Goal: Contribute content: Contribute content

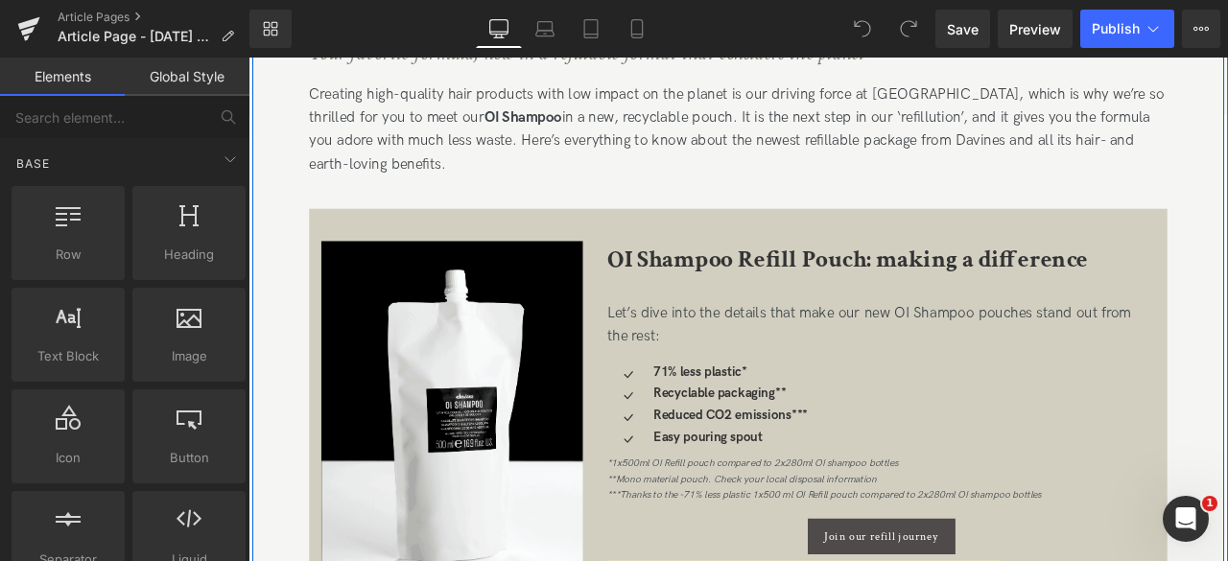
scroll to position [605, 0]
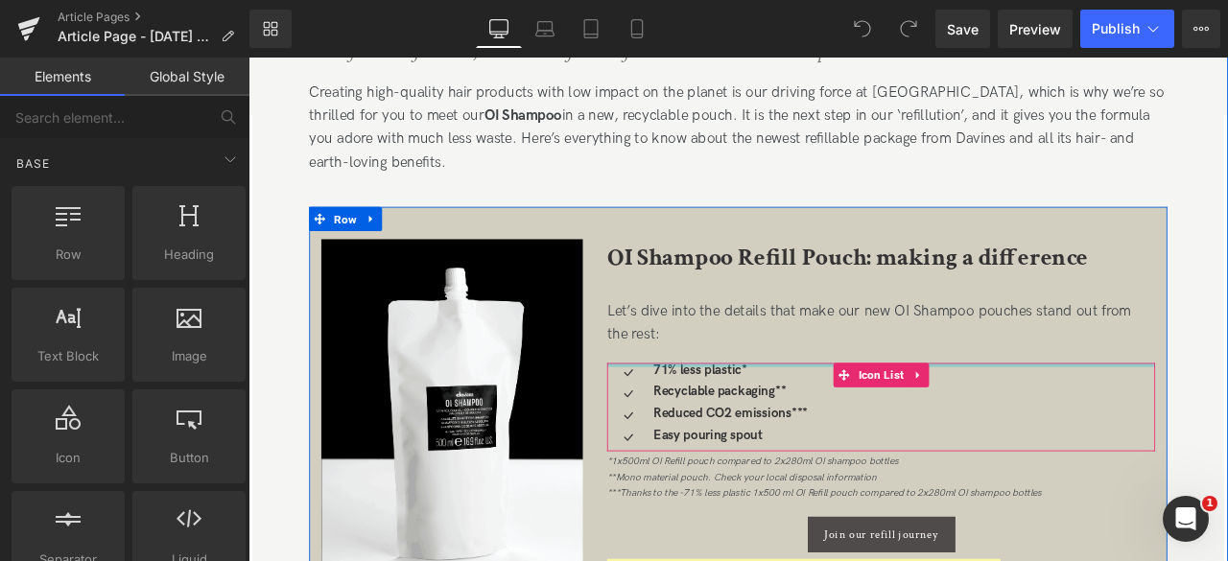
click at [745, 422] on div at bounding box center [999, 421] width 650 height 5
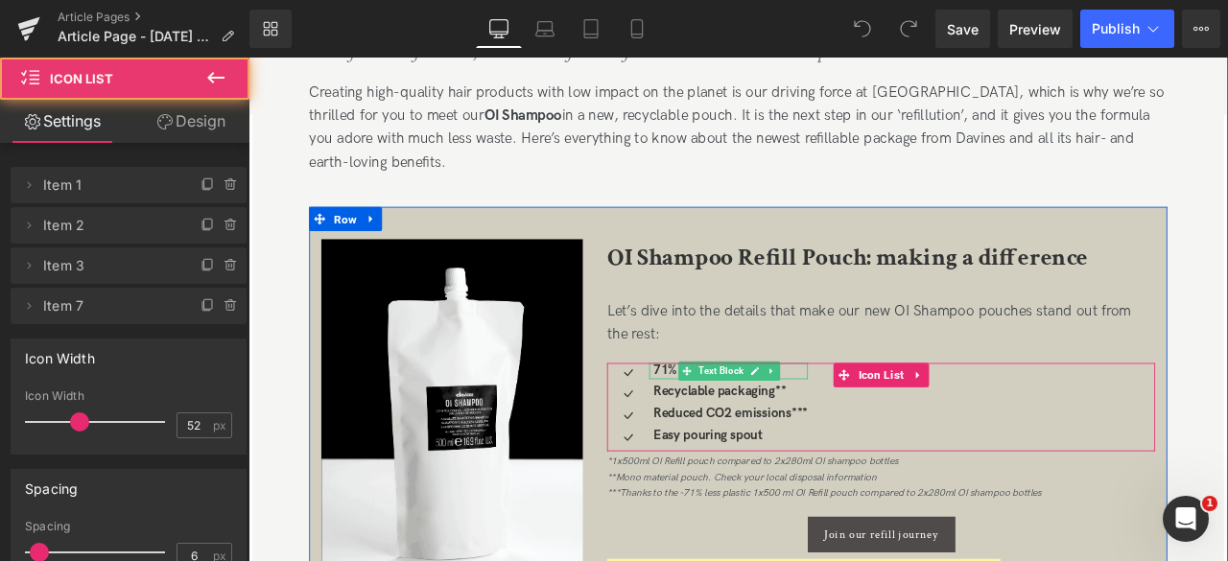
click at [765, 429] on icon at bounding box center [768, 428] width 11 height 11
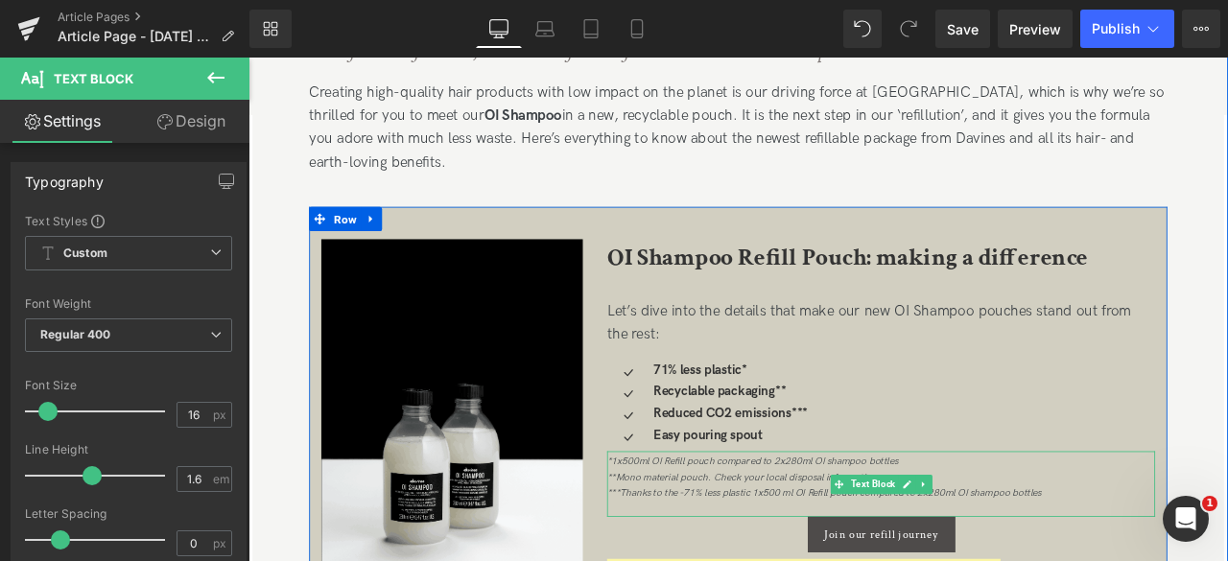
click at [684, 535] on icon "*1x500ml OI Refill pouch compared to 2x280ml OI shampoo bottles **Mono material…" at bounding box center [931, 554] width 514 height 51
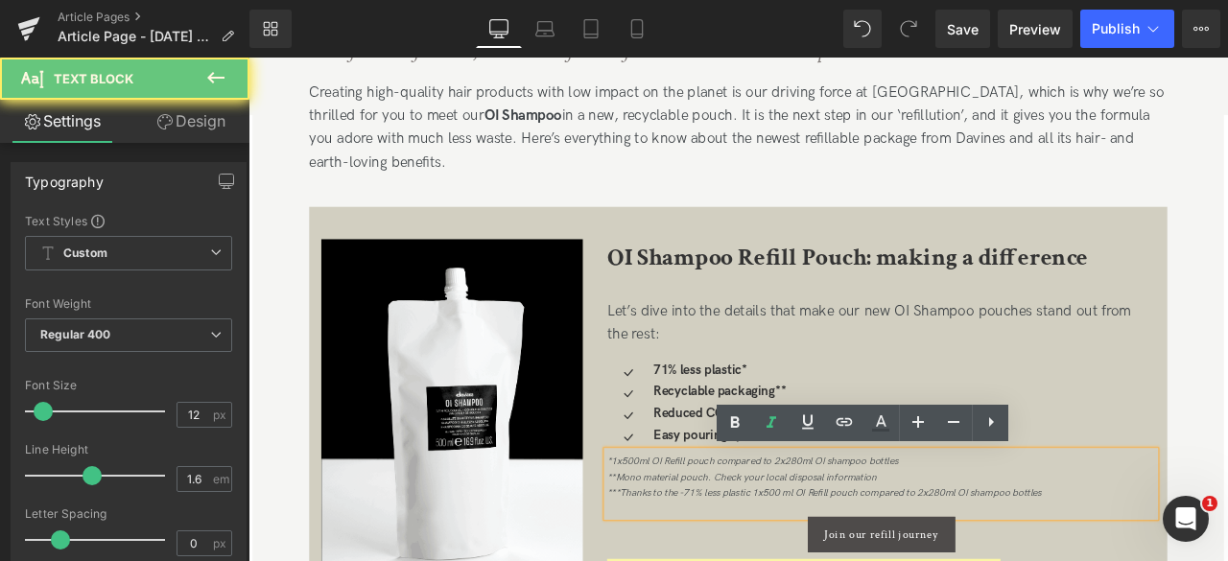
click at [684, 535] on icon "*1x500ml OI Refill pouch compared to 2x280ml OI shampoo bottles **Mono material…" at bounding box center [931, 554] width 514 height 51
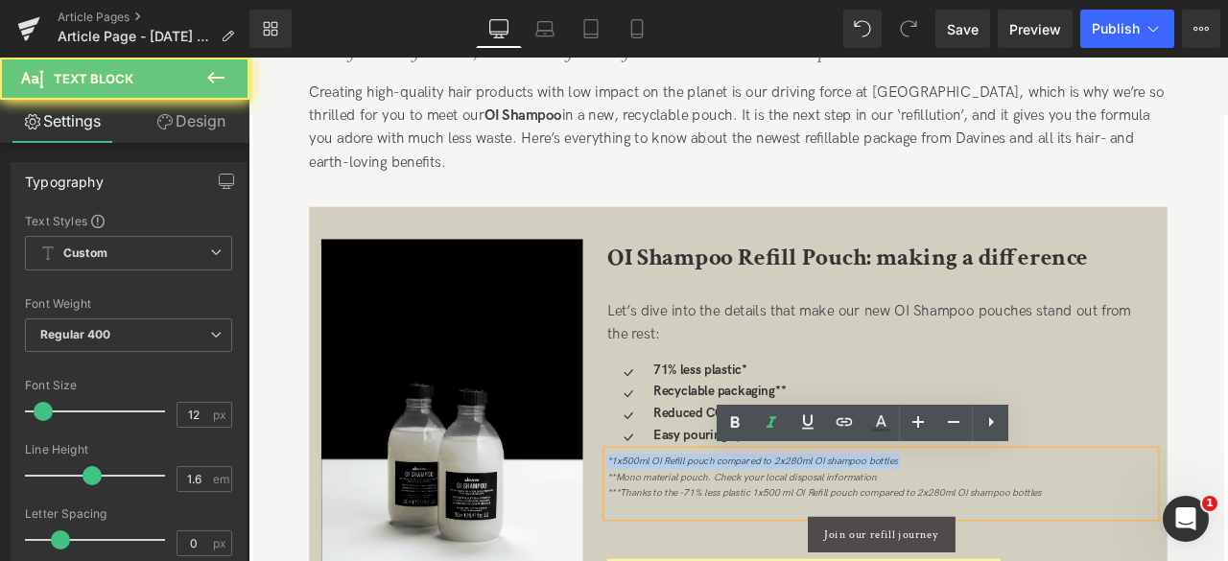
click at [684, 535] on icon "*1x500ml OI Refill pouch compared to 2x280ml OI shampoo bottles **Mono material…" at bounding box center [931, 554] width 514 height 51
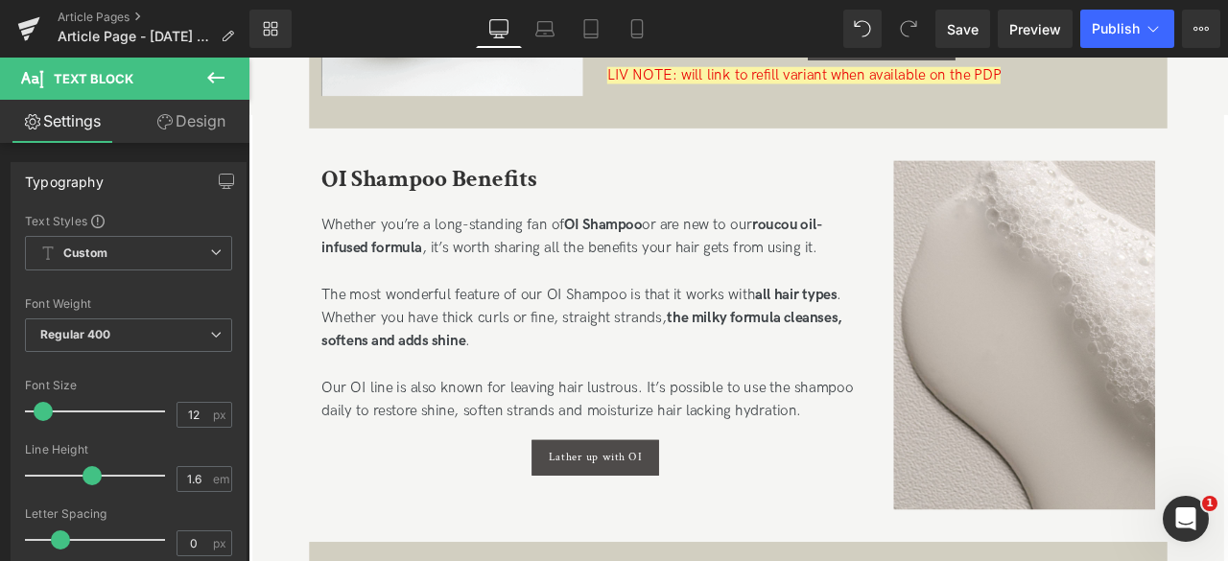
scroll to position [1187, 0]
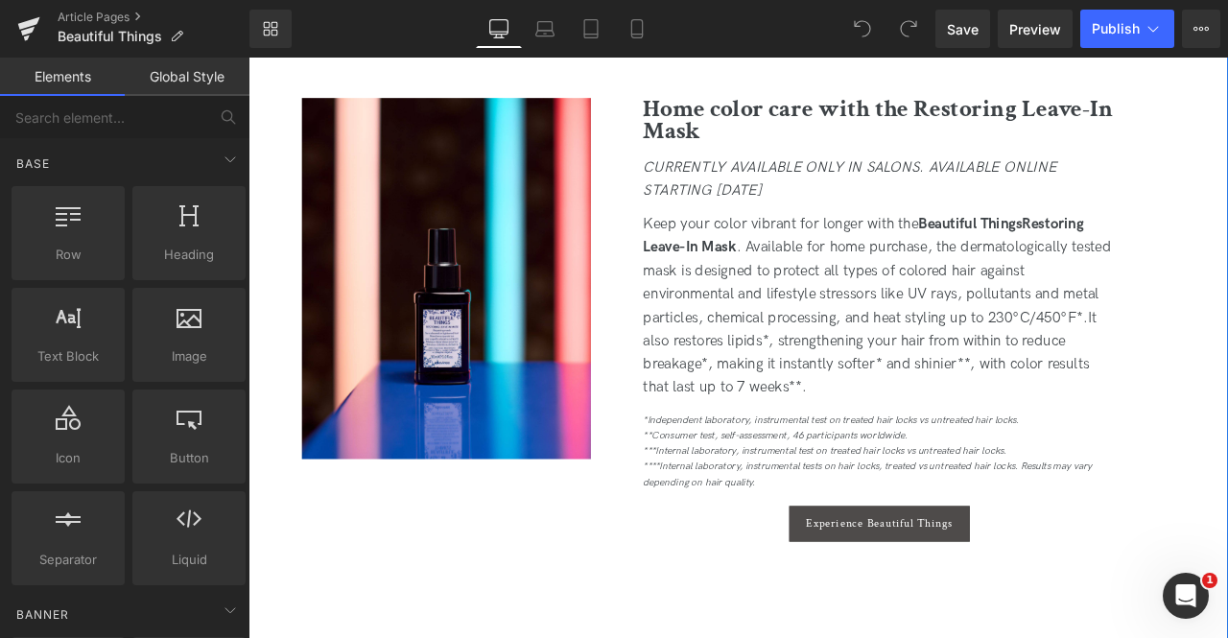
scroll to position [2407, 0]
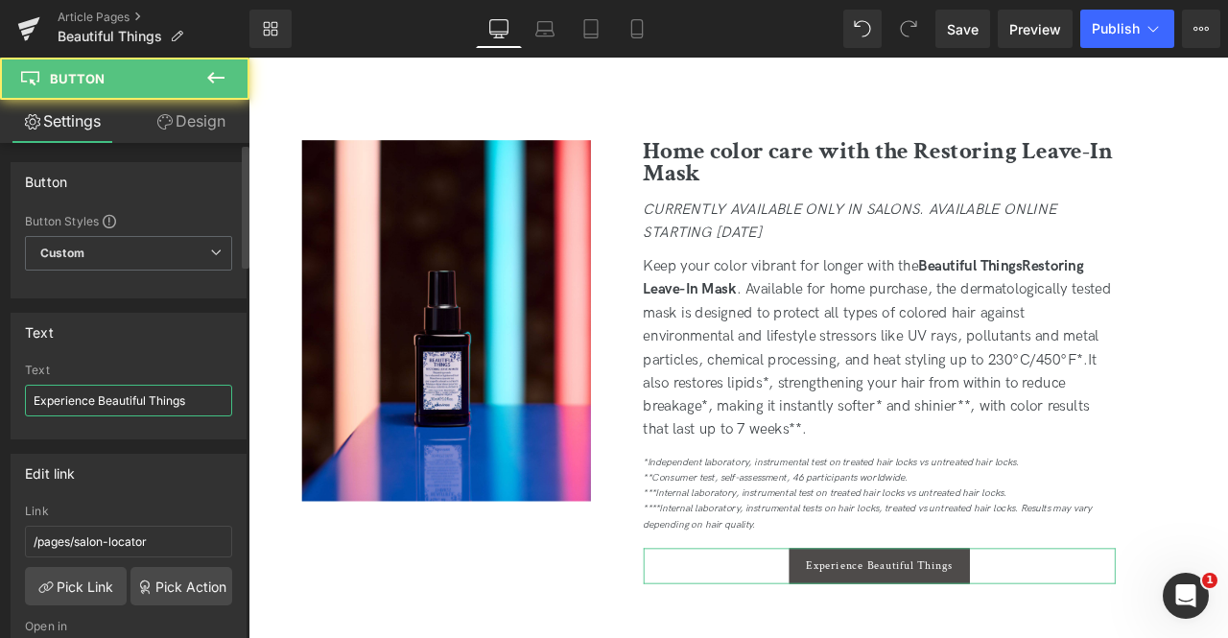
click at [107, 395] on input "Experience Beautiful Things" at bounding box center [128, 401] width 207 height 32
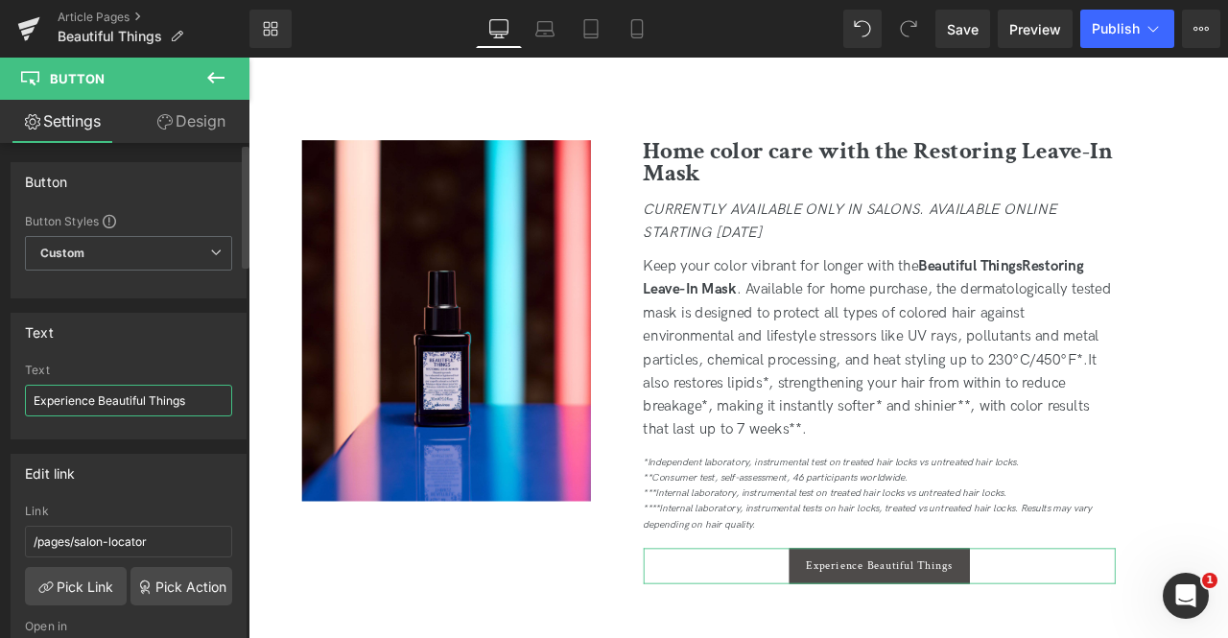
paste input "Meet the Leave-In Mask"
type input "Meet the Leave-In Mask"
click at [83, 574] on link "Pick Link" at bounding box center [76, 586] width 102 height 38
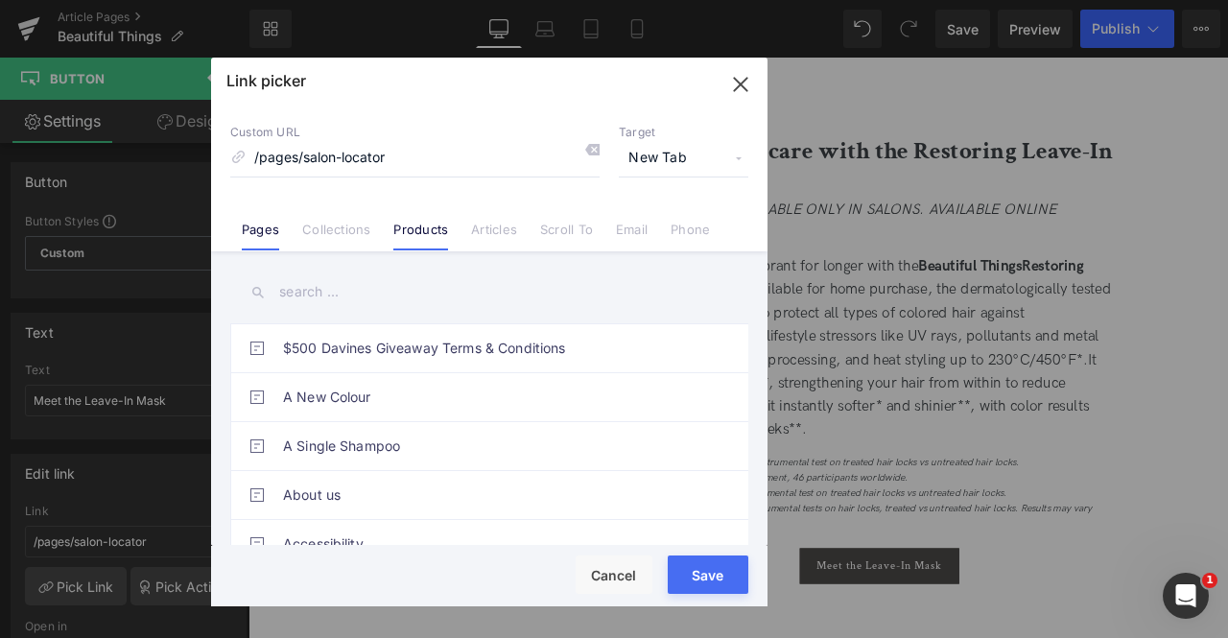
click at [417, 225] on link "Products" at bounding box center [420, 236] width 55 height 29
click at [307, 299] on input "text" at bounding box center [489, 292] width 518 height 43
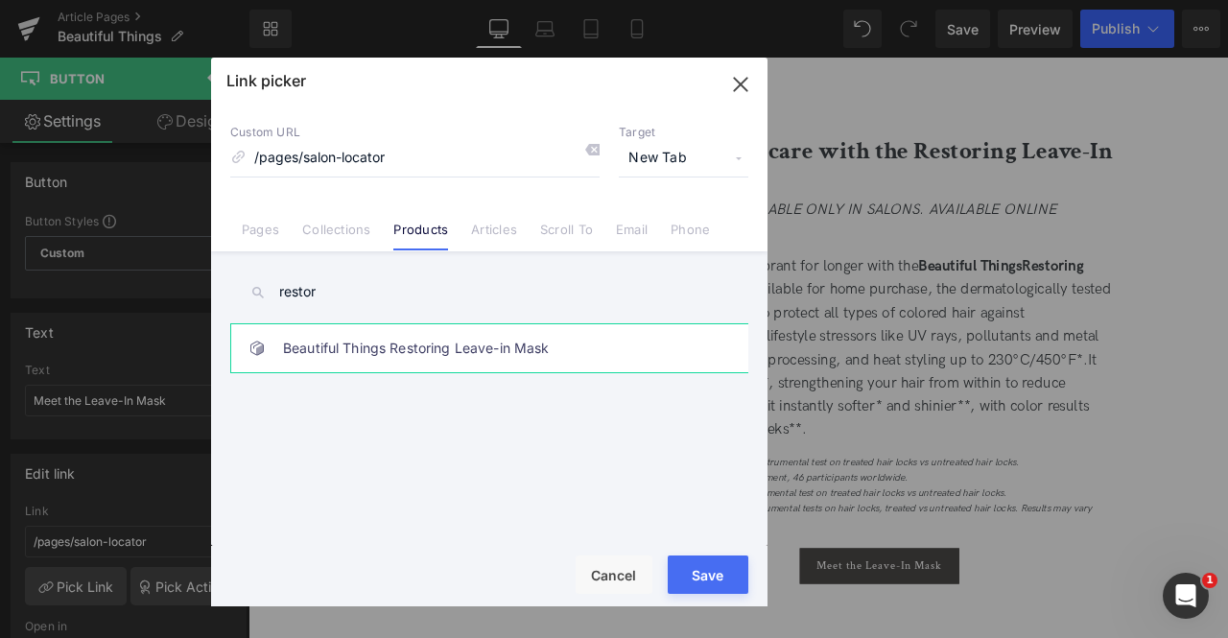
type input "restor"
click at [513, 367] on link "Beautiful Things Restoring Leave-in Mask" at bounding box center [494, 348] width 422 height 48
click at [736, 572] on button "Save" at bounding box center [708, 575] width 81 height 38
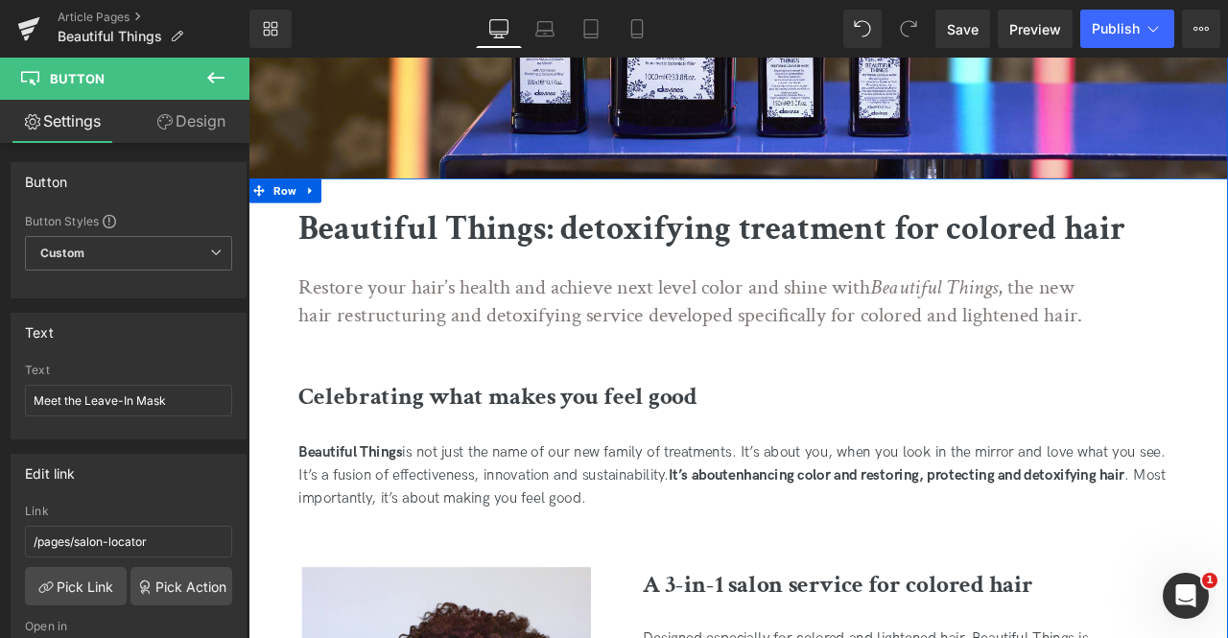
scroll to position [266, 0]
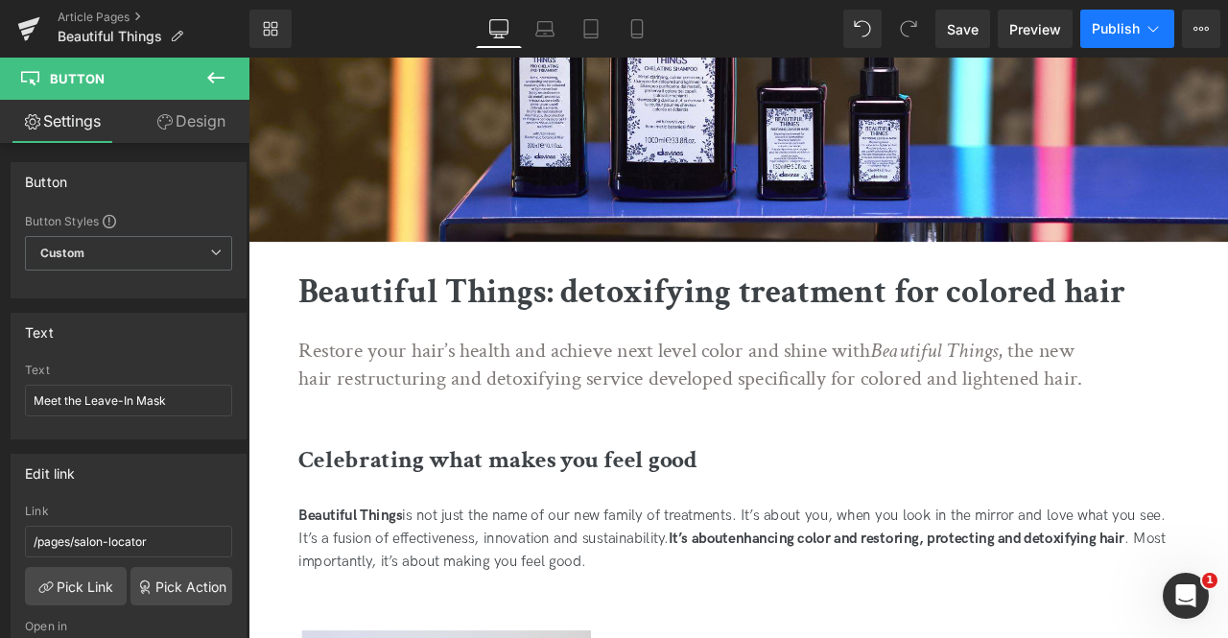
click at [1121, 28] on span "Publish" at bounding box center [1116, 28] width 48 height 15
click at [964, 31] on span "Save" at bounding box center [963, 29] width 32 height 20
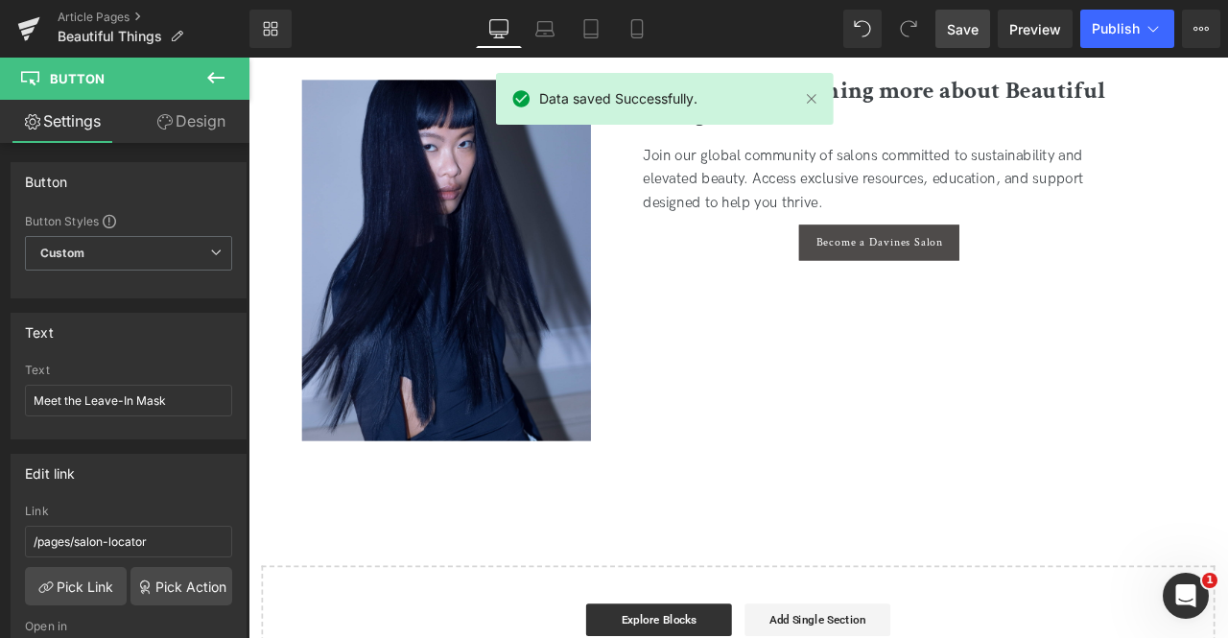
scroll to position [3783, 0]
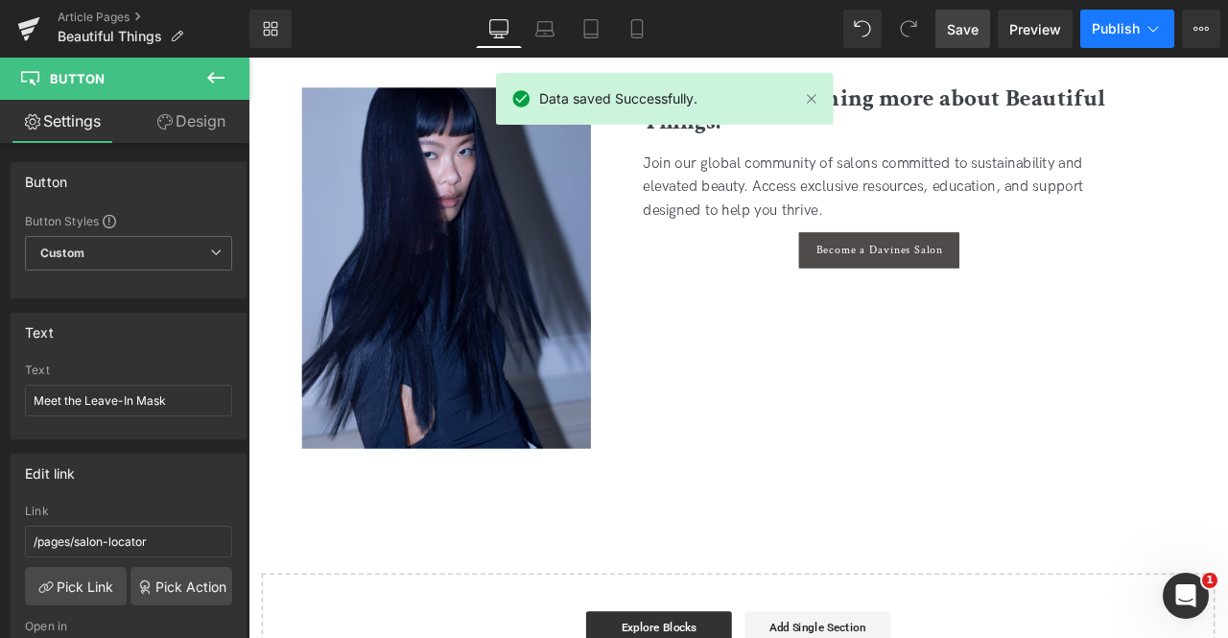
click at [1132, 24] on span "Publish" at bounding box center [1116, 28] width 48 height 15
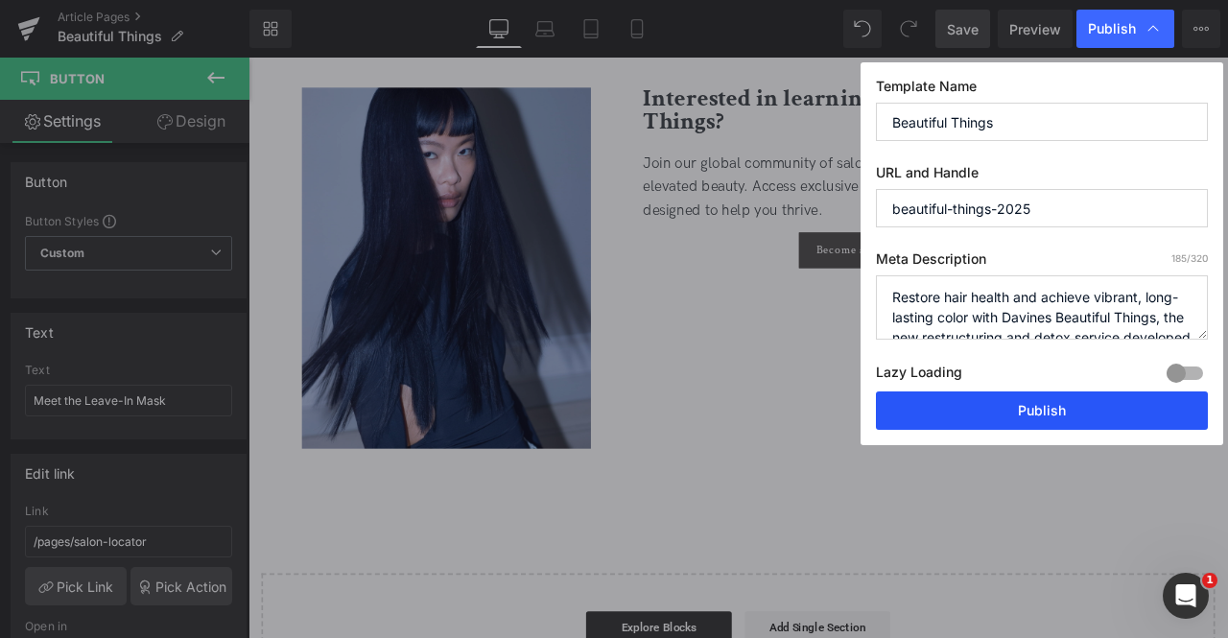
click at [1007, 410] on button "Publish" at bounding box center [1042, 410] width 332 height 38
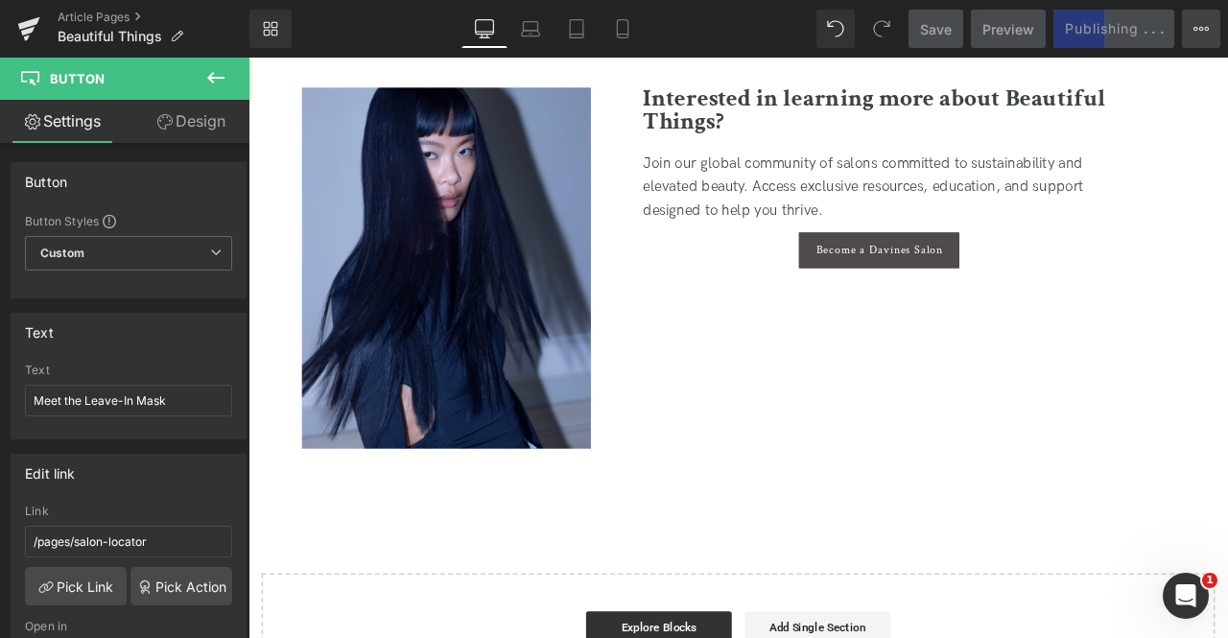
click at [1214, 34] on button "View Live Page View with current Template Save Template to Library Schedule Pub…" at bounding box center [1201, 29] width 38 height 38
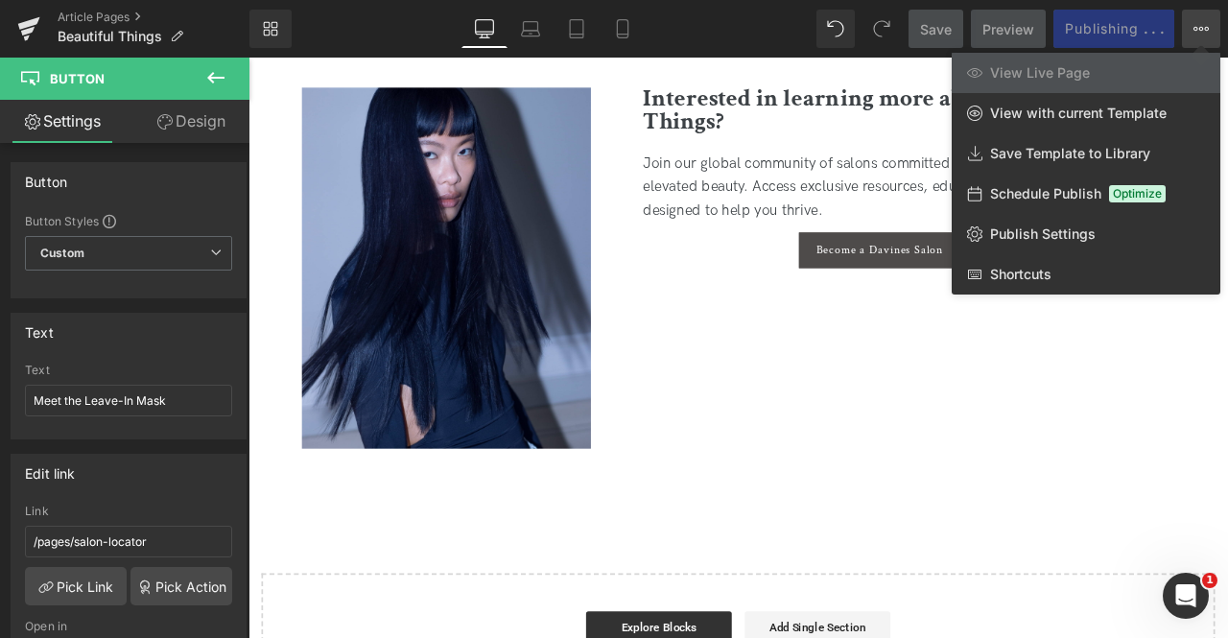
click at [1190, 22] on button "View Live Page View with current Template Save Template to Library Schedule Pub…" at bounding box center [1201, 29] width 38 height 38
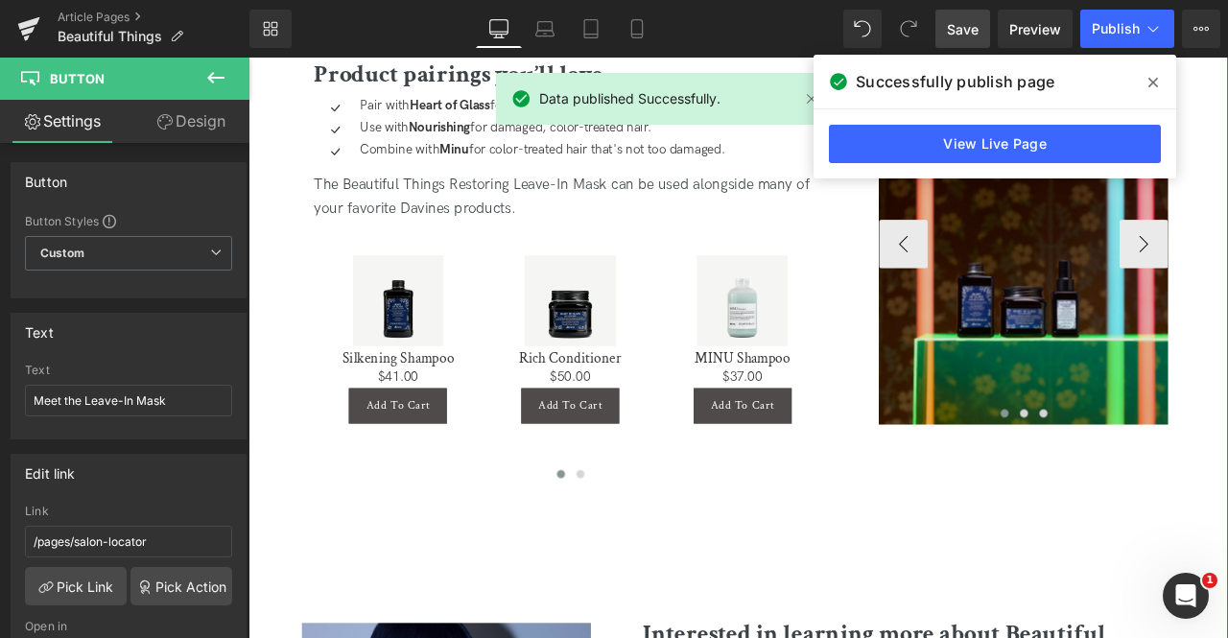
scroll to position [3140, 0]
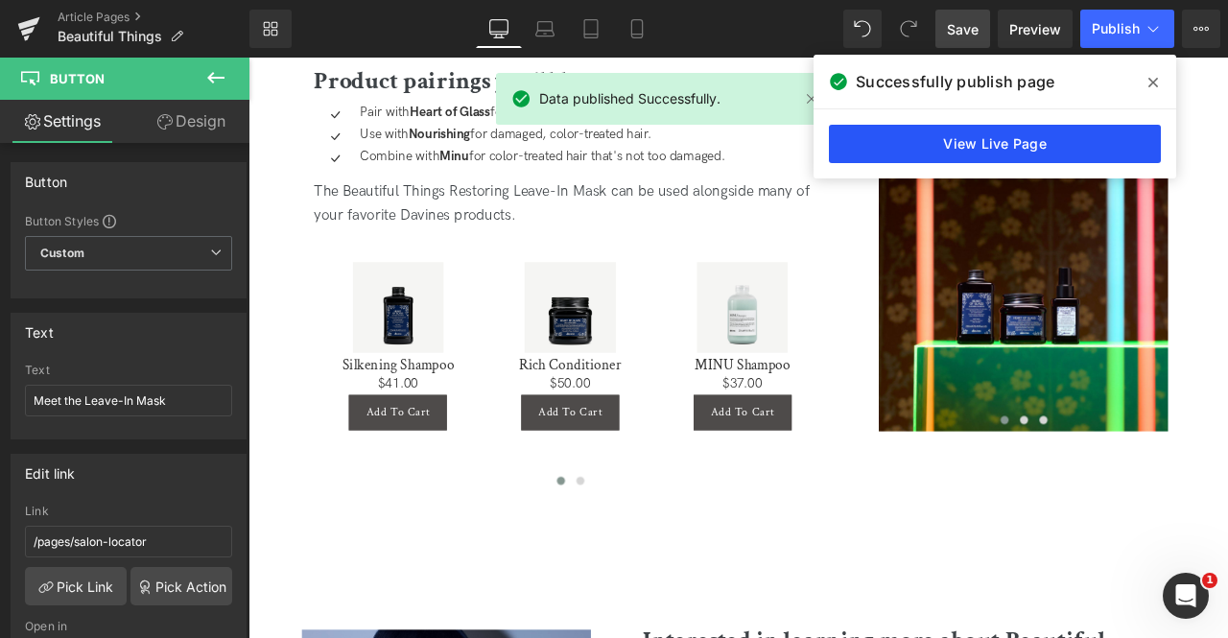
click at [1003, 151] on link "View Live Page" at bounding box center [995, 144] width 332 height 38
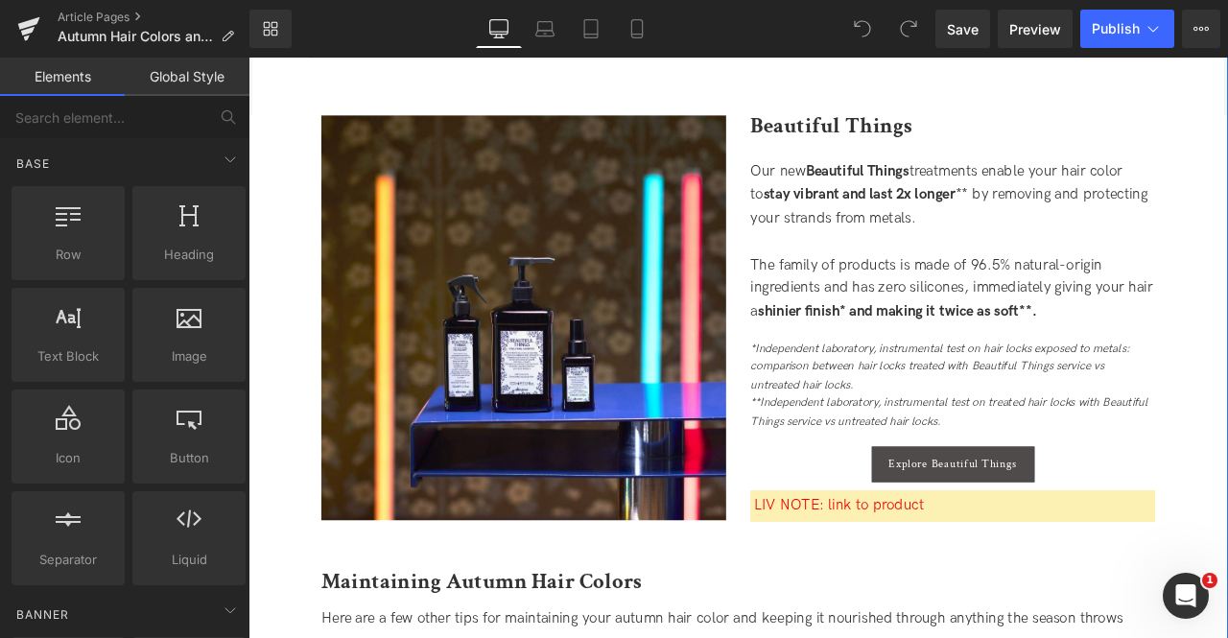
scroll to position [2577, 0]
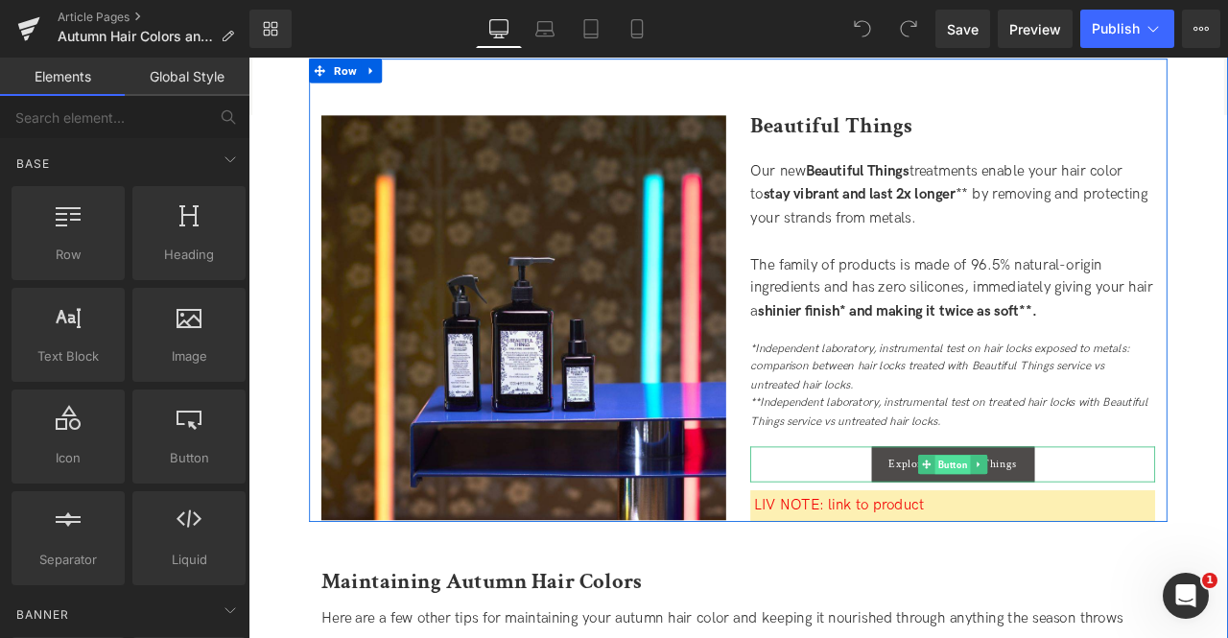
click at [1078, 543] on span "Button" at bounding box center [1083, 540] width 42 height 23
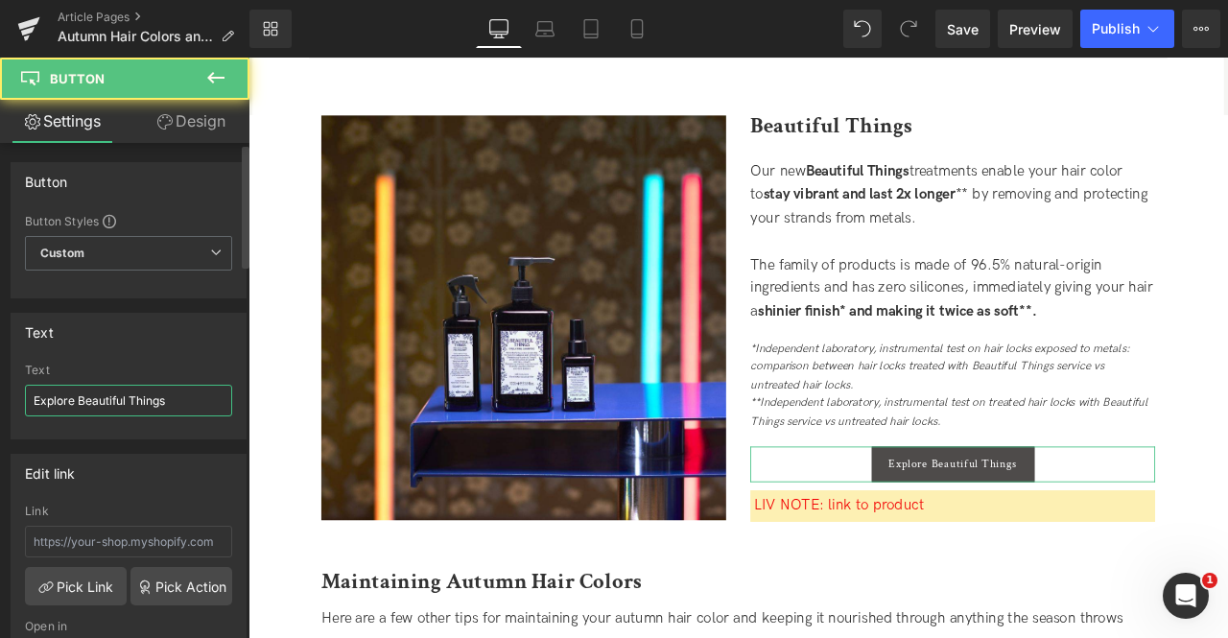
click at [135, 400] on input "Explore Beautiful Things" at bounding box center [128, 401] width 207 height 32
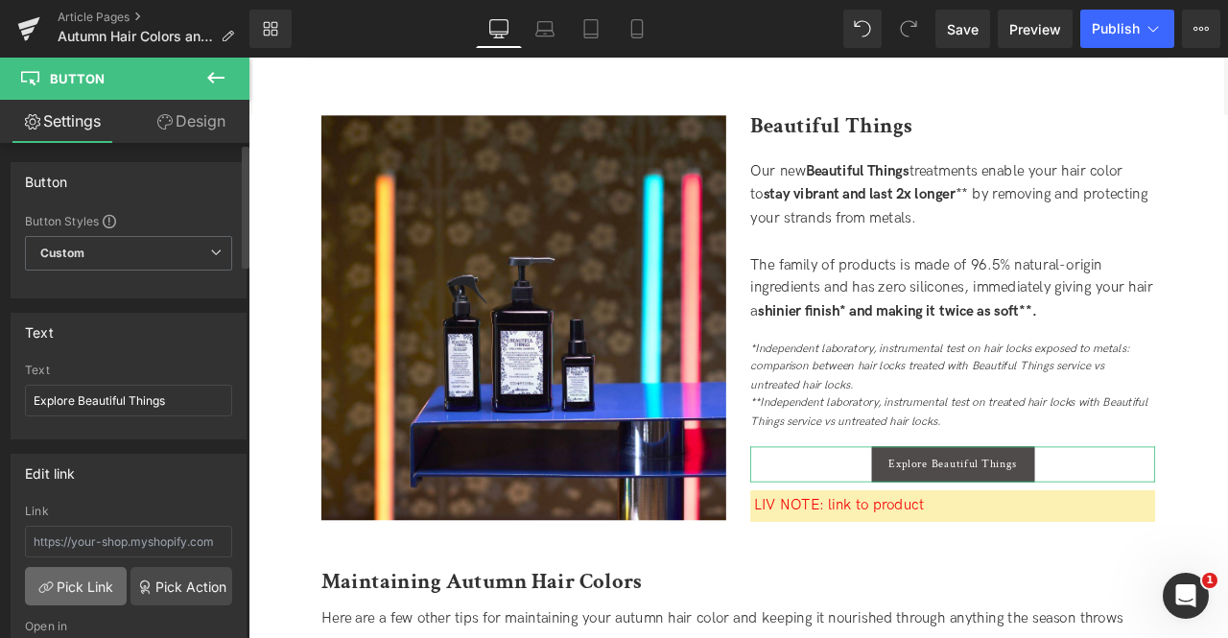
click at [85, 574] on link "Pick Link" at bounding box center [76, 586] width 102 height 38
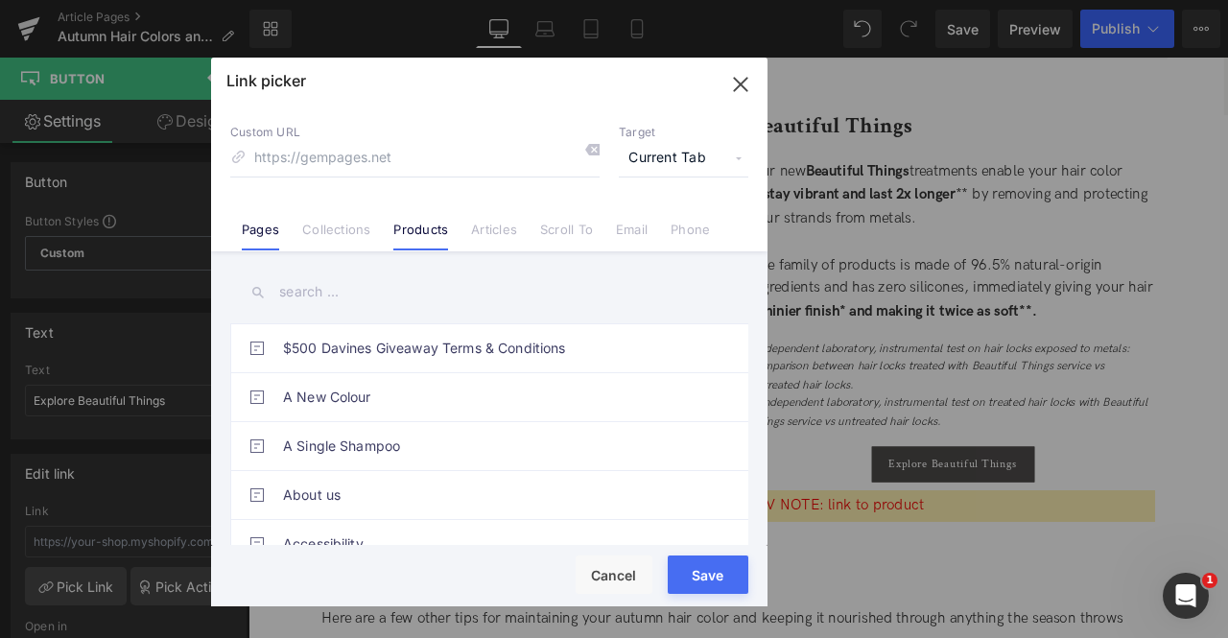
click at [408, 230] on link "Products" at bounding box center [420, 236] width 55 height 29
click at [312, 295] on input "text" at bounding box center [489, 292] width 518 height 43
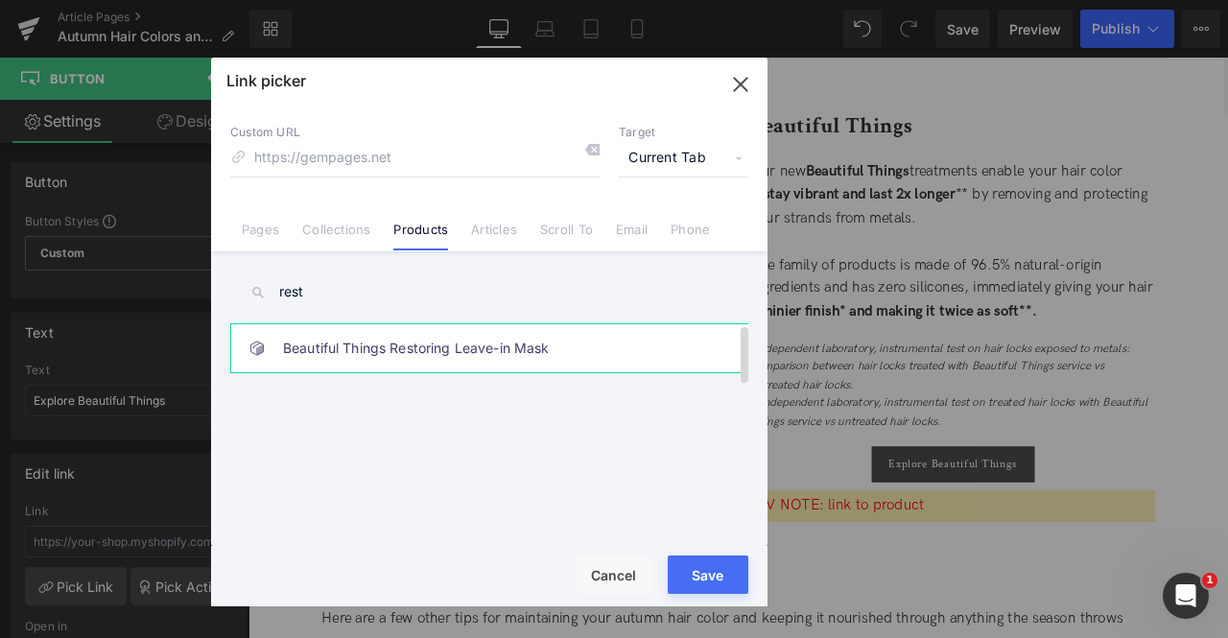
type input "rest"
click at [466, 349] on link "Beautiful Things Restoring Leave-in Mask" at bounding box center [494, 348] width 422 height 48
click at [700, 156] on span "Current Tab" at bounding box center [684, 158] width 130 height 36
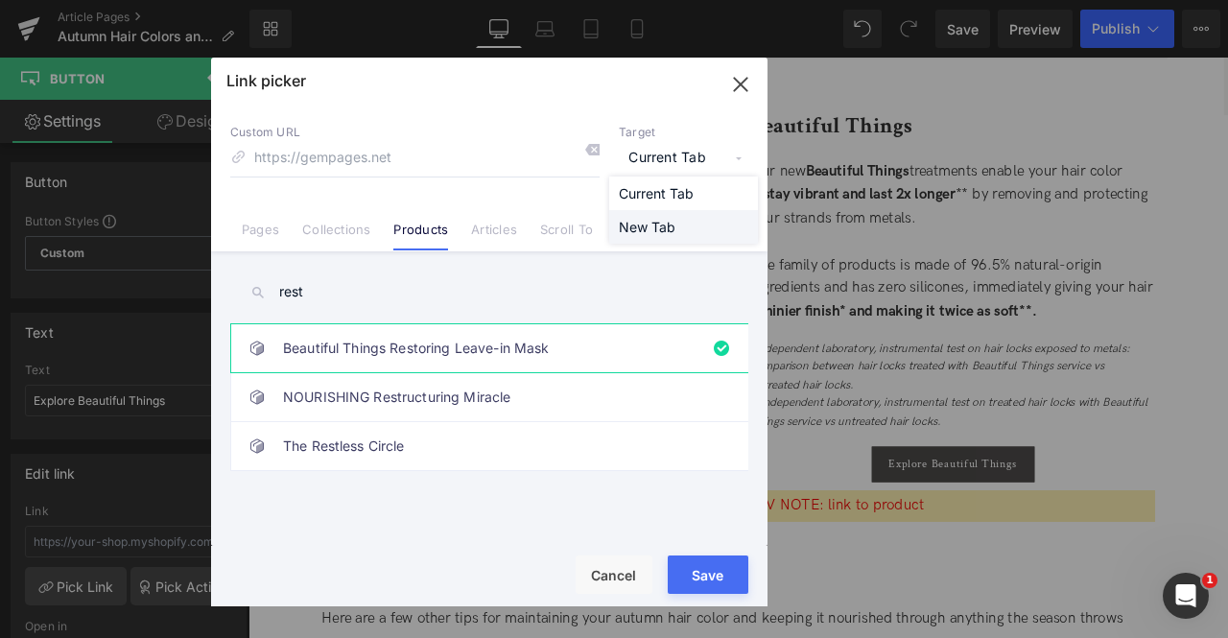
click at [651, 227] on li "New Tab" at bounding box center [683, 227] width 149 height 34
click at [713, 555] on div "Save Cancel" at bounding box center [489, 576] width 556 height 60
click at [717, 568] on button "Save" at bounding box center [708, 575] width 81 height 38
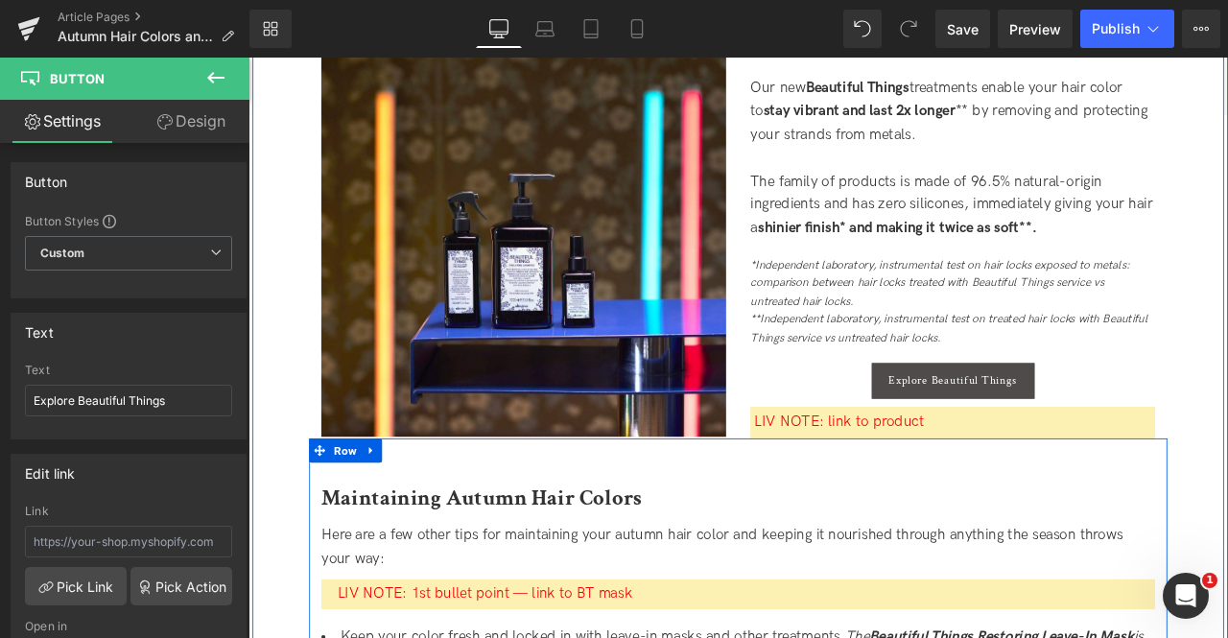
scroll to position [2685, 0]
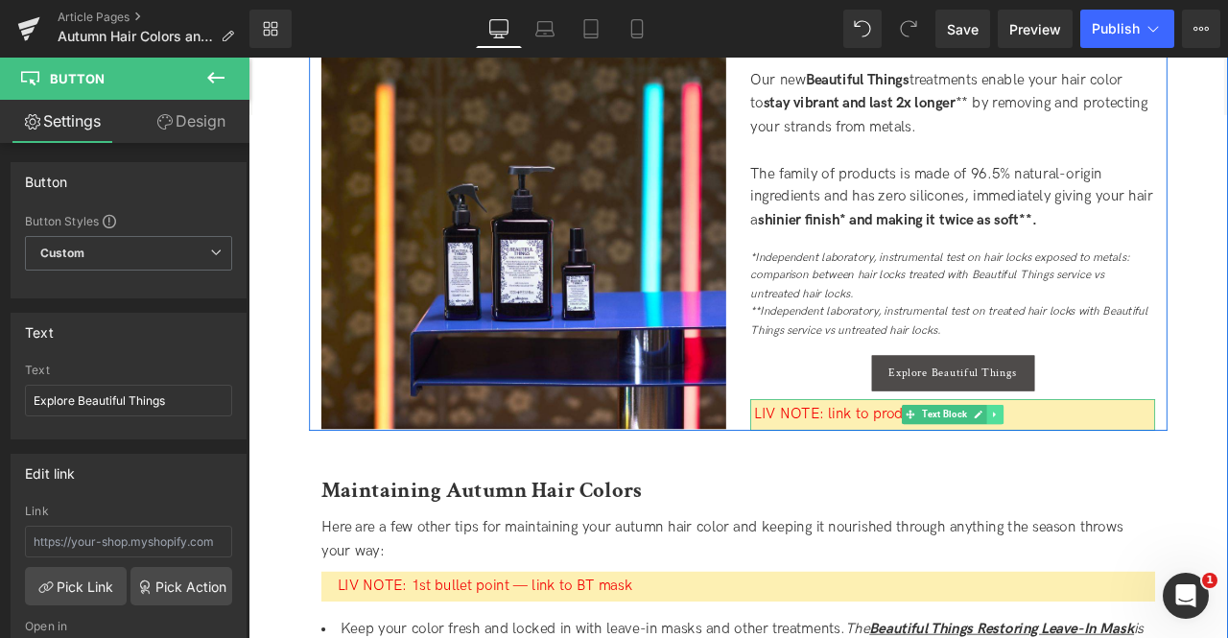
click at [1134, 479] on icon at bounding box center [1133, 481] width 11 height 12
click at [1138, 478] on icon at bounding box center [1143, 481] width 11 height 11
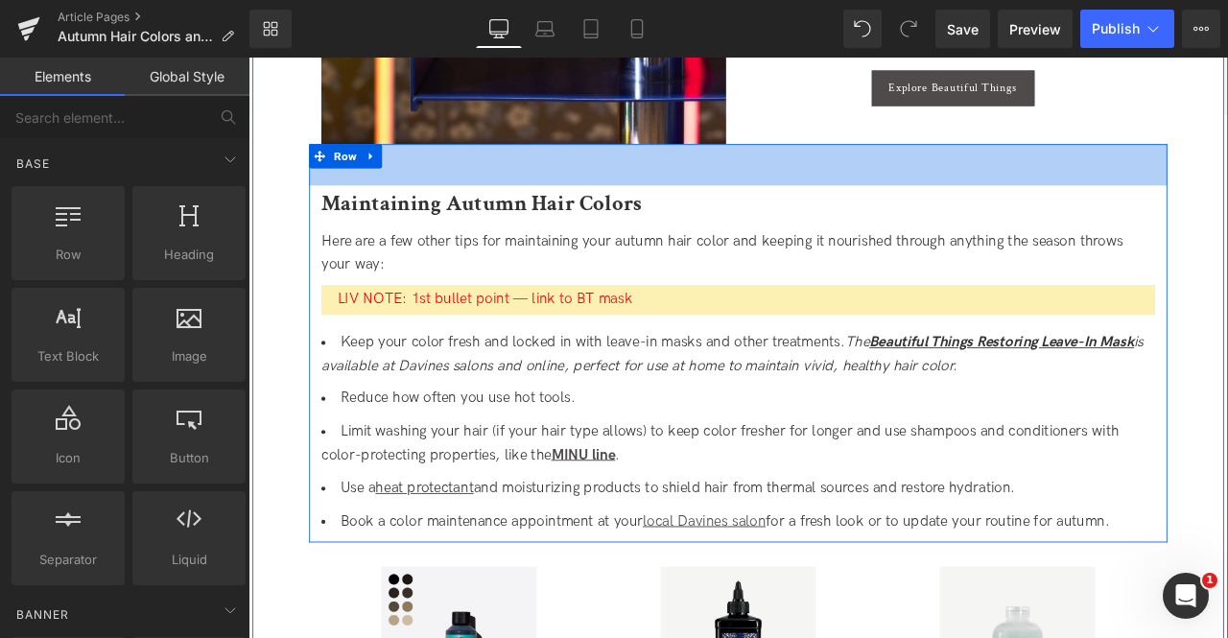
scroll to position [3038, 0]
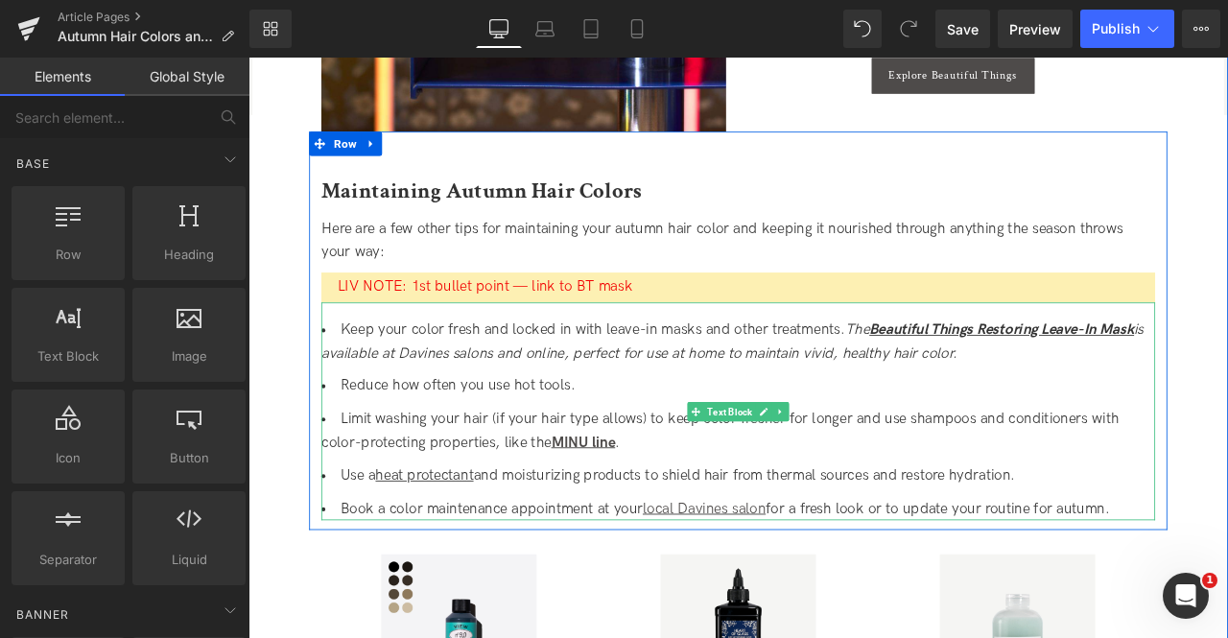
click at [680, 386] on li "Keep your color fresh and locked in with leave-in masks and other treatments. T…" at bounding box center [829, 395] width 988 height 56
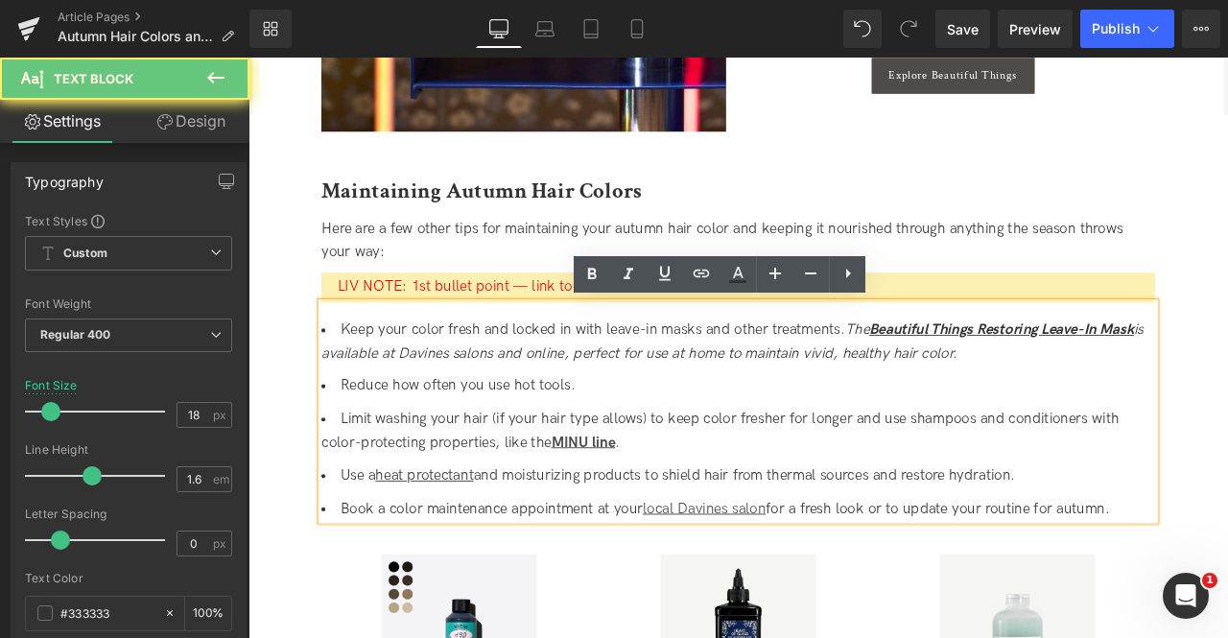
click at [972, 382] on icon "The Beautiful Things Restoring Leave-In Mask is available at Davines salons and…" at bounding box center [822, 393] width 975 height 48
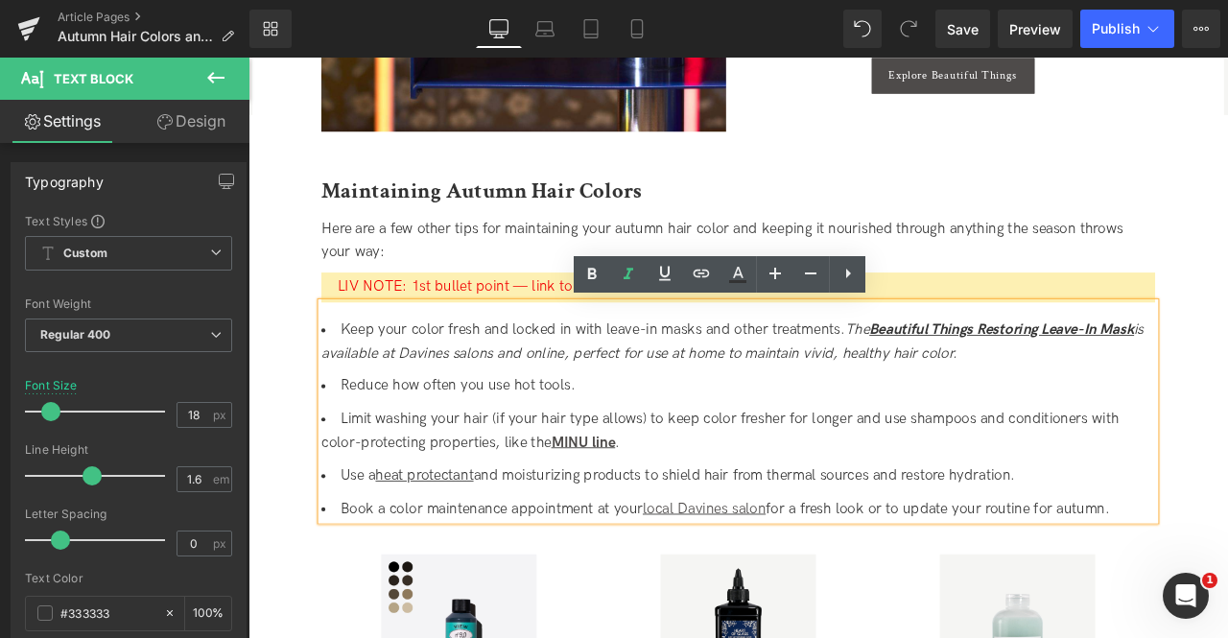
click at [1013, 376] on span "Beautiful Things Restoring Leave-In Mask" at bounding box center [1141, 379] width 314 height 20
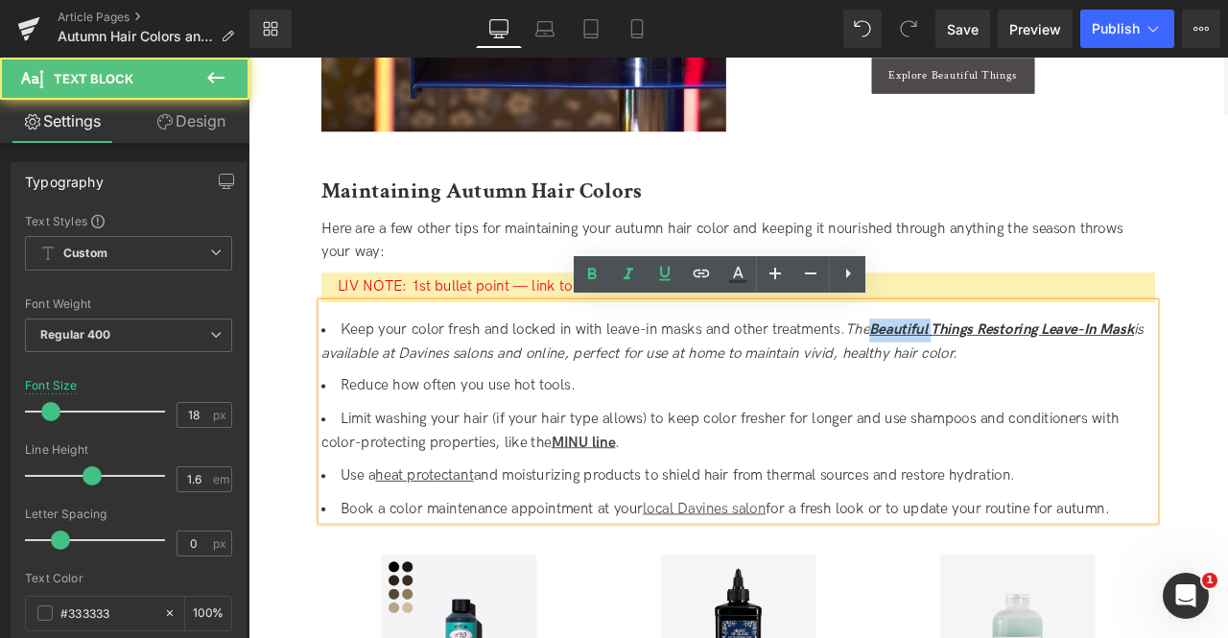
click at [1013, 376] on span "Beautiful Things Restoring Leave-In Mask" at bounding box center [1141, 379] width 314 height 20
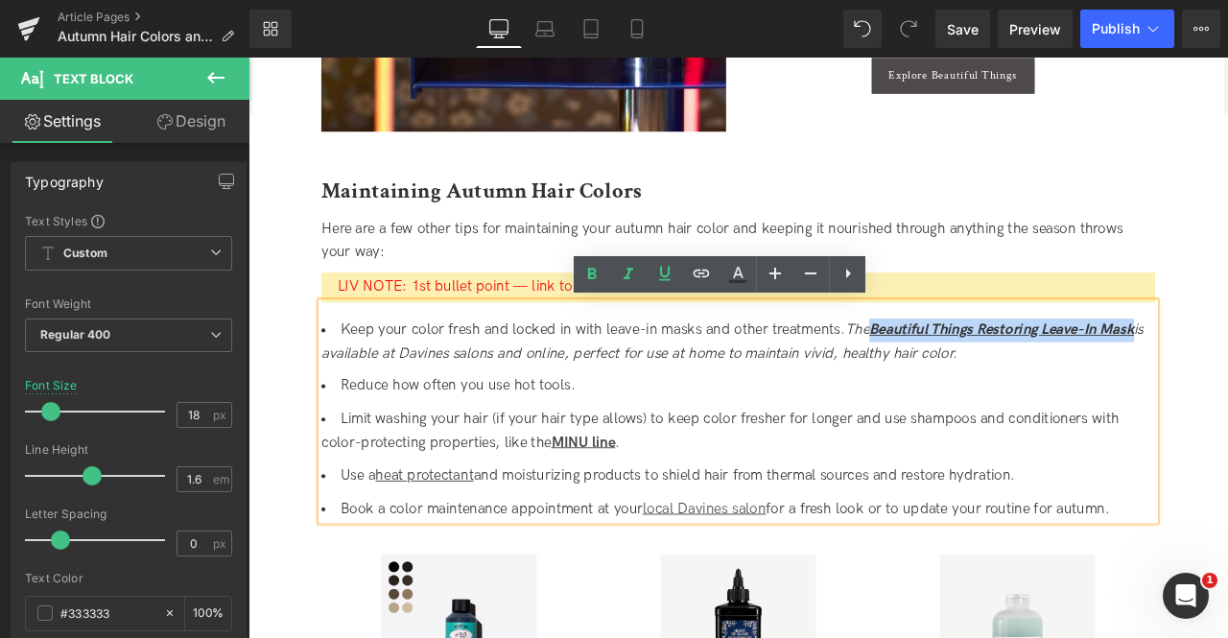
click at [1227, 379] on span "Beautiful Things Restoring Leave-In Mask" at bounding box center [1141, 379] width 314 height 20
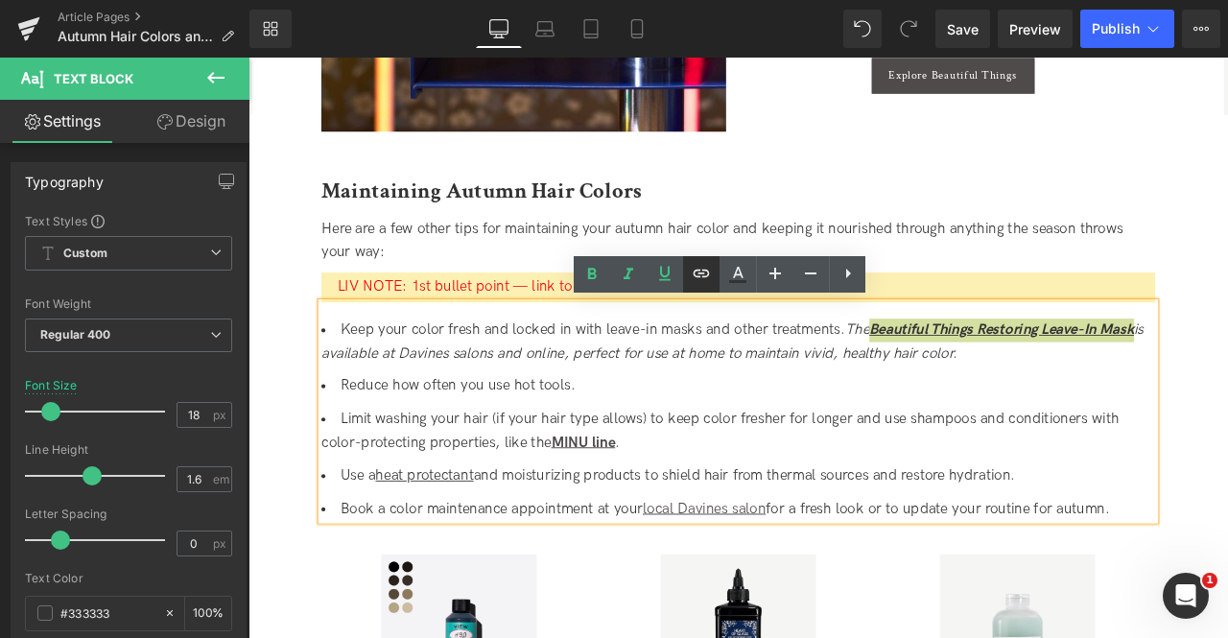
click at [697, 264] on icon at bounding box center [701, 273] width 23 height 23
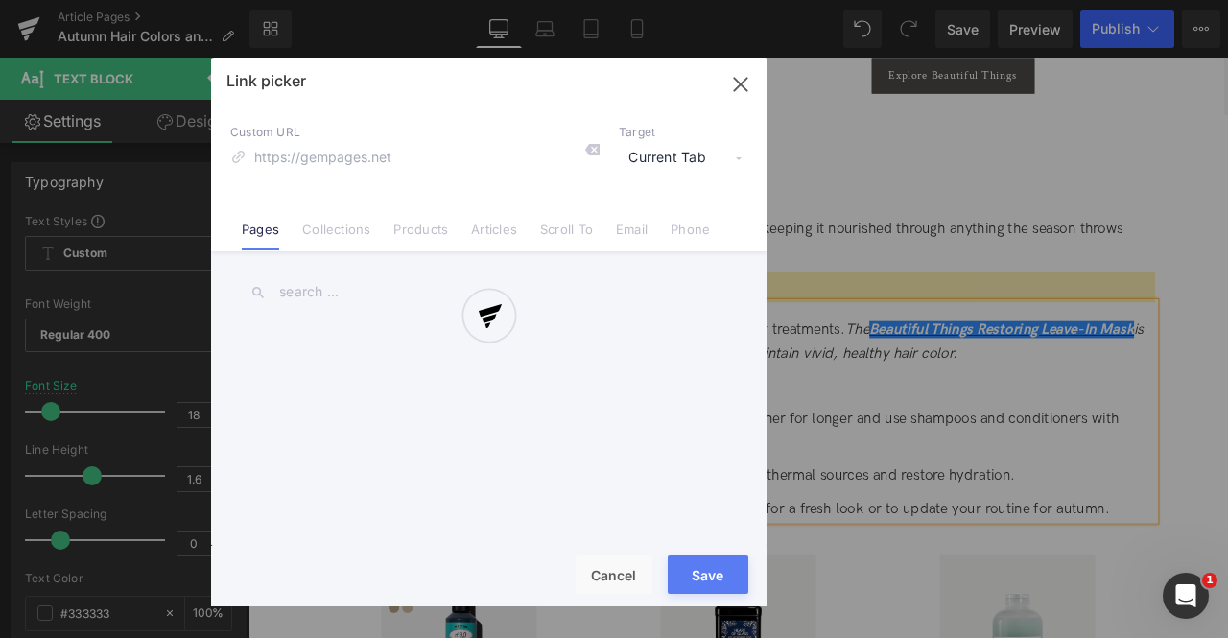
click at [1227, 0] on div "Text Color Highlight Color #333333 Edit or remove link: Edit - Unlink - Cancel …" at bounding box center [614, 0] width 1228 height 0
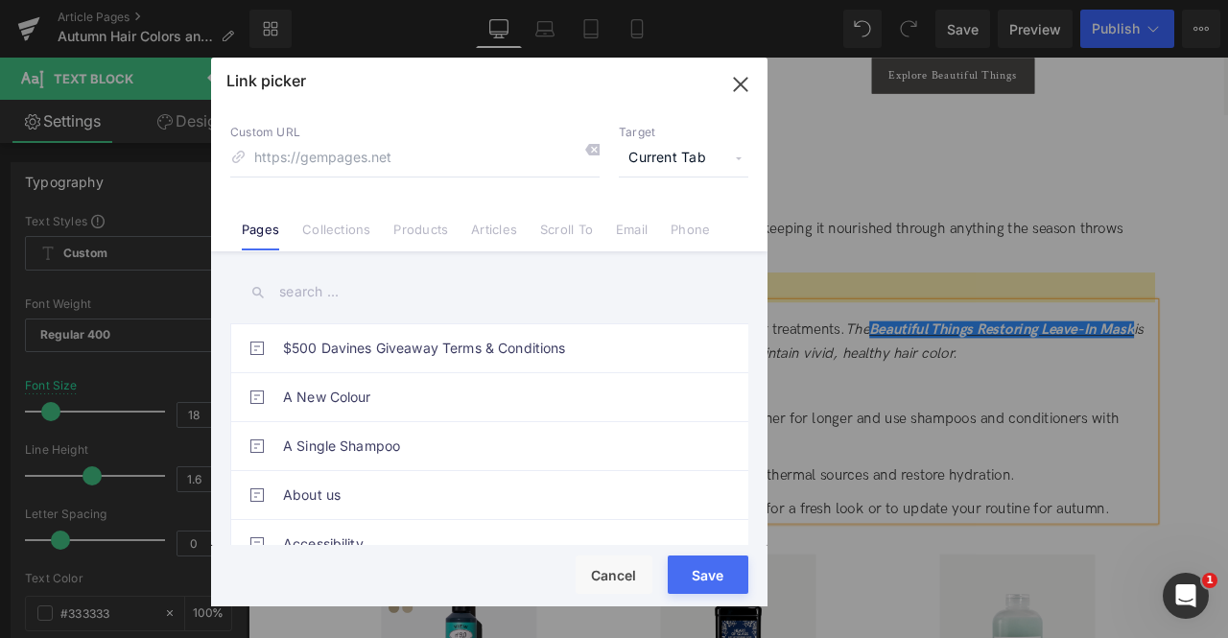
click at [704, 174] on span "Current Tab" at bounding box center [684, 158] width 130 height 36
click at [645, 218] on li "New Tab" at bounding box center [683, 227] width 149 height 34
click at [385, 231] on li "Products" at bounding box center [421, 222] width 78 height 34
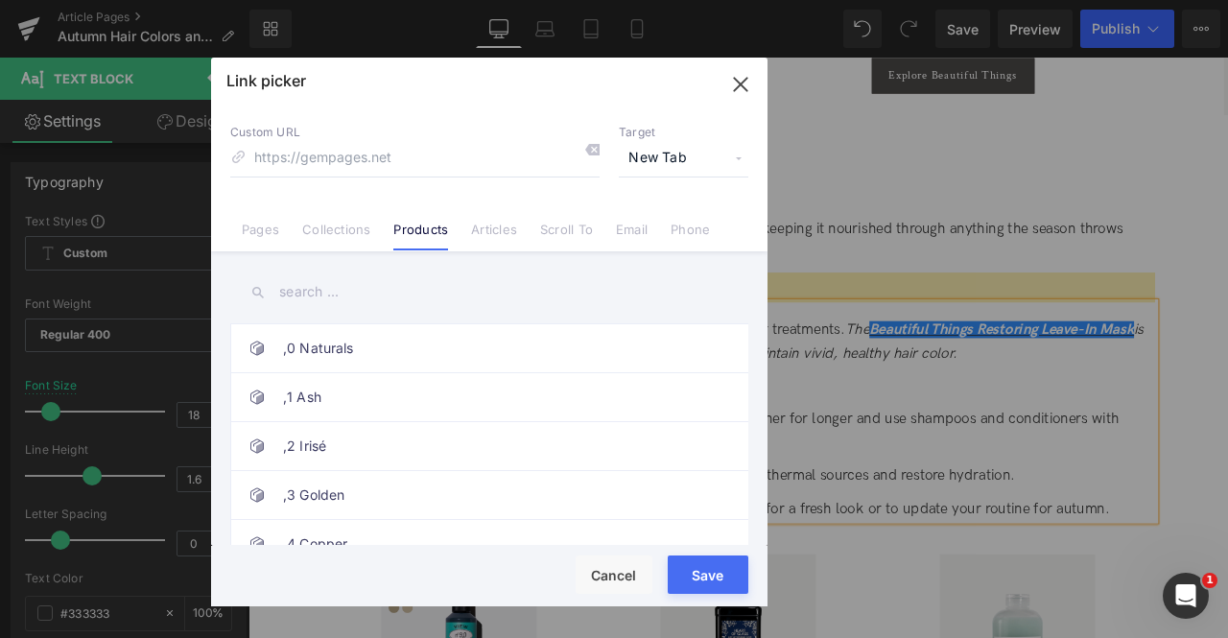
click at [314, 291] on input "text" at bounding box center [489, 292] width 518 height 43
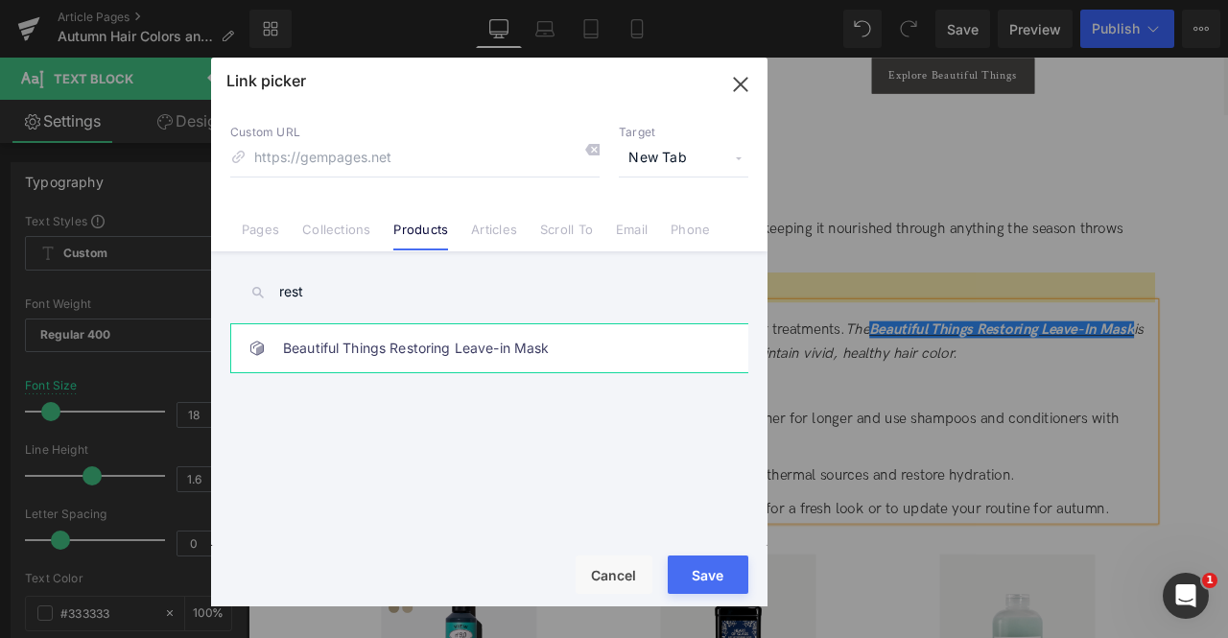
type input "rest"
click at [445, 343] on link "Beautiful Things Restoring Leave-in Mask" at bounding box center [494, 348] width 422 height 48
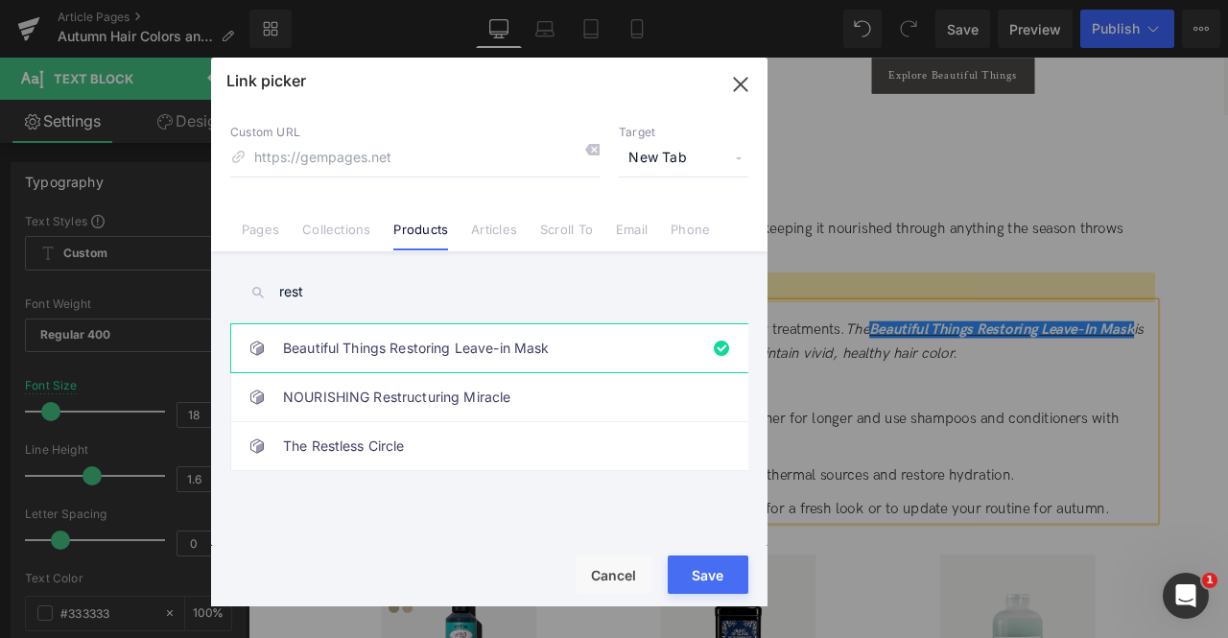
click at [705, 570] on button "Save" at bounding box center [708, 575] width 81 height 38
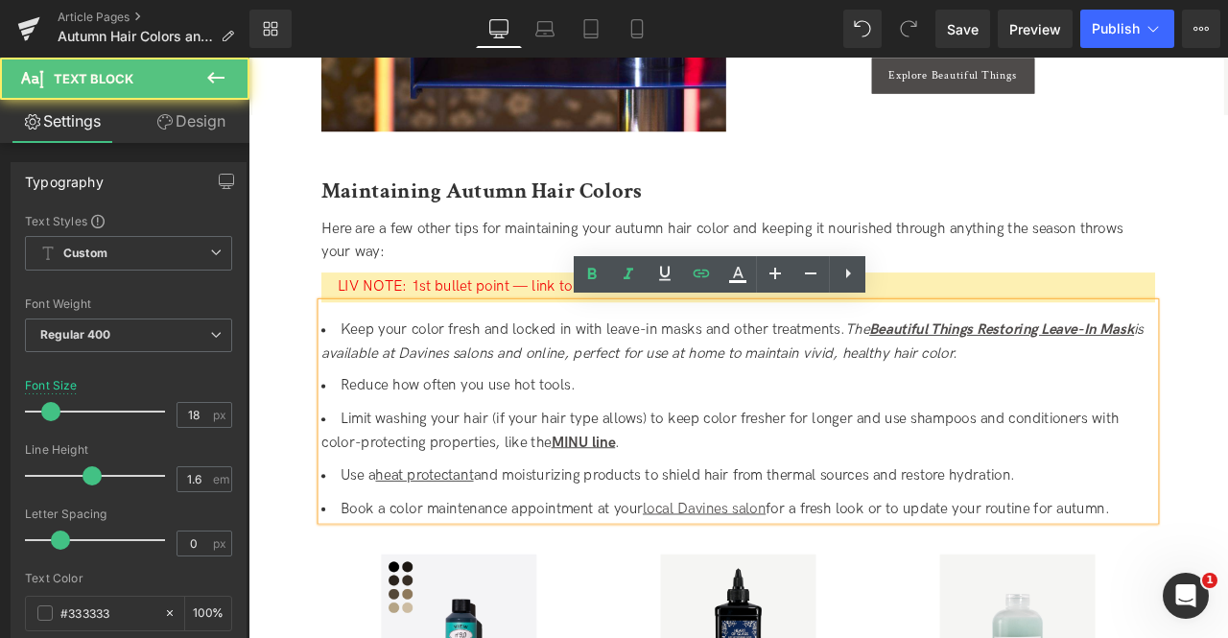
click at [886, 497] on li "Limit washing your hair (if your hair type allows) to keep color fresher for lo…" at bounding box center [829, 500] width 988 height 56
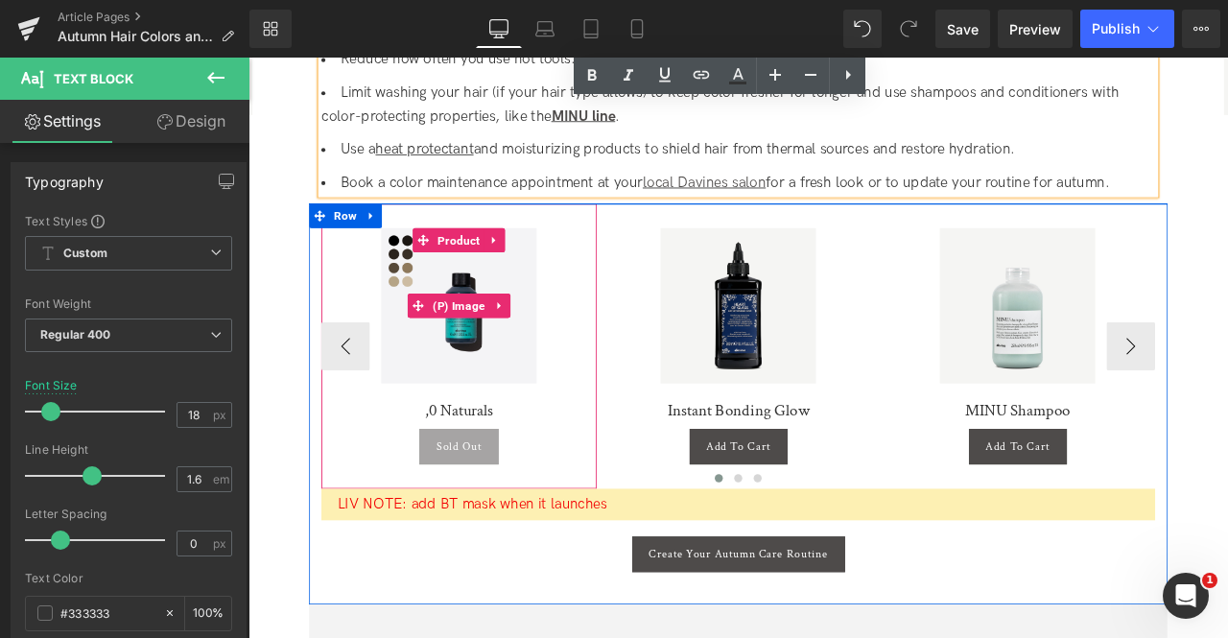
scroll to position [3397, 0]
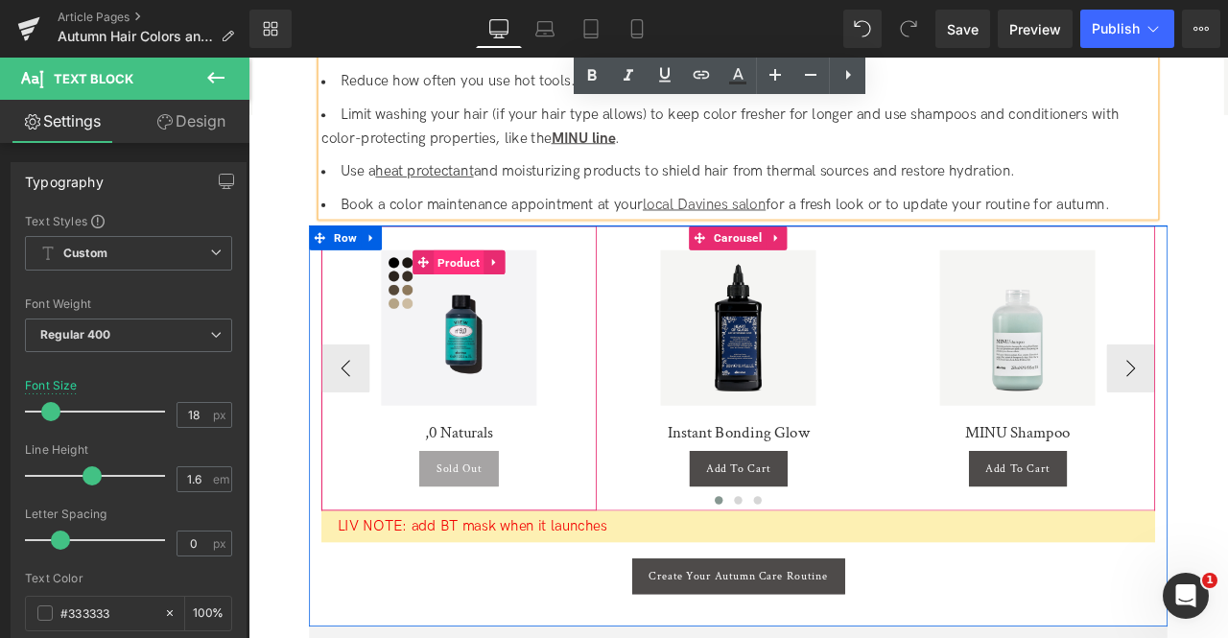
click at [484, 298] on span "Product" at bounding box center [497, 300] width 59 height 29
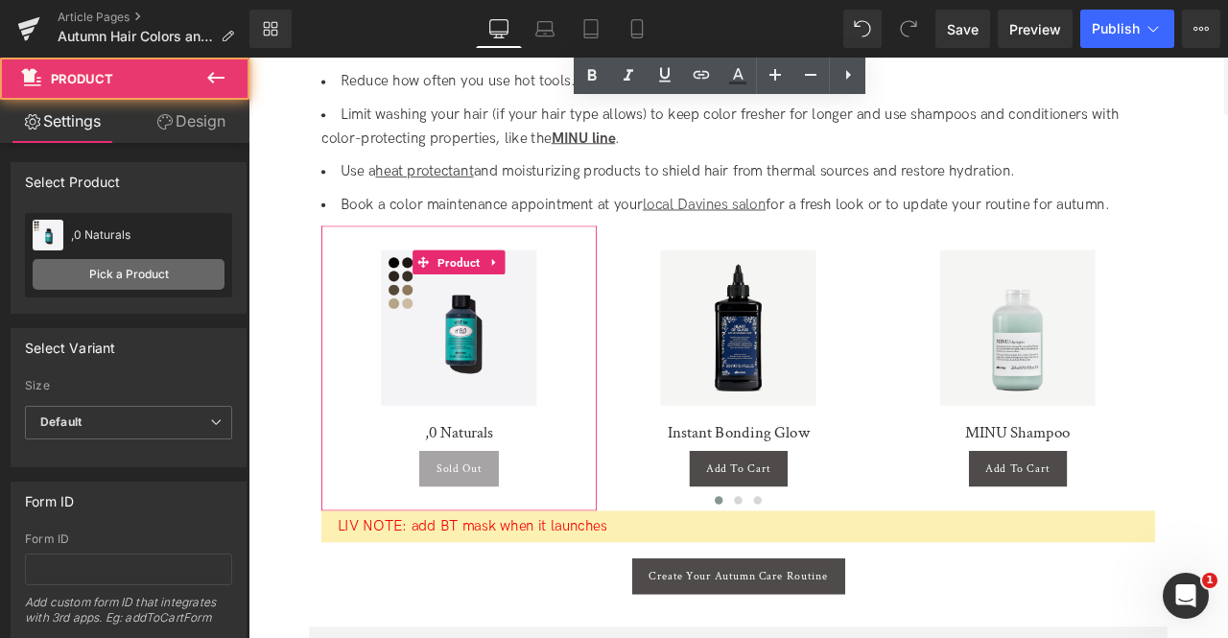
click at [190, 273] on link "Pick a Product" at bounding box center [129, 274] width 192 height 31
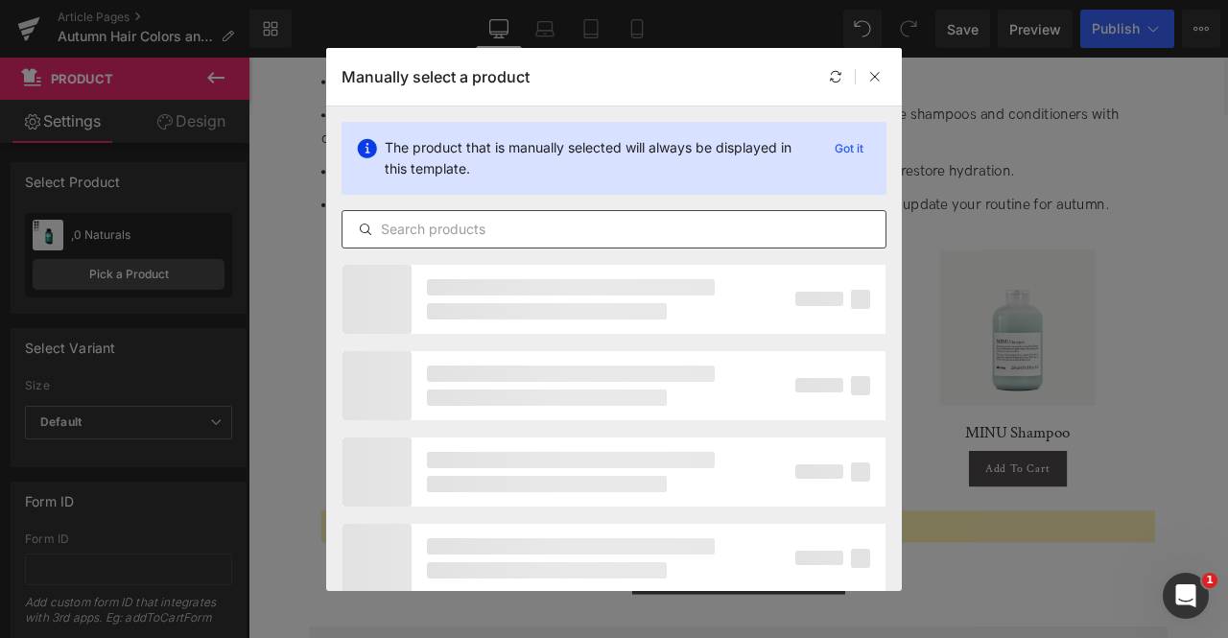
click at [606, 219] on input "text" at bounding box center [614, 229] width 543 height 23
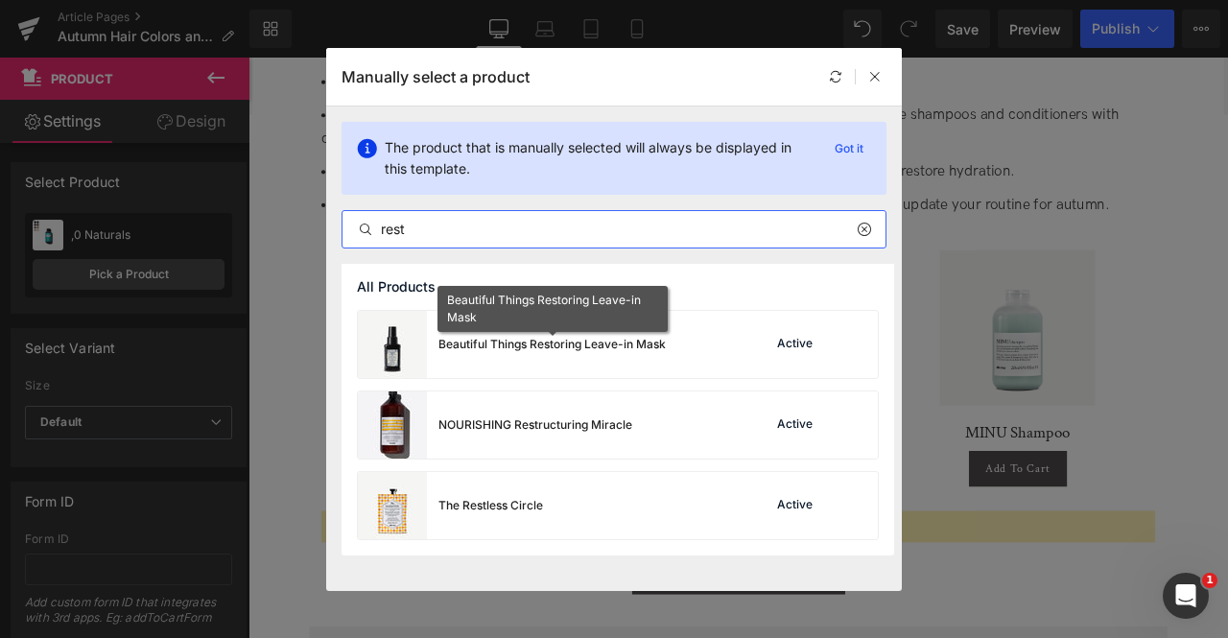
type input "rest"
click at [523, 346] on div "Beautiful Things Restoring Leave-in Mask" at bounding box center [551, 344] width 227 height 17
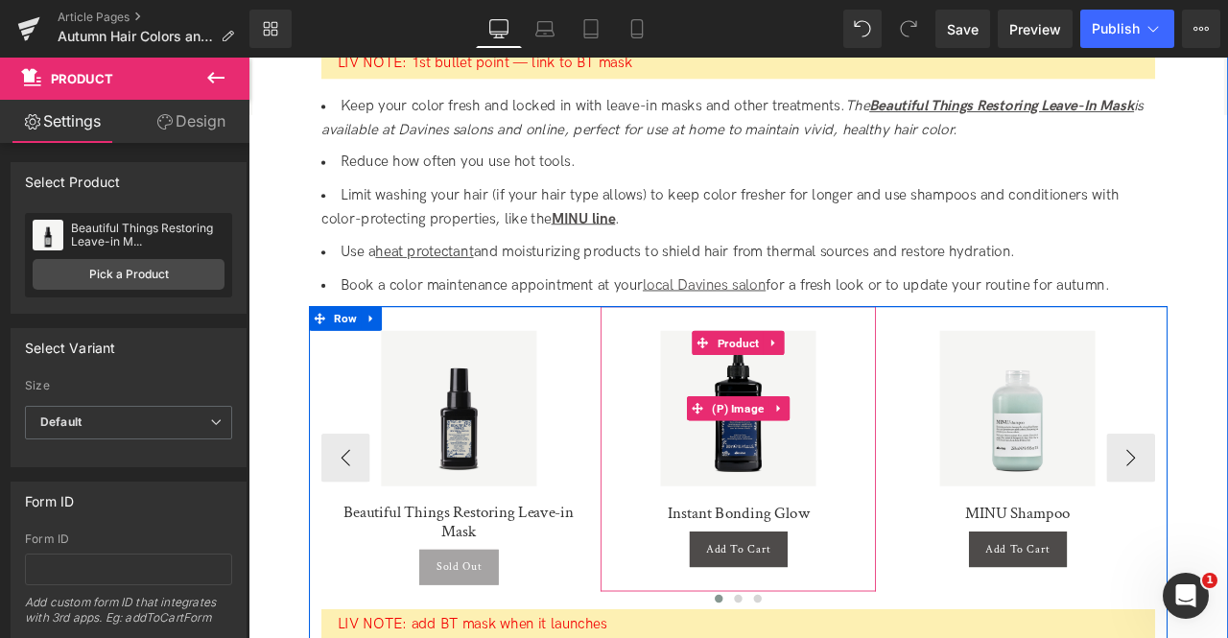
scroll to position [3452, 0]
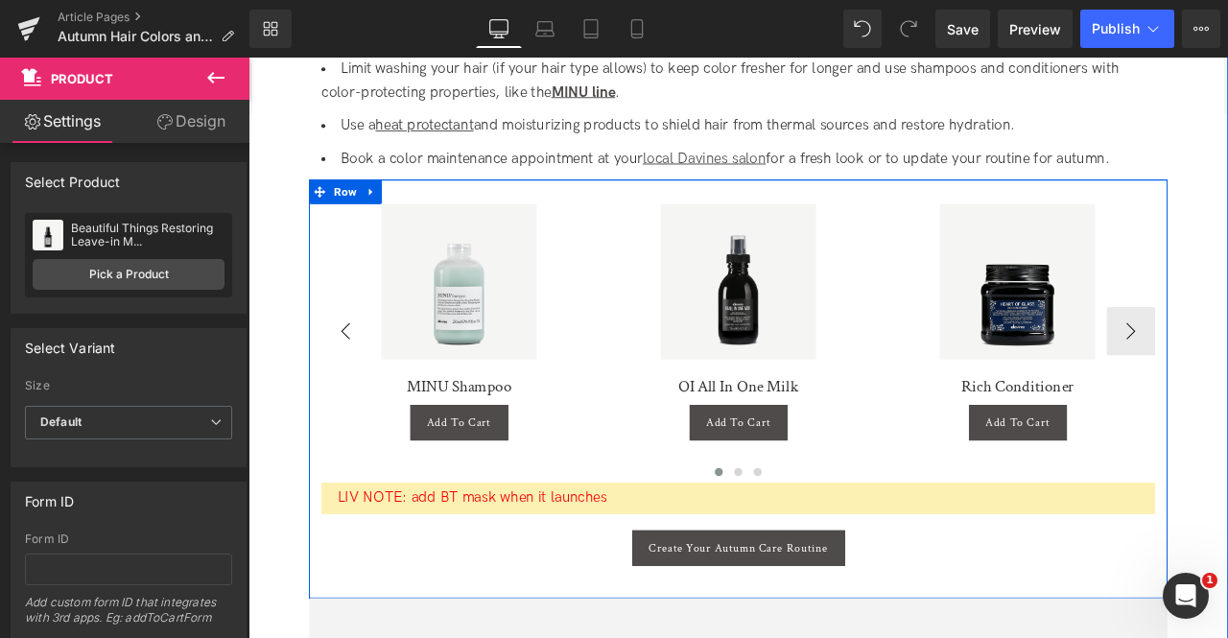
click at [369, 392] on button "‹" at bounding box center [364, 382] width 58 height 58
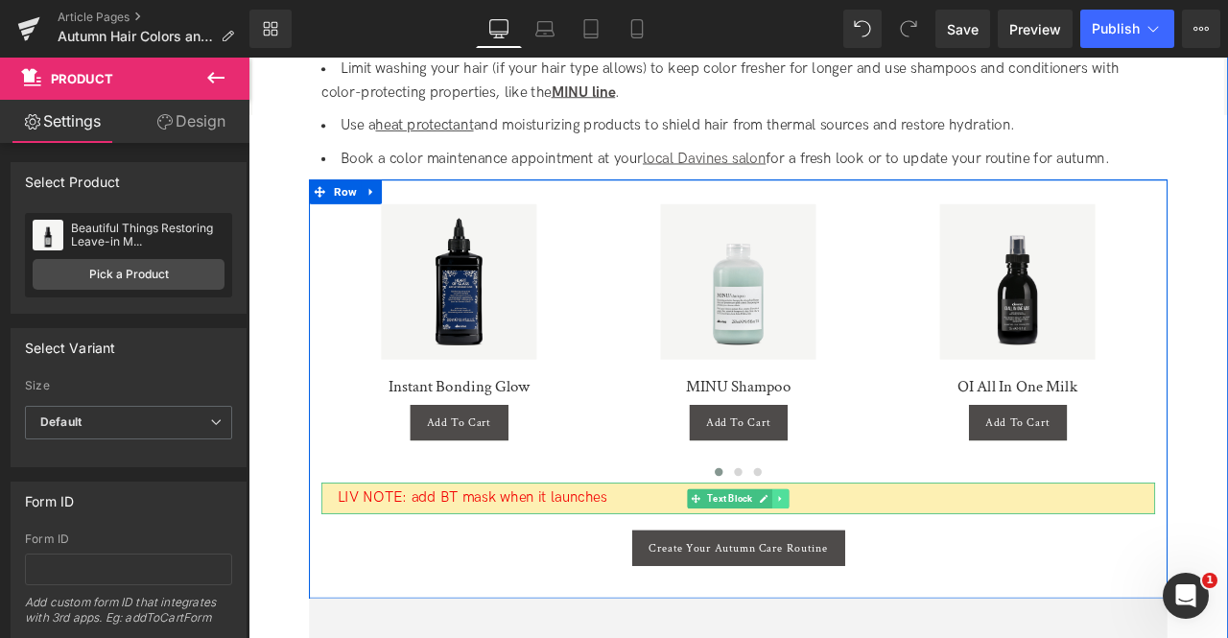
click at [874, 582] on icon at bounding box center [879, 581] width 11 height 12
click at [885, 582] on icon at bounding box center [889, 580] width 11 height 11
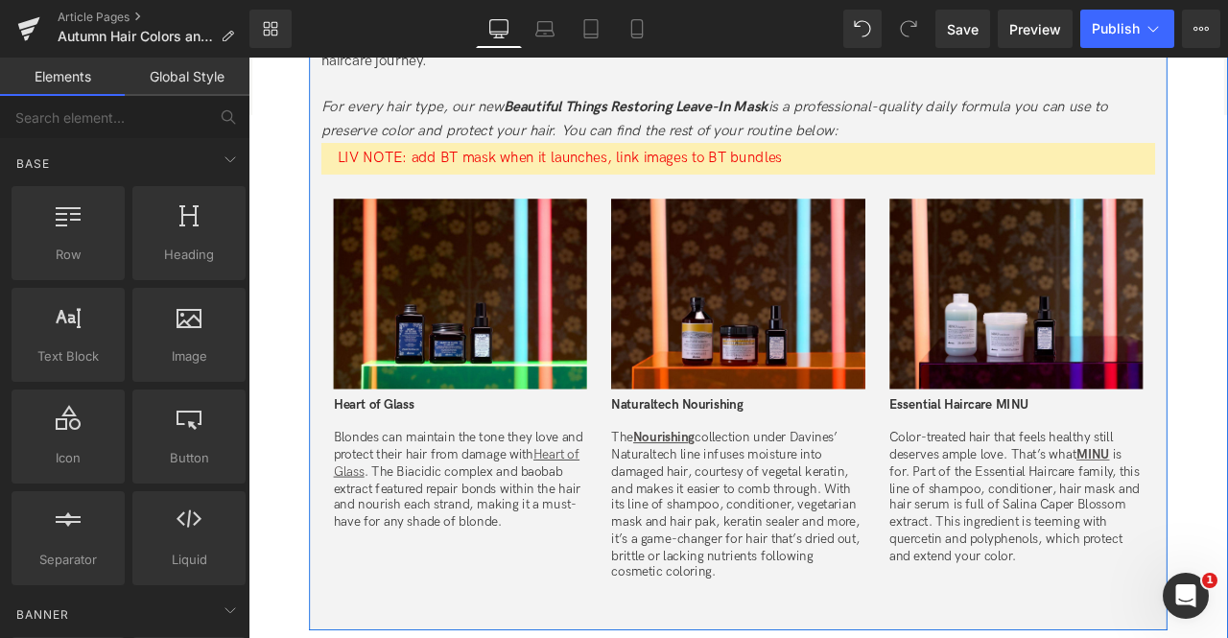
scroll to position [4224, 0]
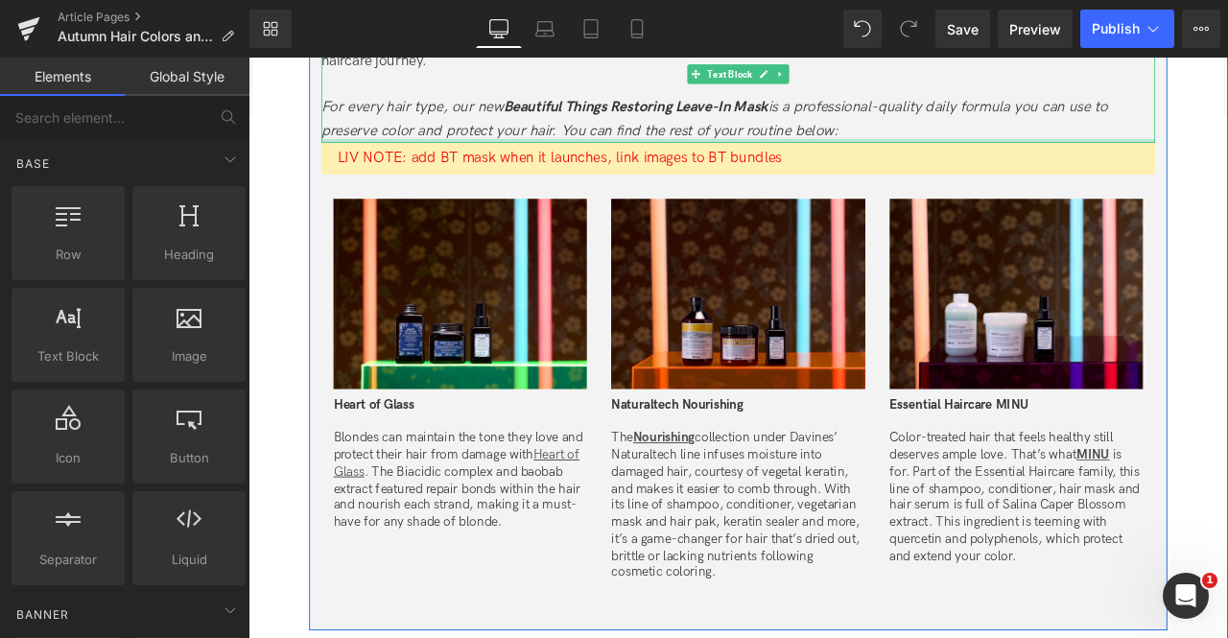
click at [663, 156] on div at bounding box center [829, 156] width 988 height 5
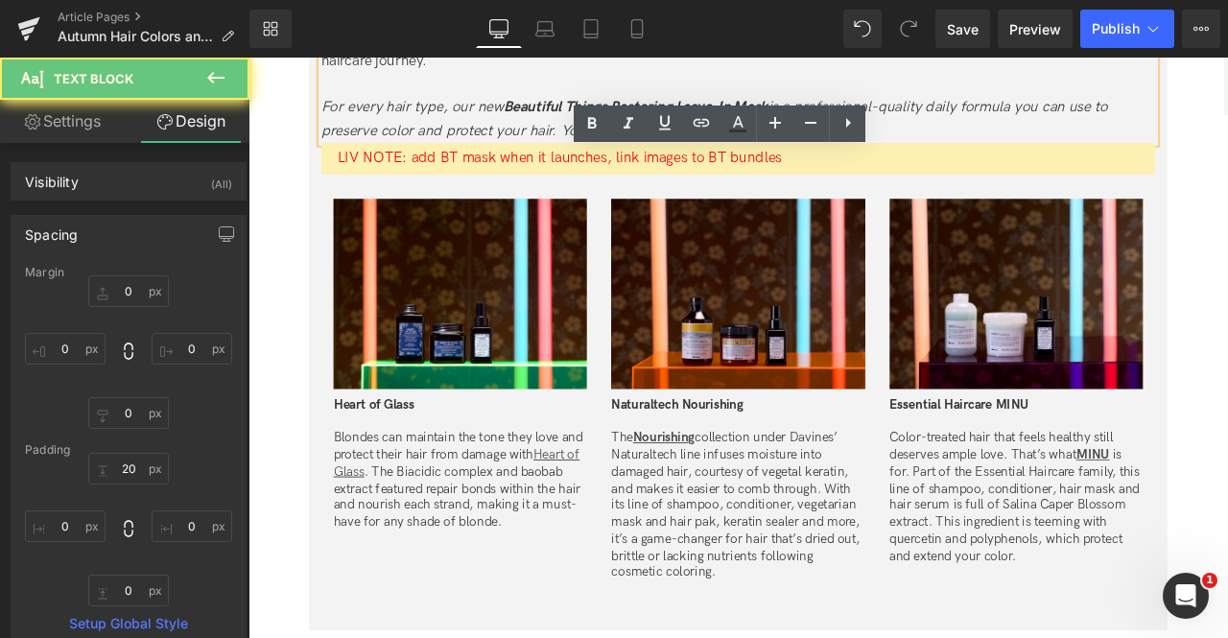
click at [672, 169] on span "LIV NOTE: add BT mask when it launches, link images to BT bundles" at bounding box center [617, 176] width 527 height 20
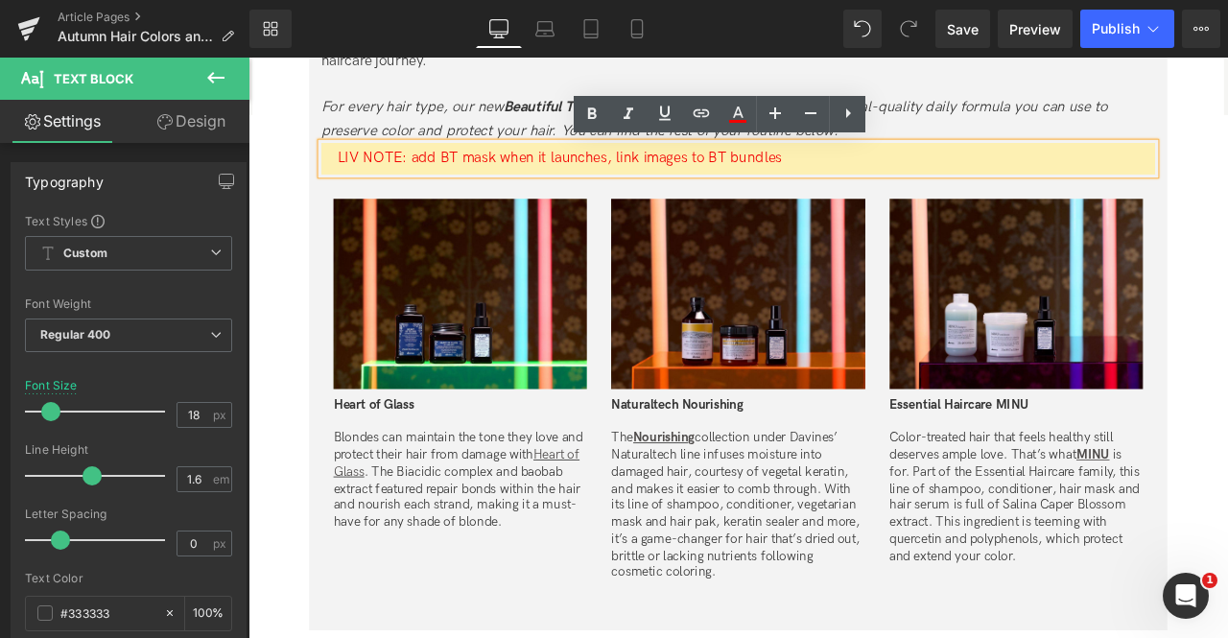
click at [673, 177] on span "LIV NOTE: add BT mask when it launches, link images to BT bundles" at bounding box center [617, 176] width 527 height 20
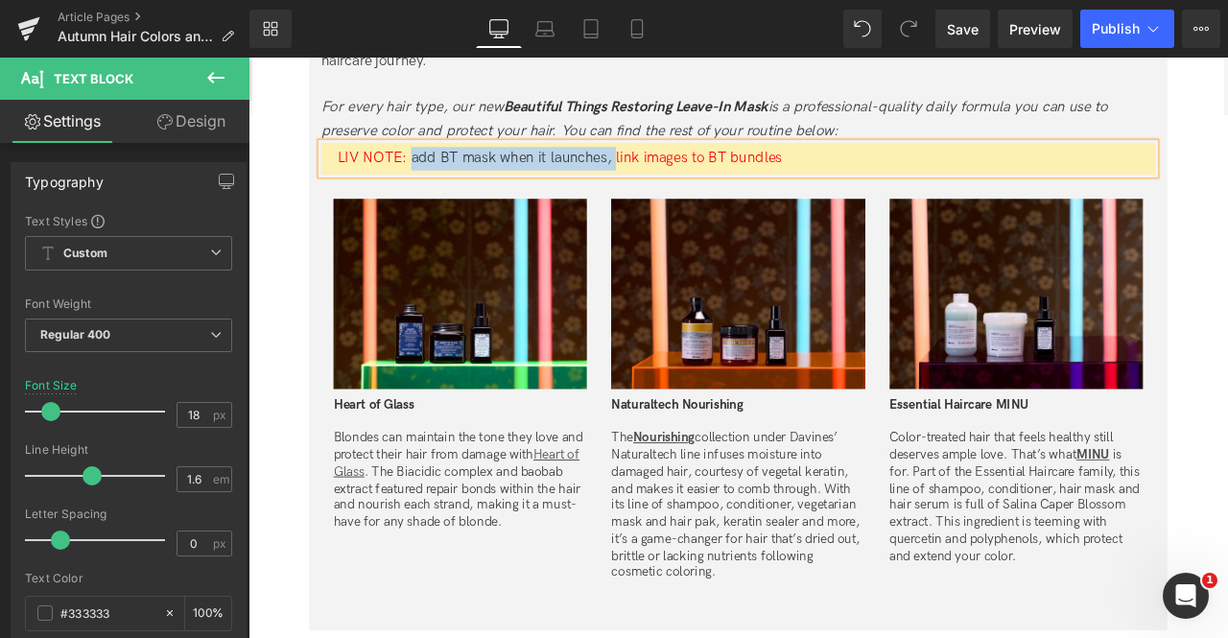
click at [441, 177] on span "LIV NOTE: add BT mask when it launches, link images to BT bundles" at bounding box center [617, 176] width 527 height 20
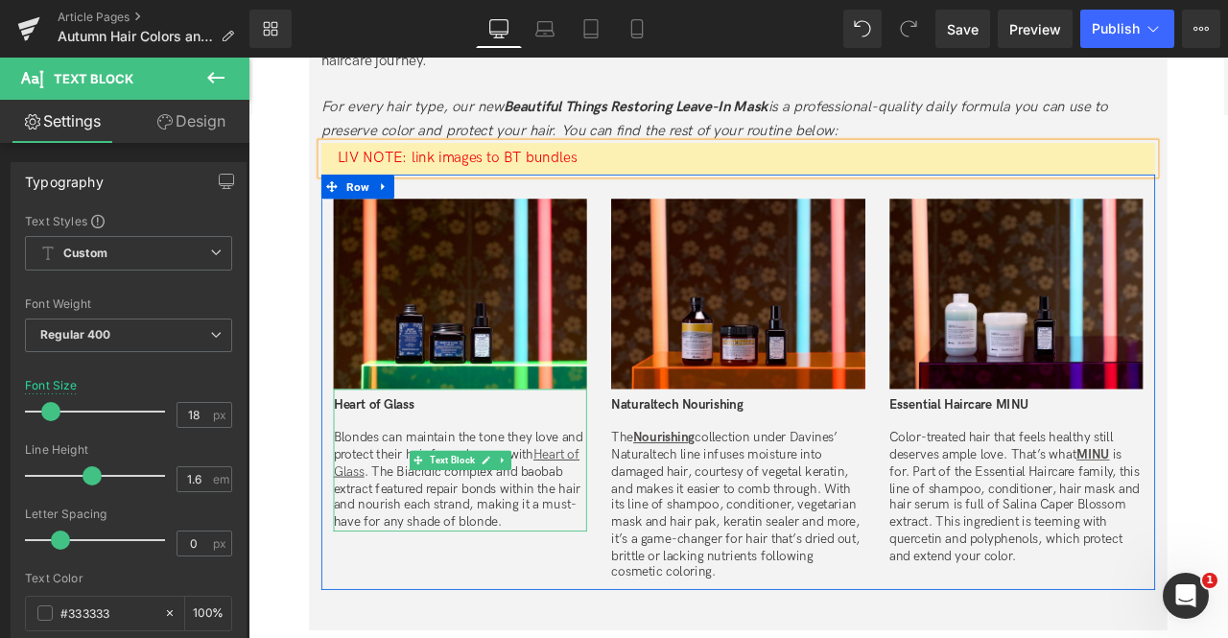
click at [456, 564] on p "Blondes can maintain the tone they love and protect their hair from damage with…" at bounding box center [499, 559] width 300 height 120
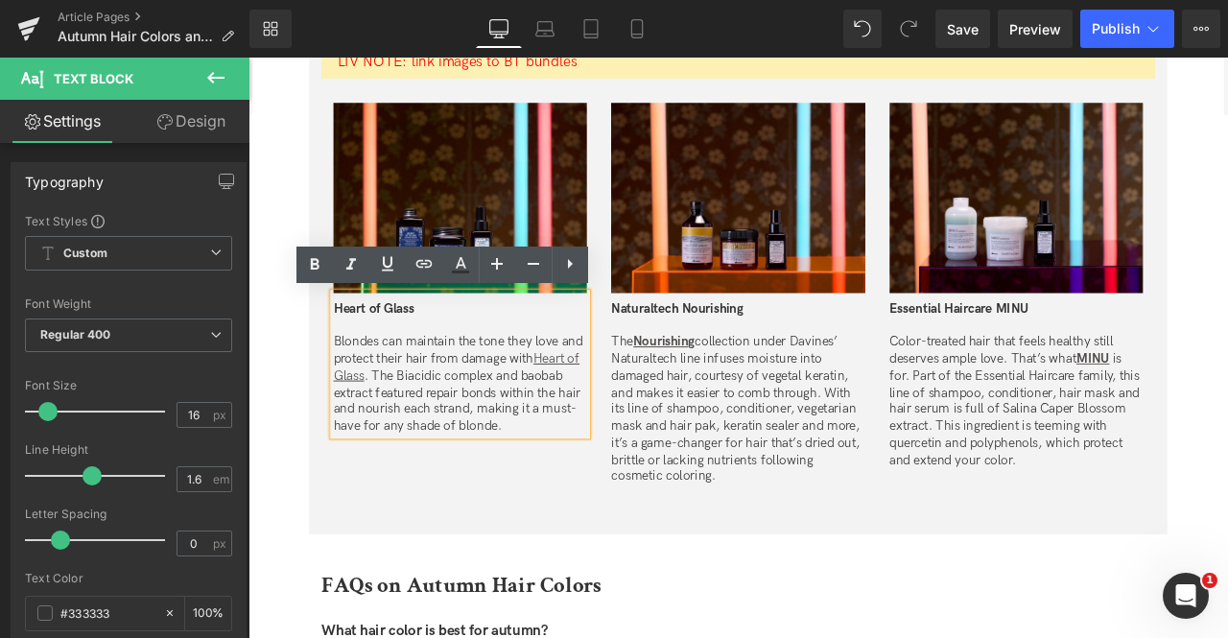
scroll to position [4168, 0]
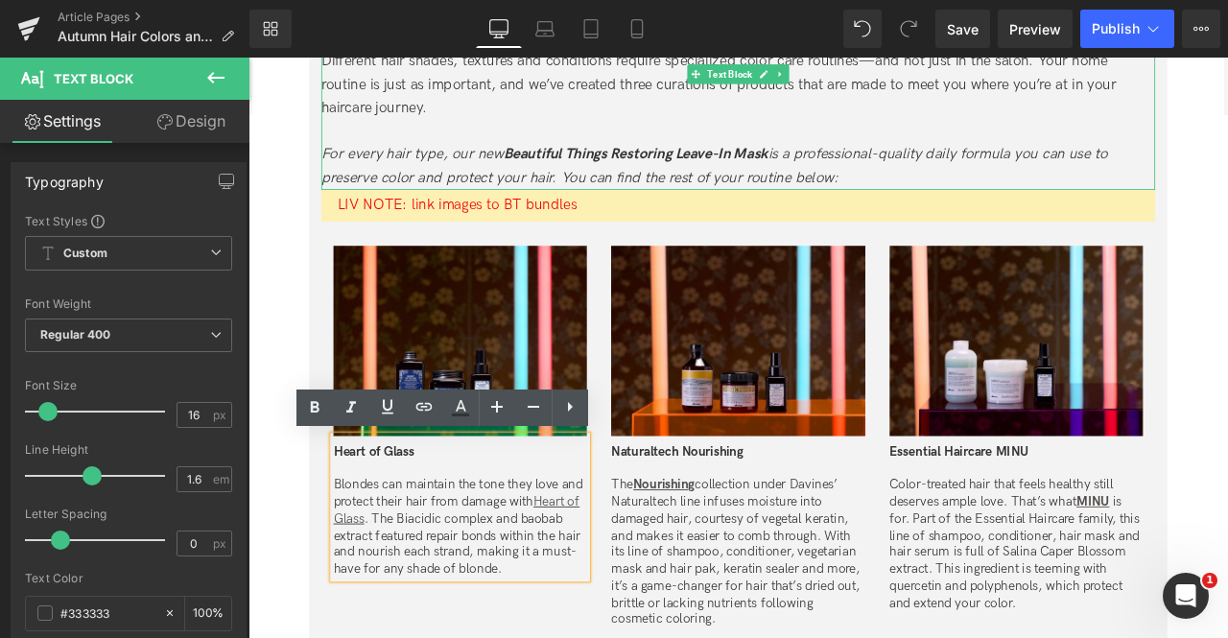
click at [588, 175] on span "Beautiful Things Restoring Leave-In Mask" at bounding box center [708, 171] width 314 height 20
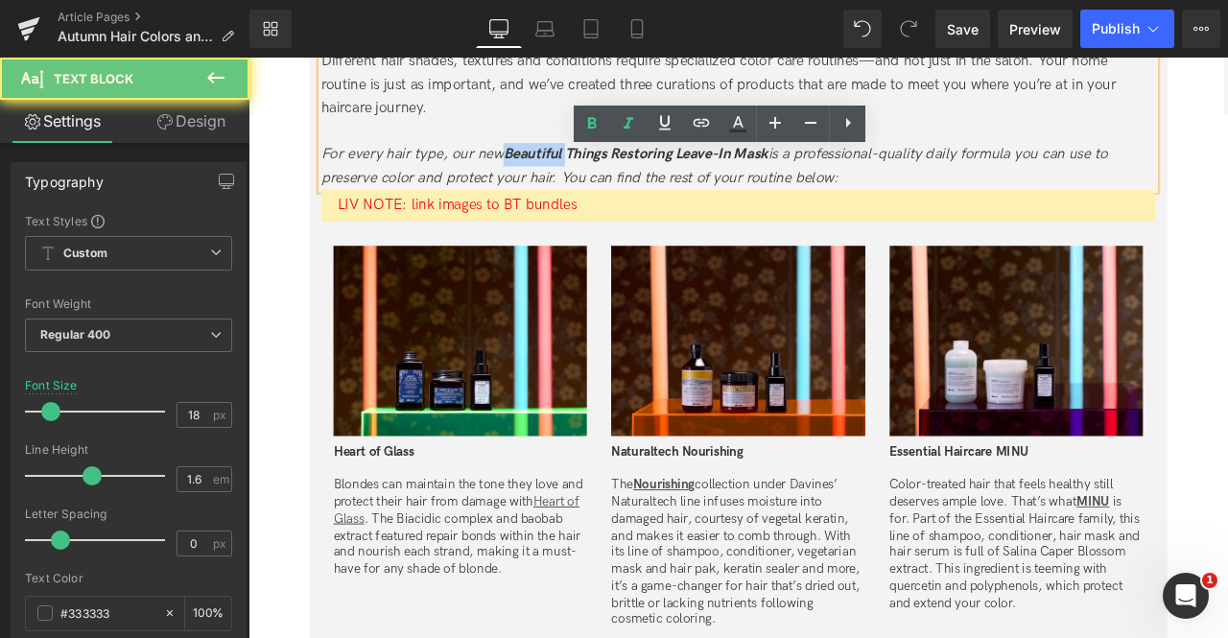
click at [588, 175] on span "Beautiful Things Restoring Leave-In Mask" at bounding box center [708, 171] width 314 height 20
click at [855, 173] on span "Beautiful Things Restoring Leave-In Mask" at bounding box center [708, 171] width 314 height 20
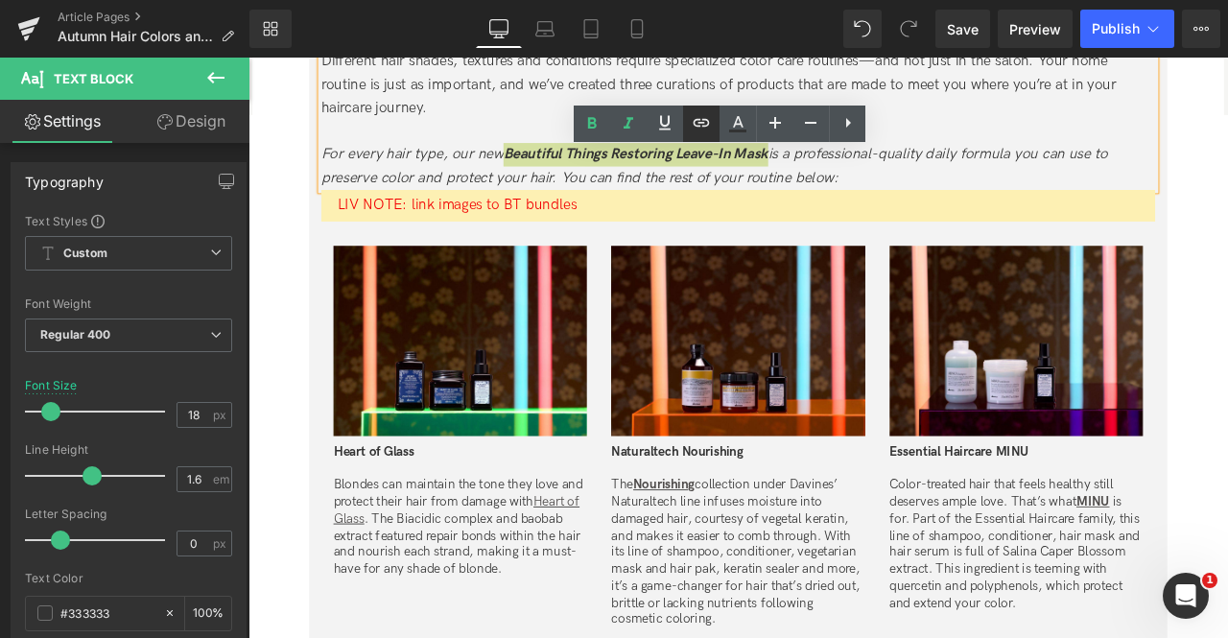
click at [703, 120] on icon at bounding box center [702, 123] width 16 height 8
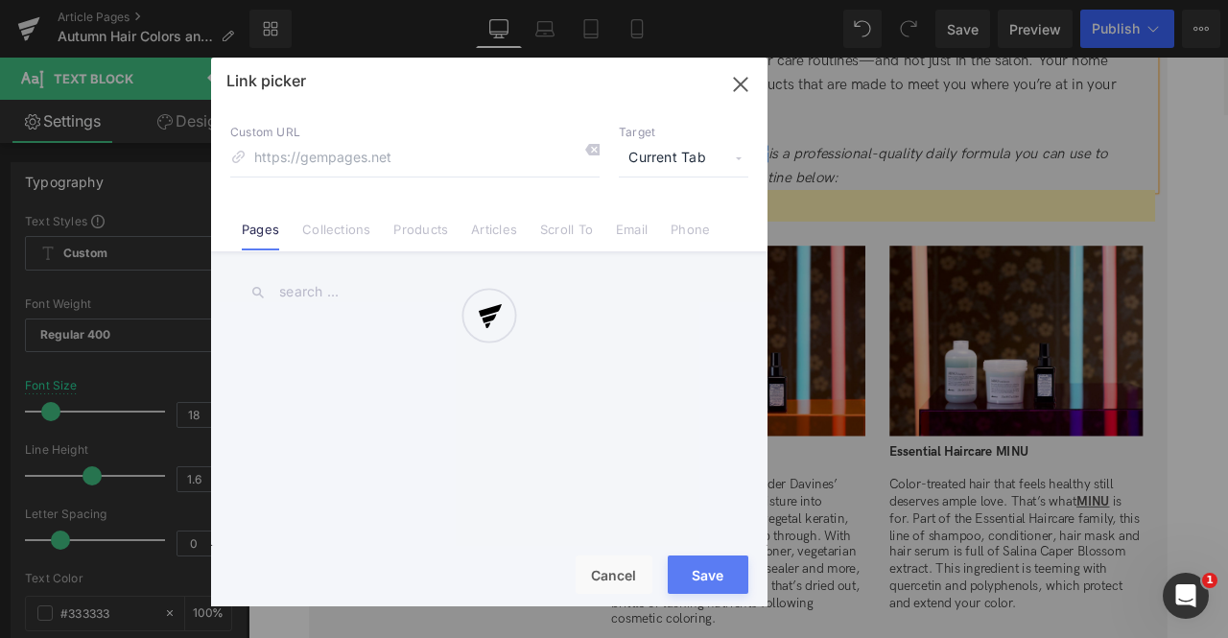
click at [879, 0] on div "Text Color Highlight Color #333333 Edit or remove link: Edit - Unlink - Cancel …" at bounding box center [614, 0] width 1228 height 0
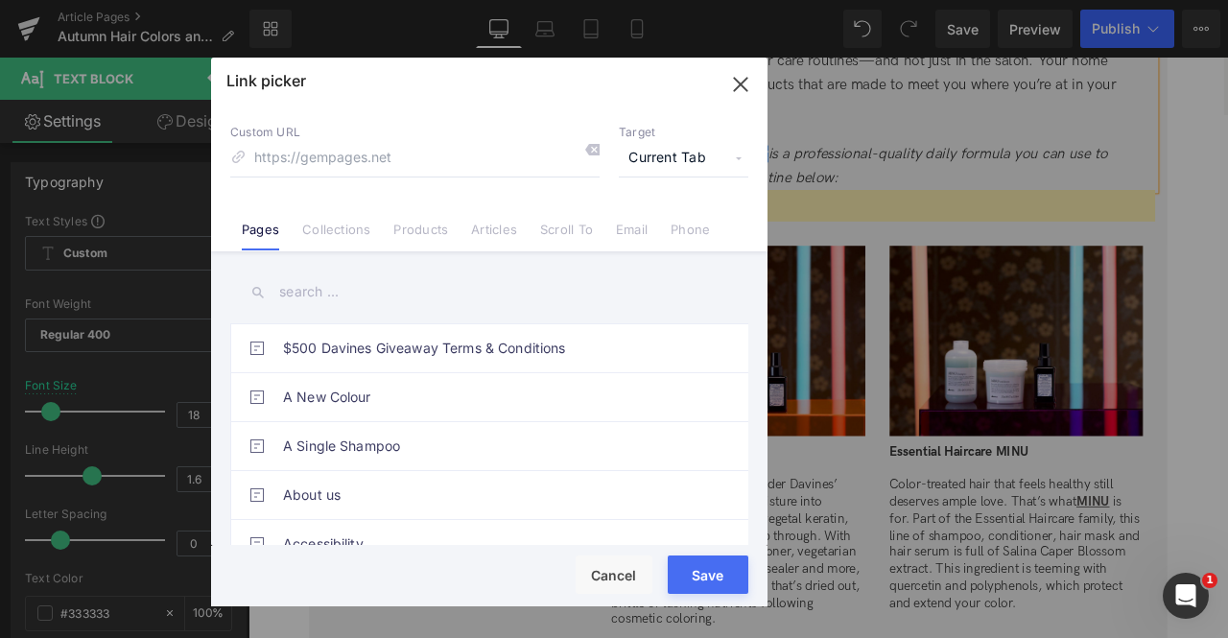
click at [668, 163] on span "Current Tab" at bounding box center [684, 158] width 130 height 36
click at [654, 237] on li "New Tab" at bounding box center [683, 227] width 149 height 34
click at [409, 234] on link "Products" at bounding box center [420, 236] width 55 height 29
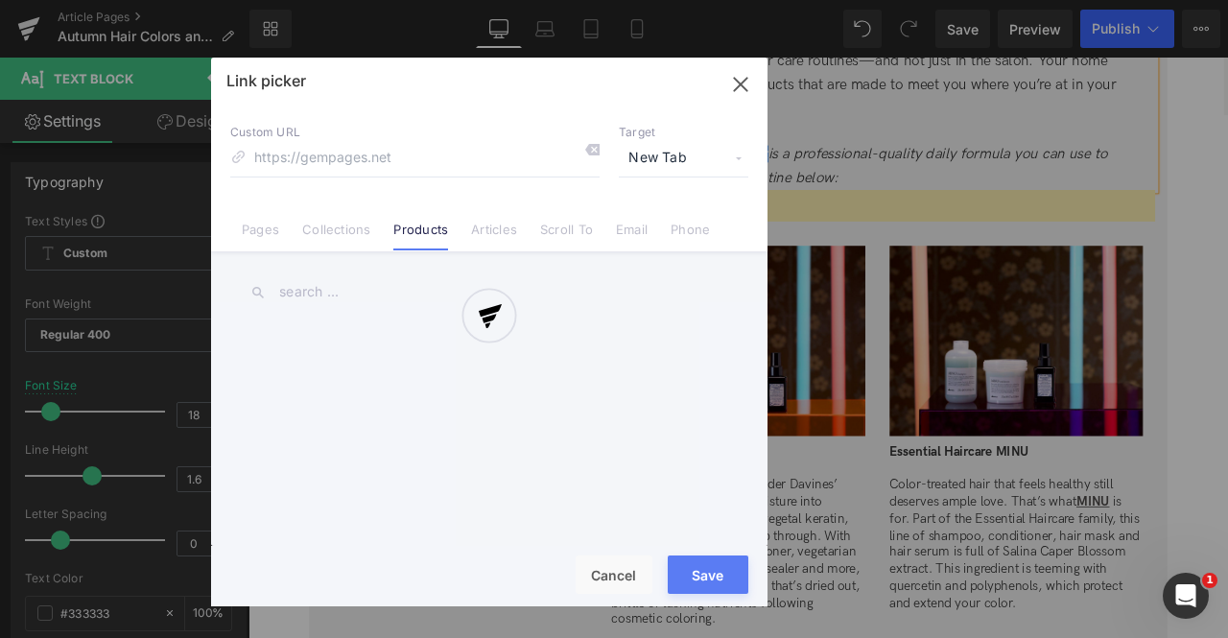
click at [317, 299] on div at bounding box center [489, 332] width 556 height 549
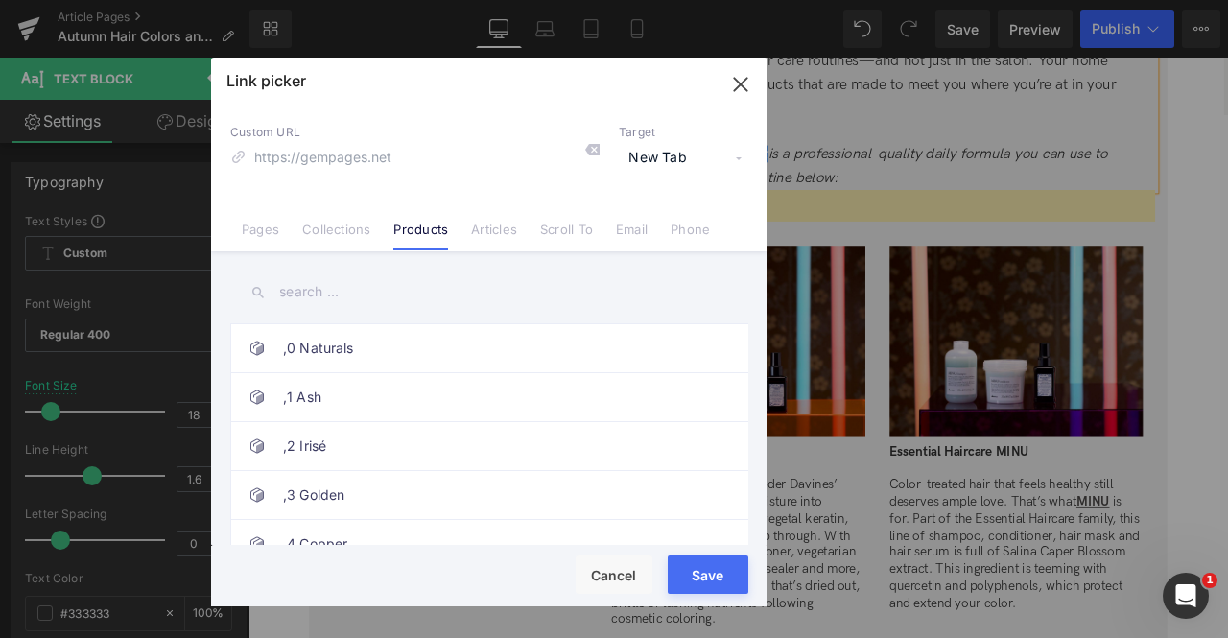
click at [313, 291] on input "text" at bounding box center [489, 292] width 518 height 43
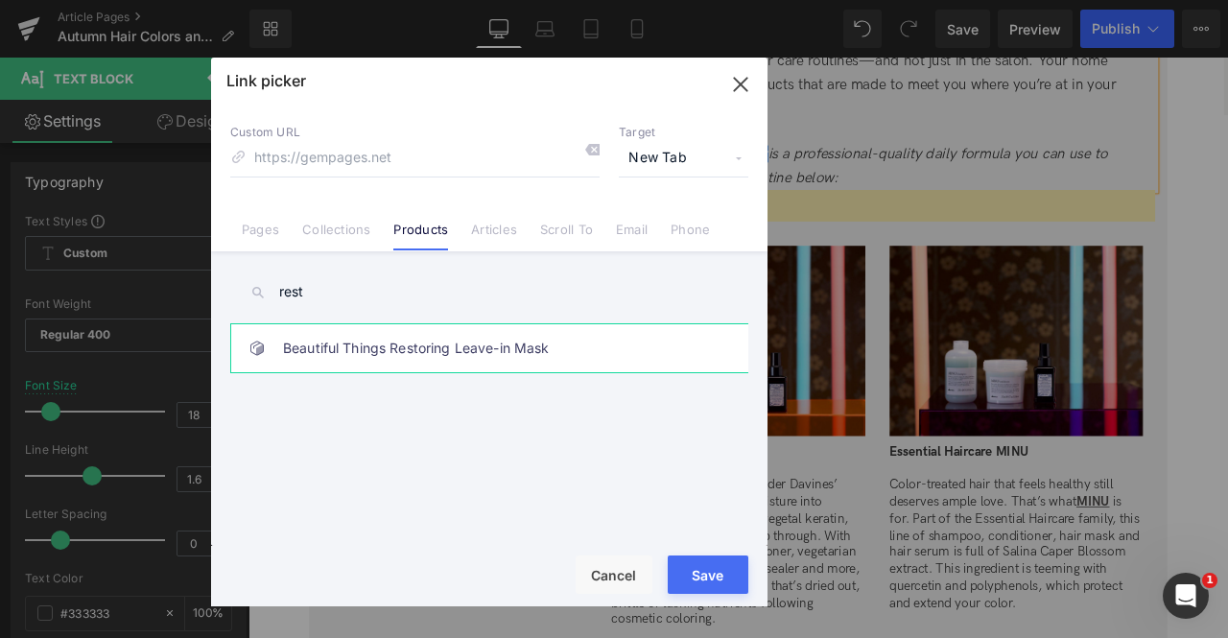
type input "rest"
click at [432, 341] on link "Beautiful Things Restoring Leave-in Mask" at bounding box center [494, 348] width 422 height 48
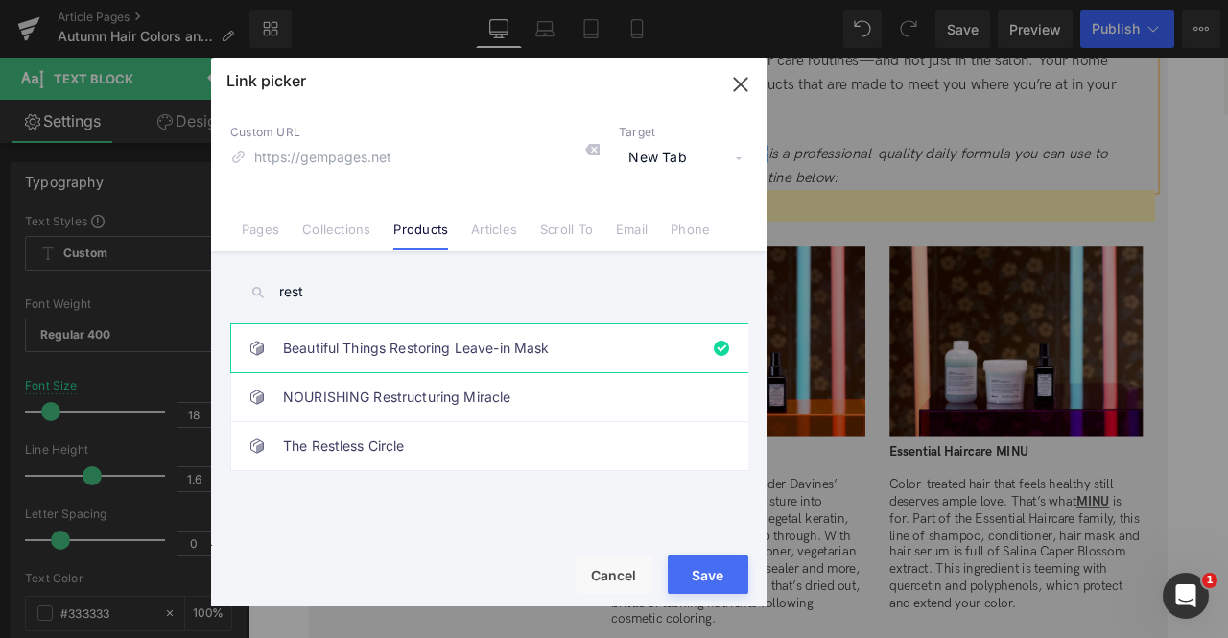
click at [703, 580] on button "Save" at bounding box center [708, 575] width 81 height 38
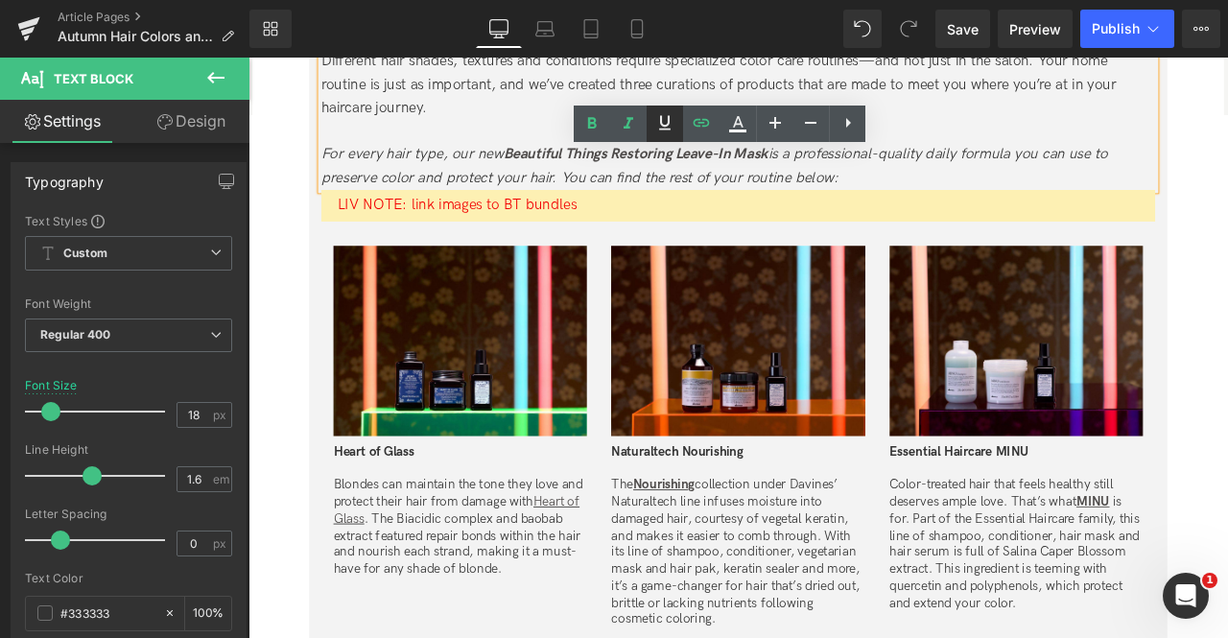
click at [672, 120] on icon at bounding box center [664, 122] width 23 height 23
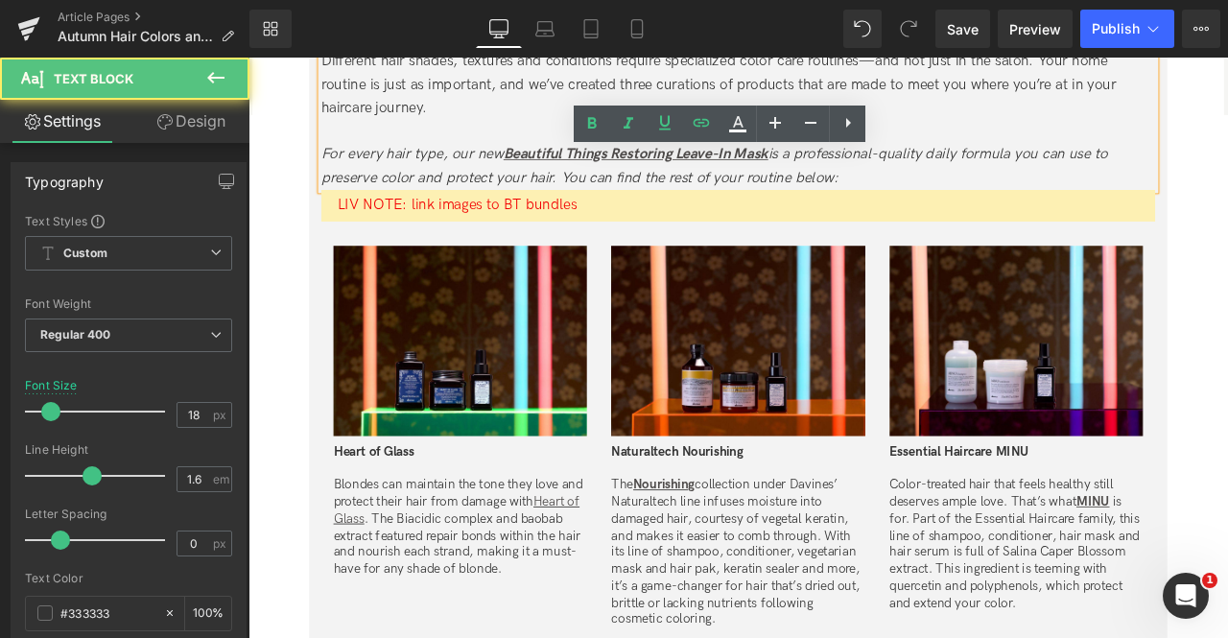
click at [749, 207] on icon "For every hair type, our new Beautiful Things Restoring Leave-In Mask is a prof…" at bounding box center [801, 185] width 932 height 48
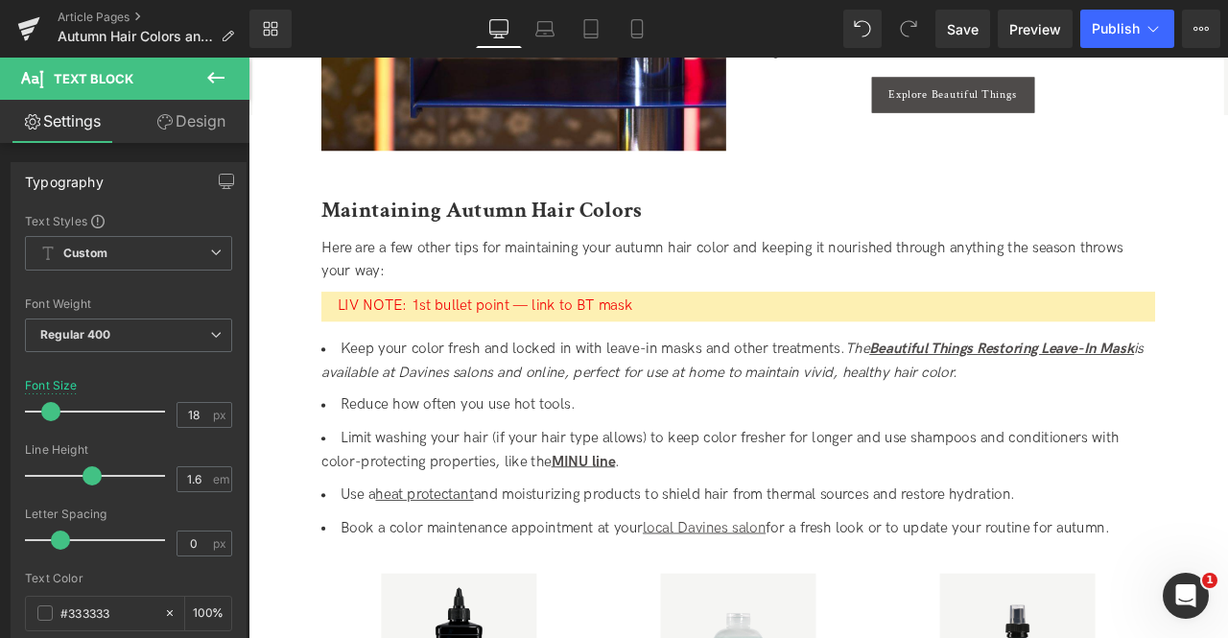
scroll to position [3014, 0]
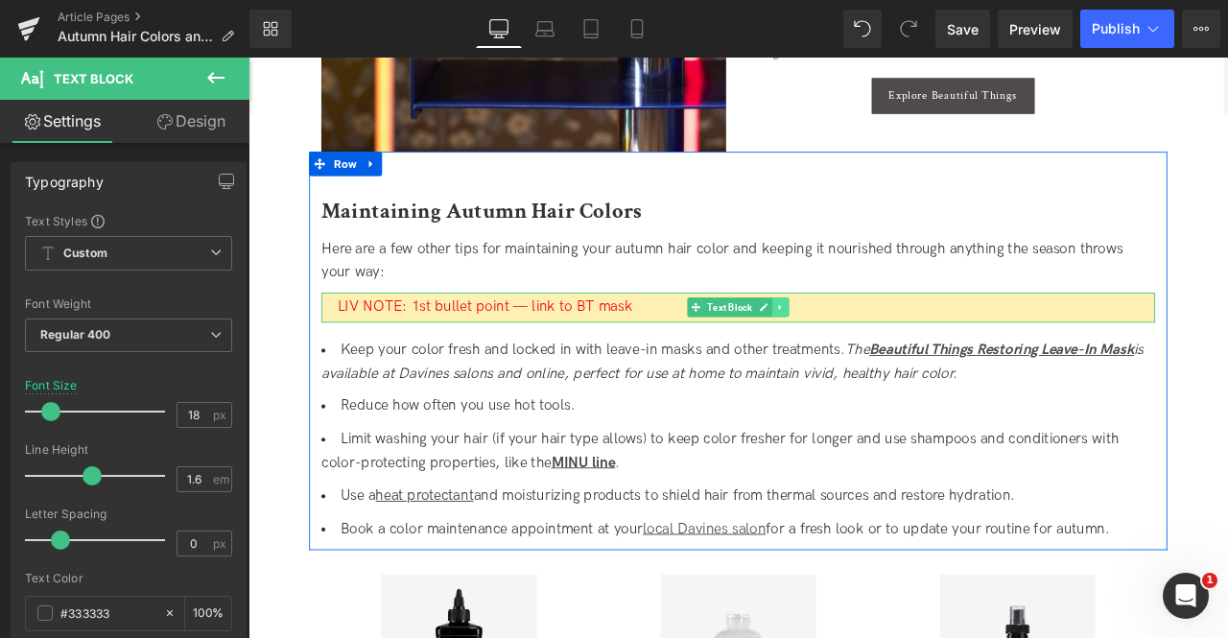
click at [869, 352] on link at bounding box center [879, 353] width 20 height 23
click at [884, 352] on icon at bounding box center [889, 353] width 11 height 11
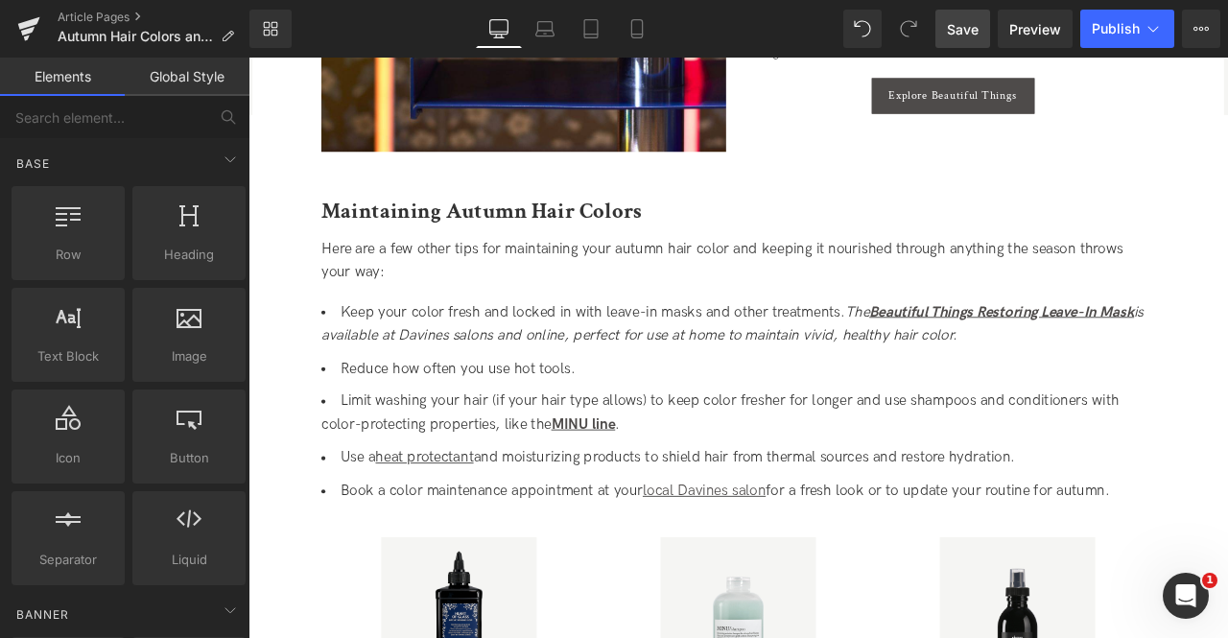
click at [971, 29] on span "Save" at bounding box center [963, 29] width 32 height 20
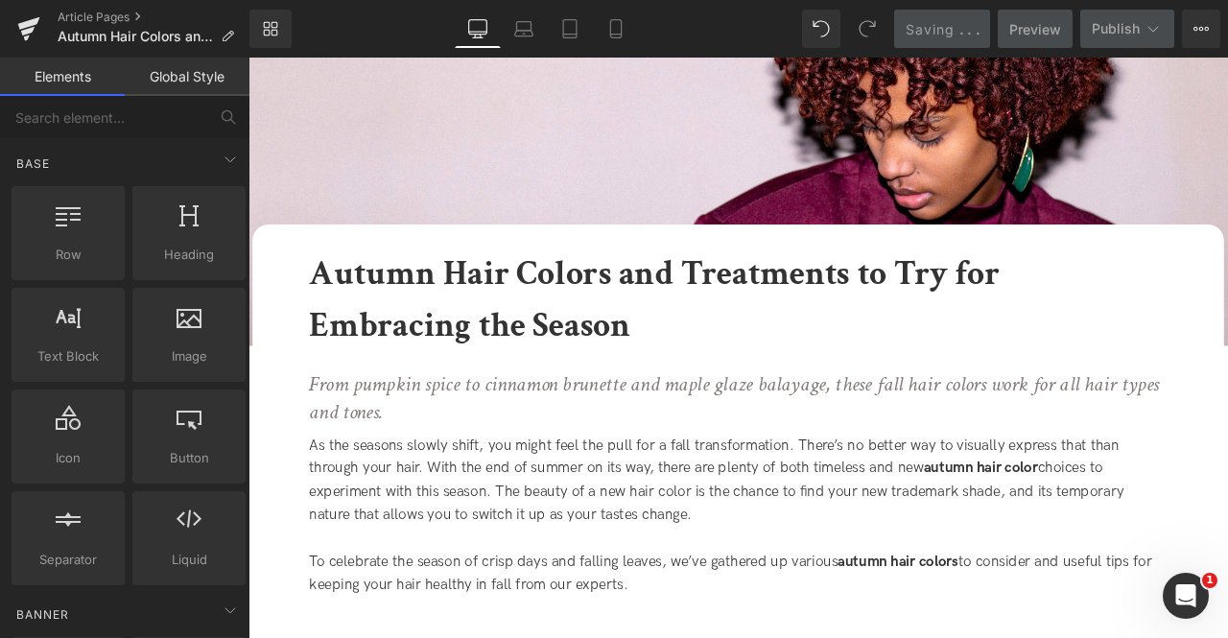
scroll to position [0, 0]
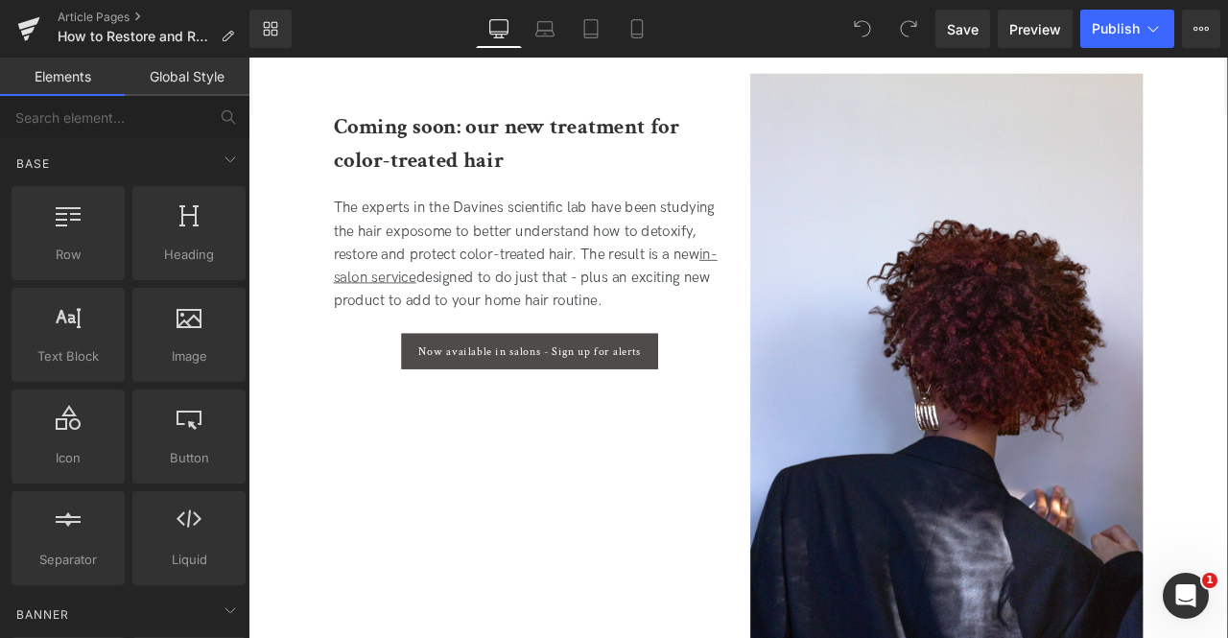
scroll to position [3395, 0]
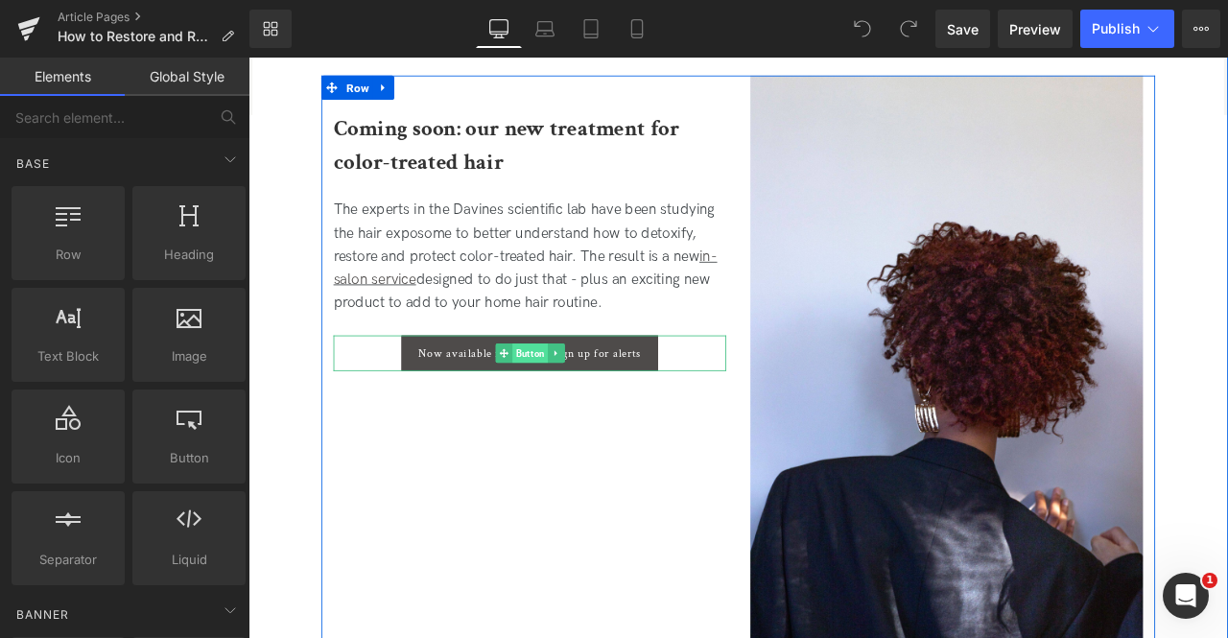
click at [569, 406] on span "Button" at bounding box center [582, 407] width 42 height 23
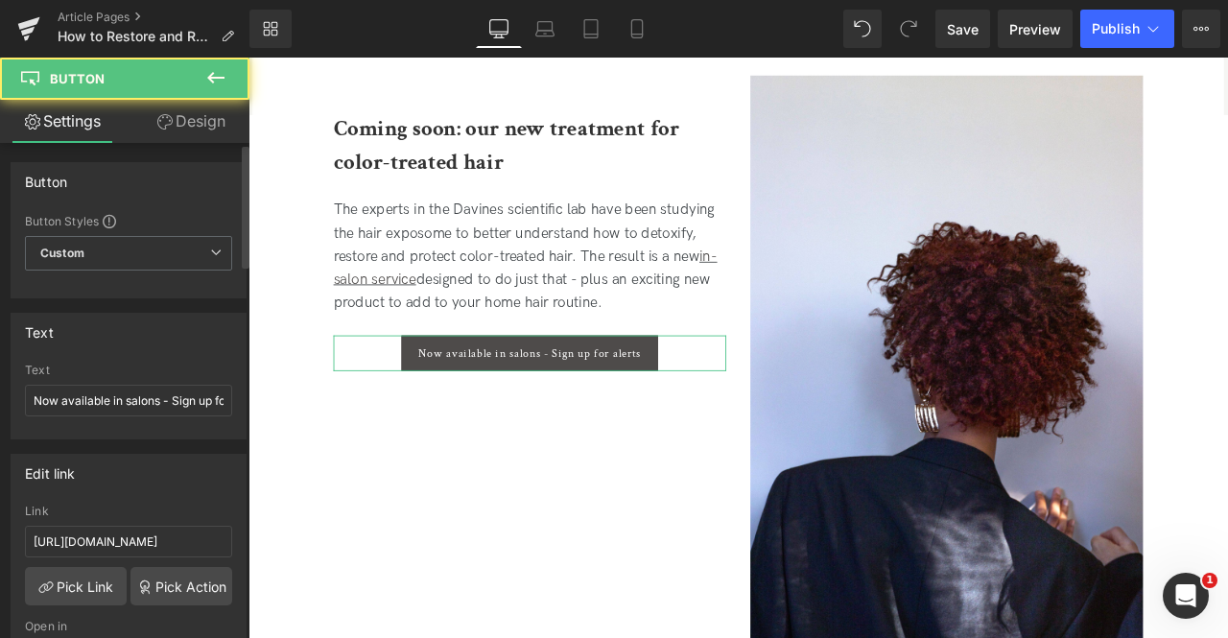
scroll to position [59, 0]
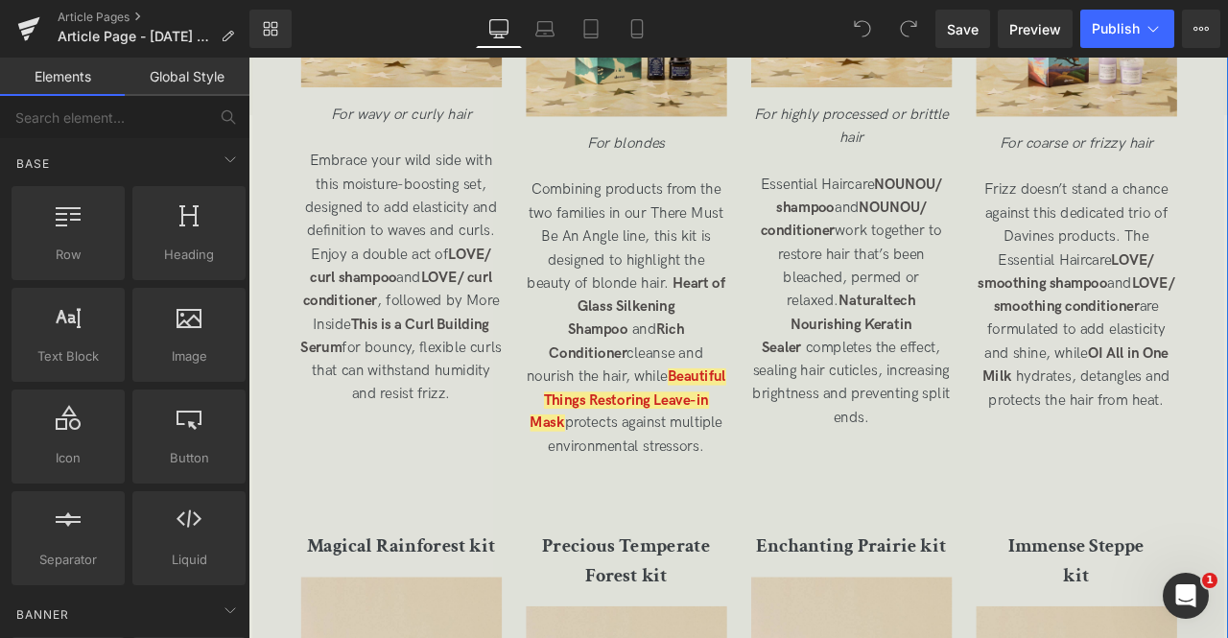
scroll to position [3639, 0]
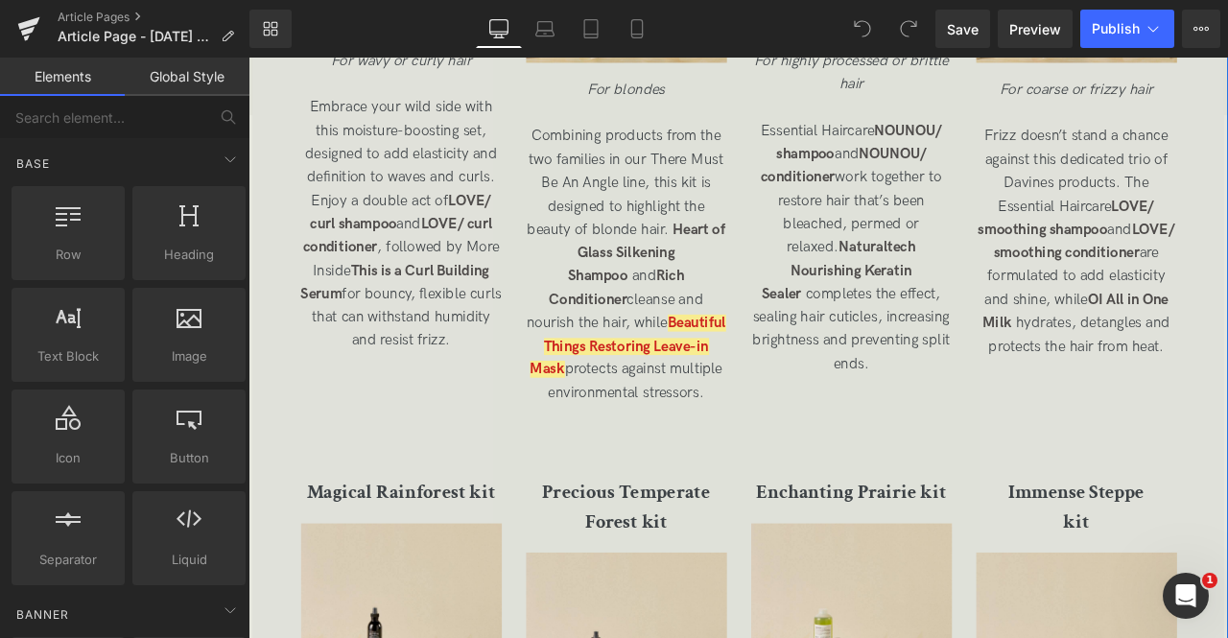
click at [655, 372] on span "Combining products from the two families in our There Must Be An Angle line, th…" at bounding box center [697, 303] width 236 height 324
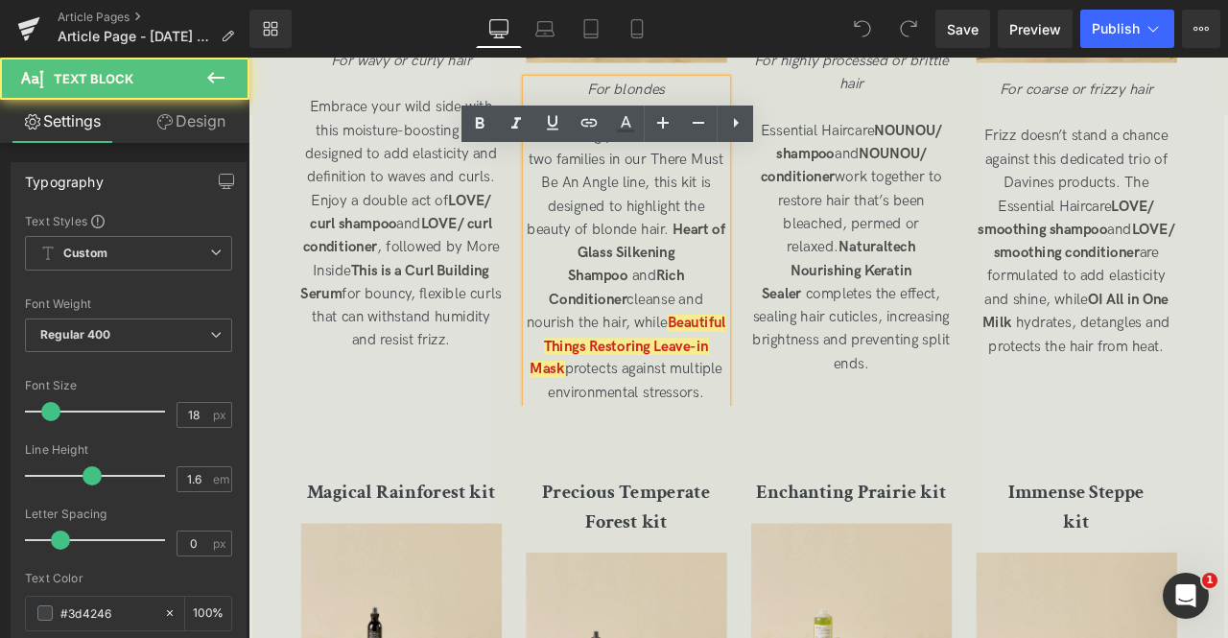
click at [603, 392] on span "Beautiful Things Restoring Leave-in Mask" at bounding box center [698, 401] width 232 height 76
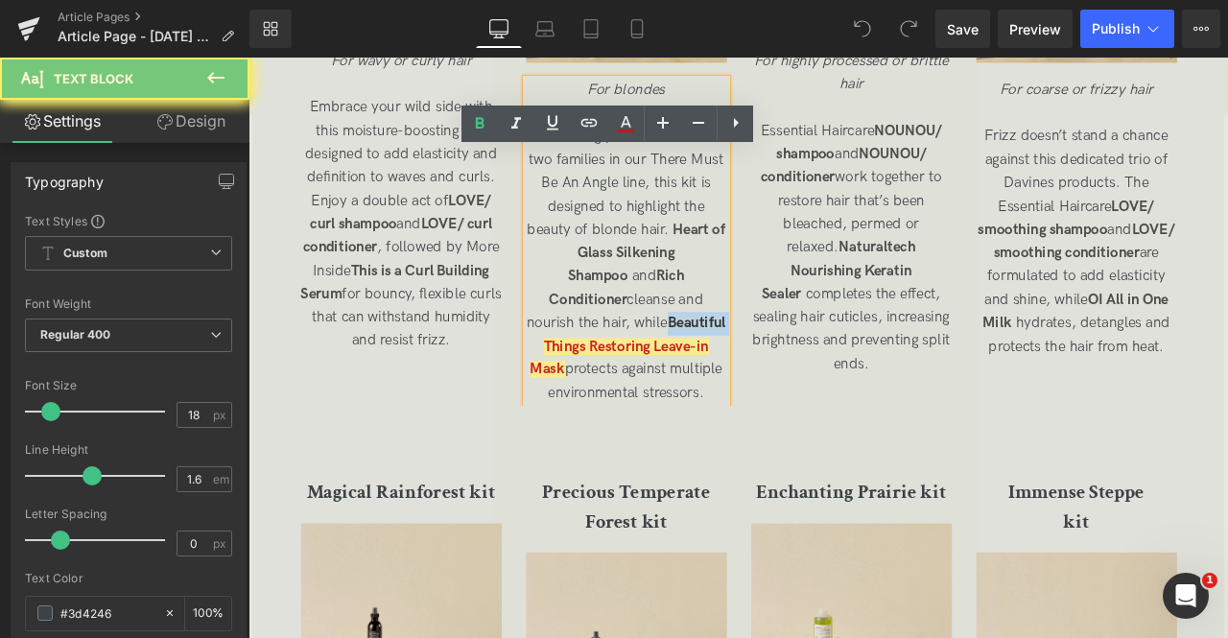
click at [603, 392] on span "Beautiful Things Restoring Leave-in Mask" at bounding box center [698, 401] width 232 height 76
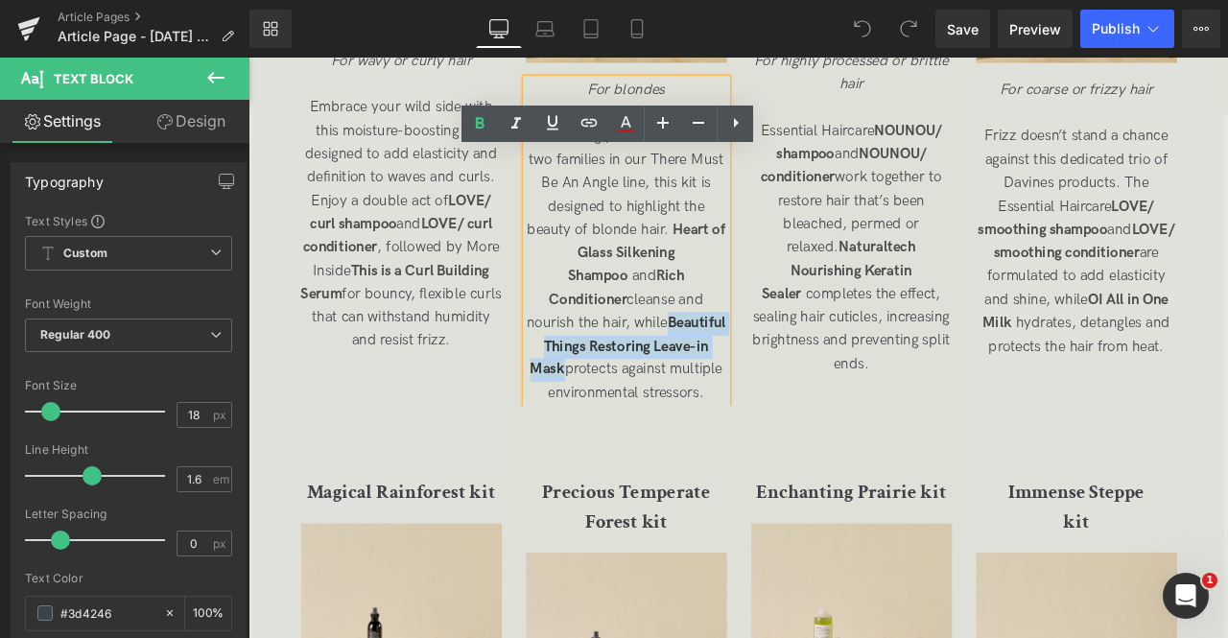
click at [665, 420] on span "Beautiful Things Restoring Leave-in Mask" at bounding box center [698, 401] width 232 height 76
click at [592, 130] on icon at bounding box center [589, 122] width 23 height 23
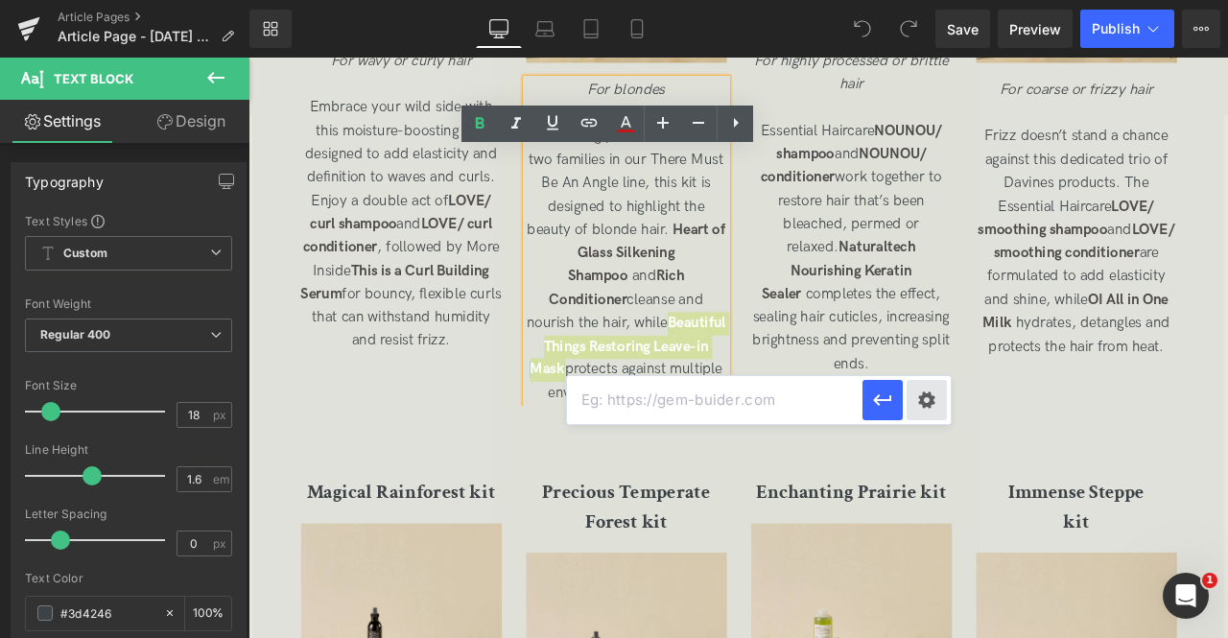
click at [923, 0] on div "Text Color Highlight Color #333333 Edit or remove link: Edit - Unlink - Cancel" at bounding box center [614, 0] width 1228 height 0
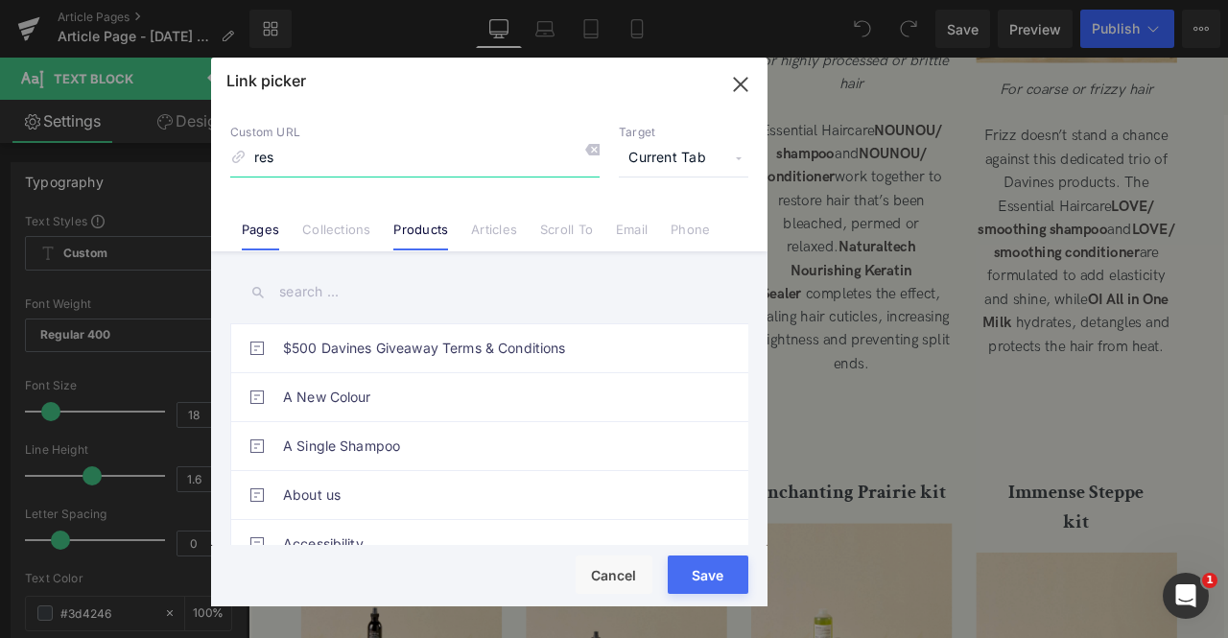
type input "res"
click at [430, 222] on link "Products" at bounding box center [420, 236] width 55 height 29
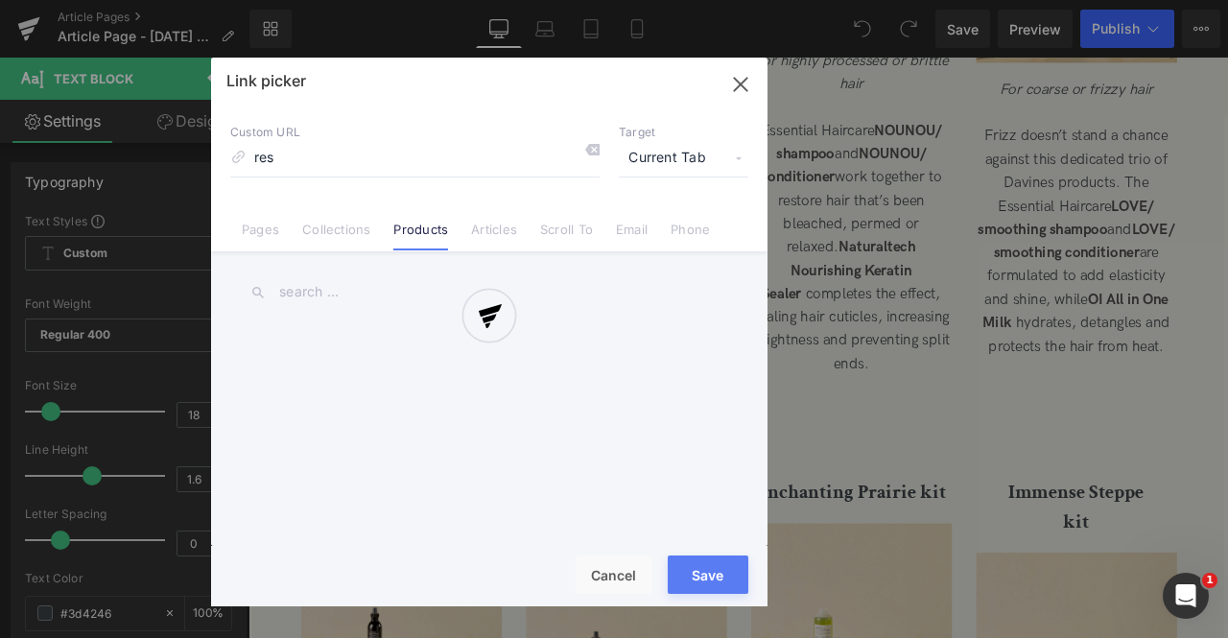
click at [677, 163] on div "Link picker Back to Library Insert Custom URL res Target Current Tab Current Ta…" at bounding box center [489, 332] width 556 height 549
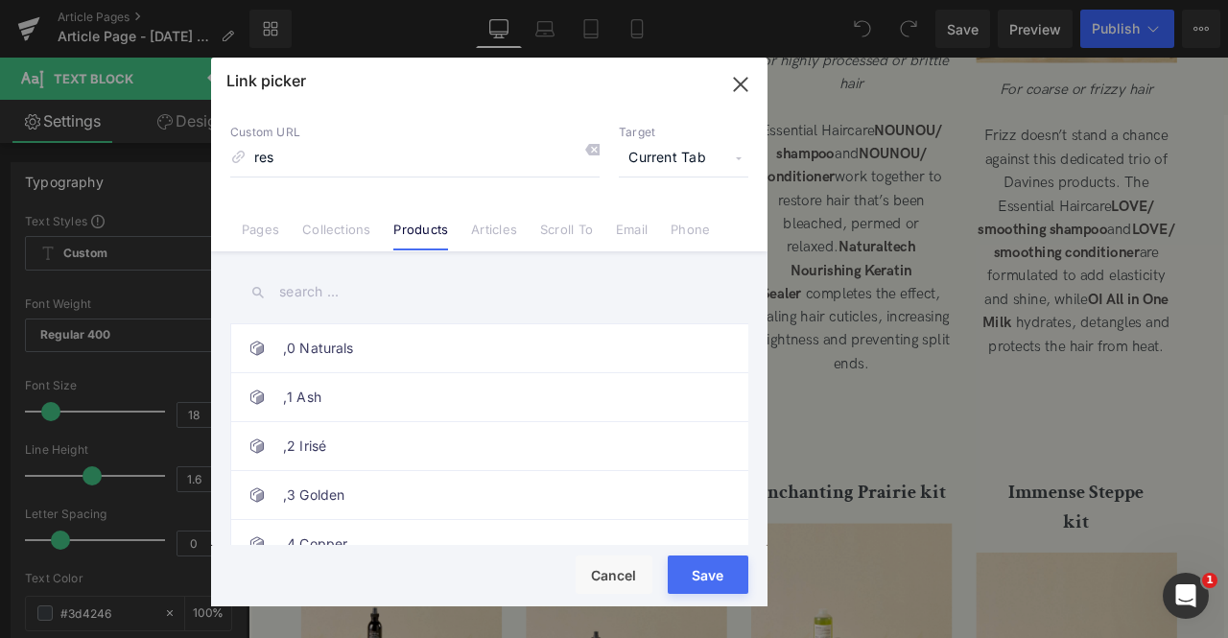
click at [668, 161] on span "Current Tab" at bounding box center [684, 158] width 130 height 36
click at [624, 239] on li "New Tab" at bounding box center [683, 227] width 149 height 34
click at [336, 302] on input "text" at bounding box center [489, 292] width 518 height 43
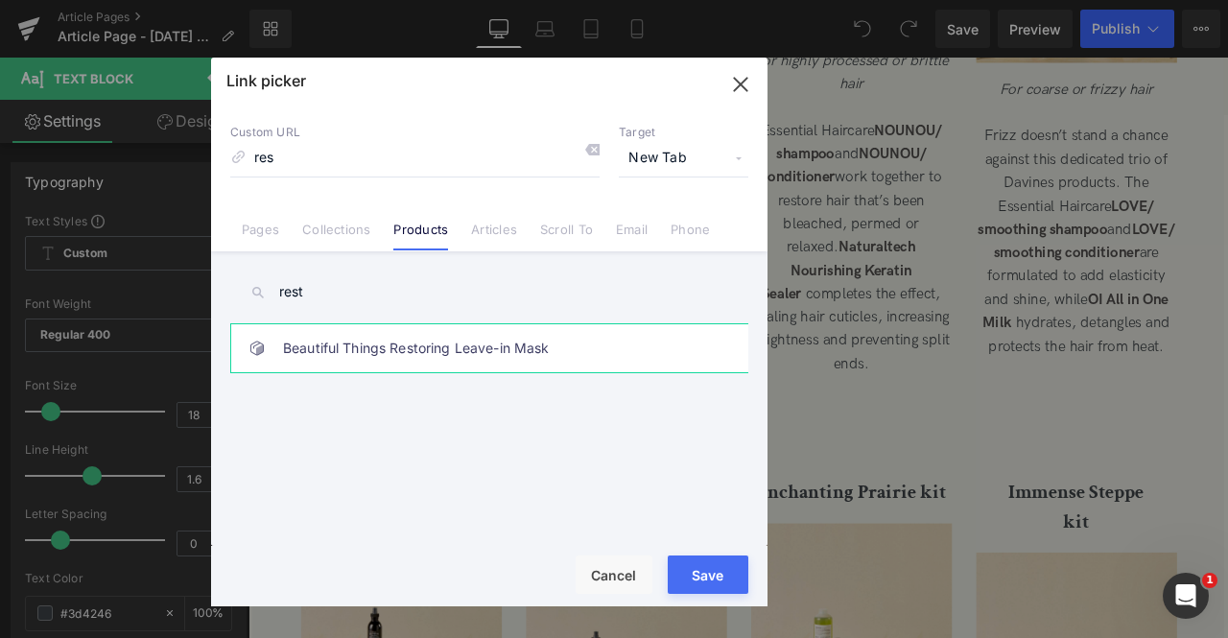
type input "rest"
click at [403, 341] on link "Beautiful Things Restoring Leave-in Mask" at bounding box center [494, 348] width 422 height 48
type input "/products/restoring-leave-in-mask"
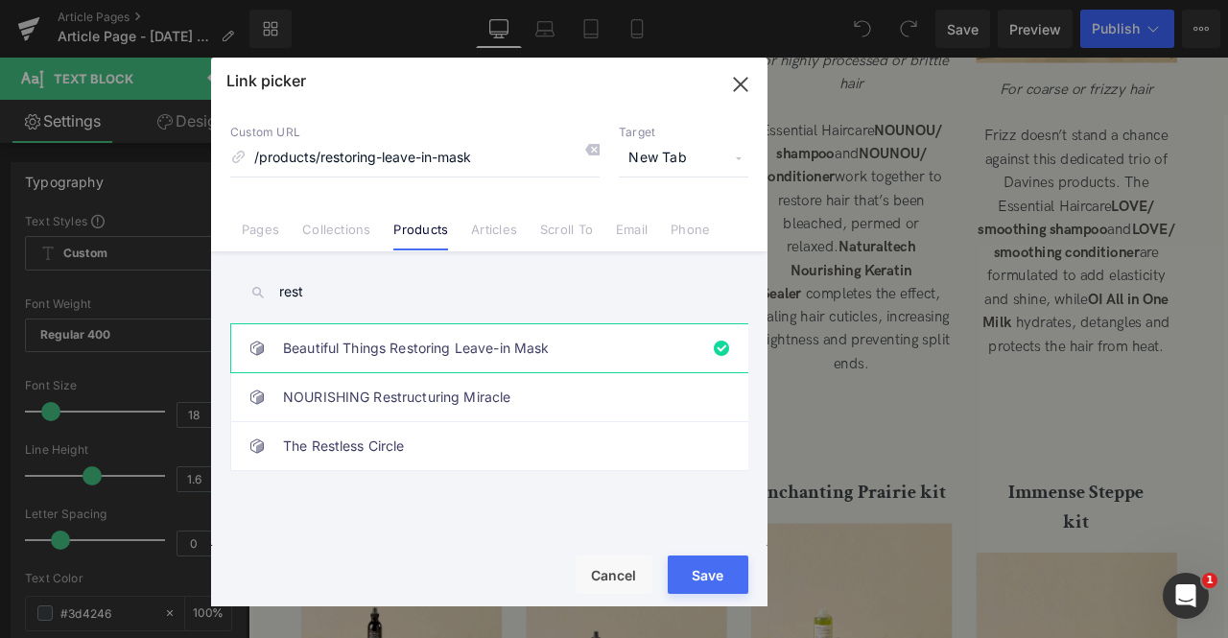
click at [695, 577] on button "Save" at bounding box center [708, 575] width 81 height 38
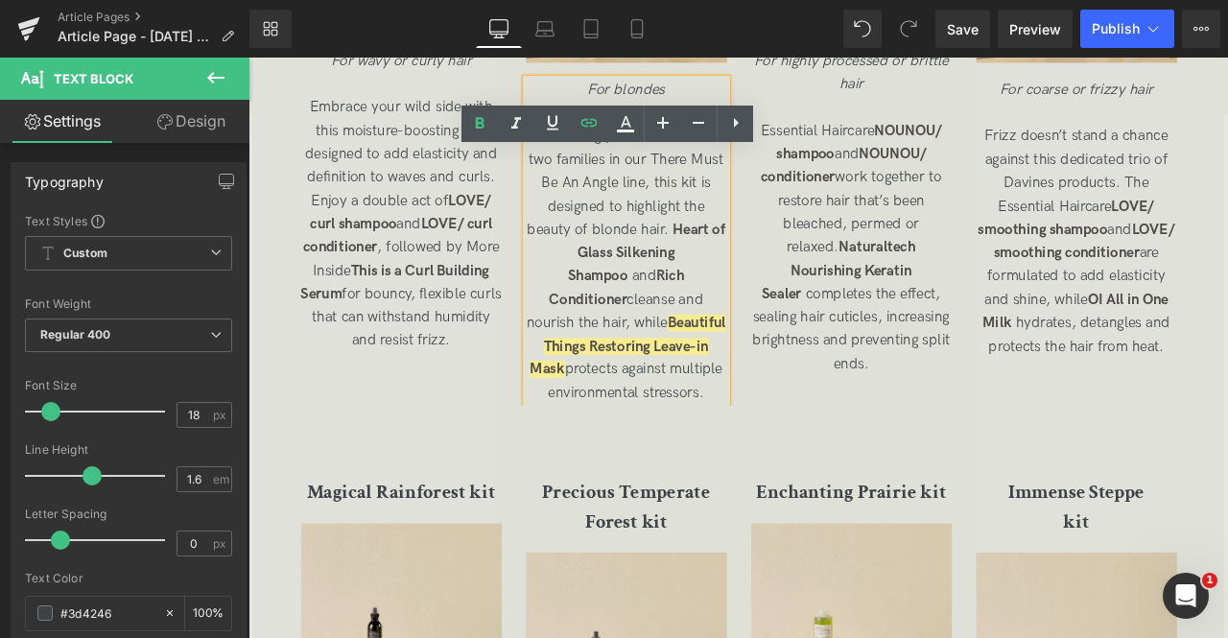
click at [748, 427] on span "Combining products from the two families in our There Must Be An Angle line, th…" at bounding box center [697, 303] width 236 height 324
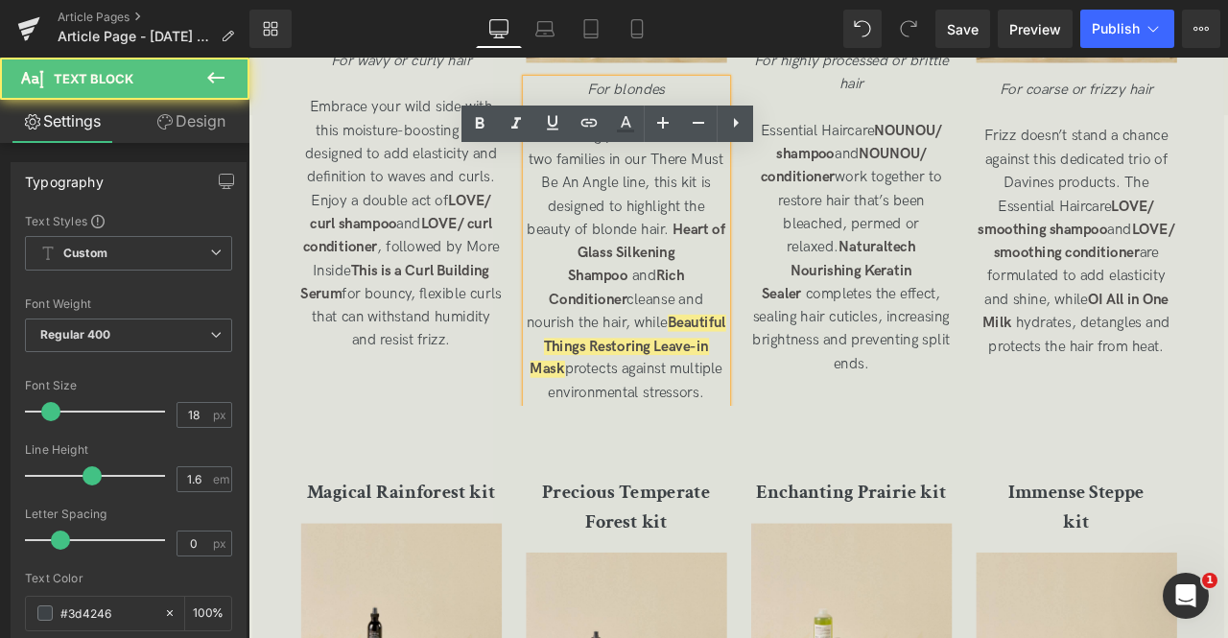
click at [691, 426] on span "Combining products from the two families in our There Must Be An Angle line, th…" at bounding box center [697, 303] width 236 height 324
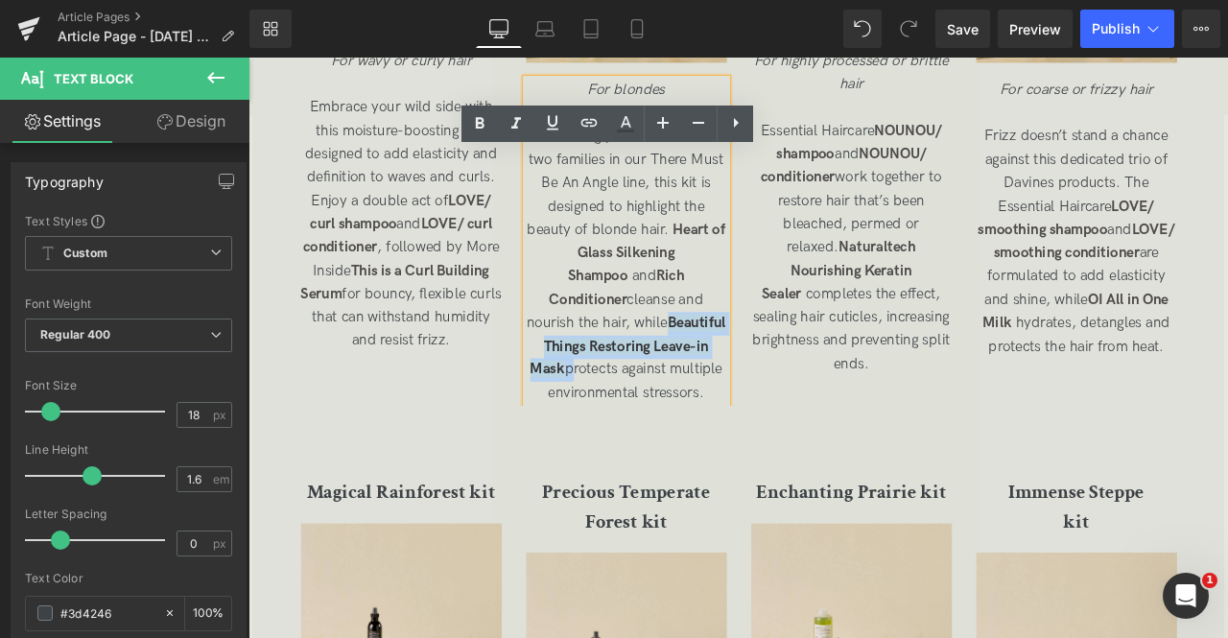
click at [589, 392] on p "Combining products from the two families in our There Must Be An Angle line, th…" at bounding box center [697, 304] width 238 height 332
click at [625, 118] on icon at bounding box center [626, 122] width 11 height 12
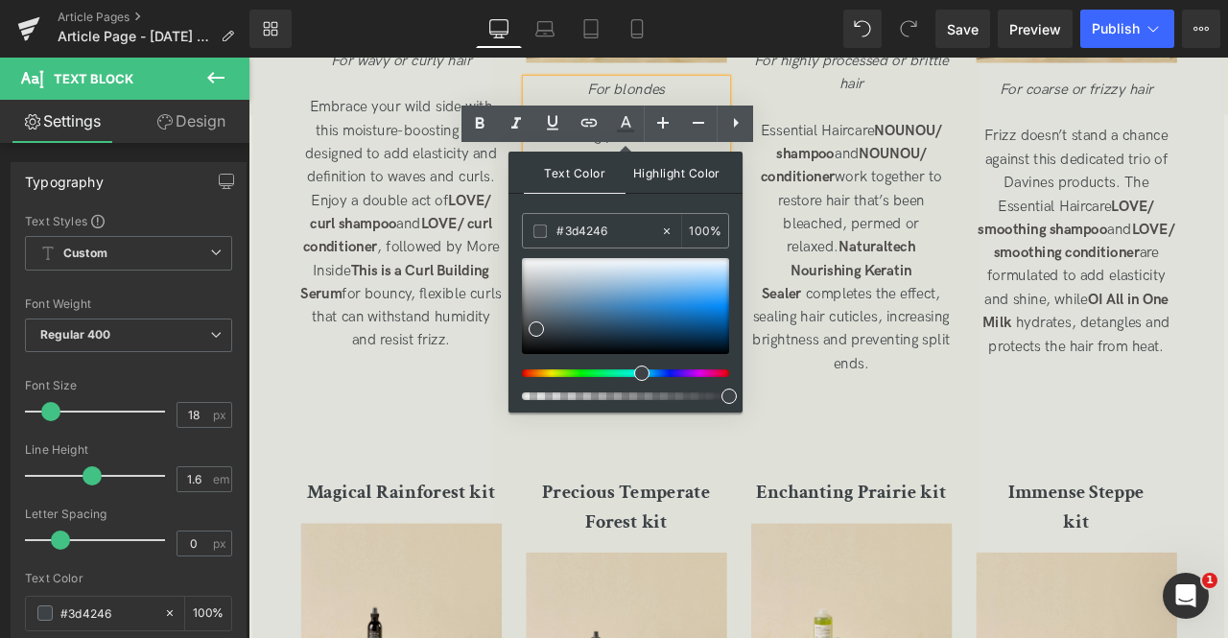
click at [649, 172] on span "Highlight Color" at bounding box center [677, 172] width 102 height 41
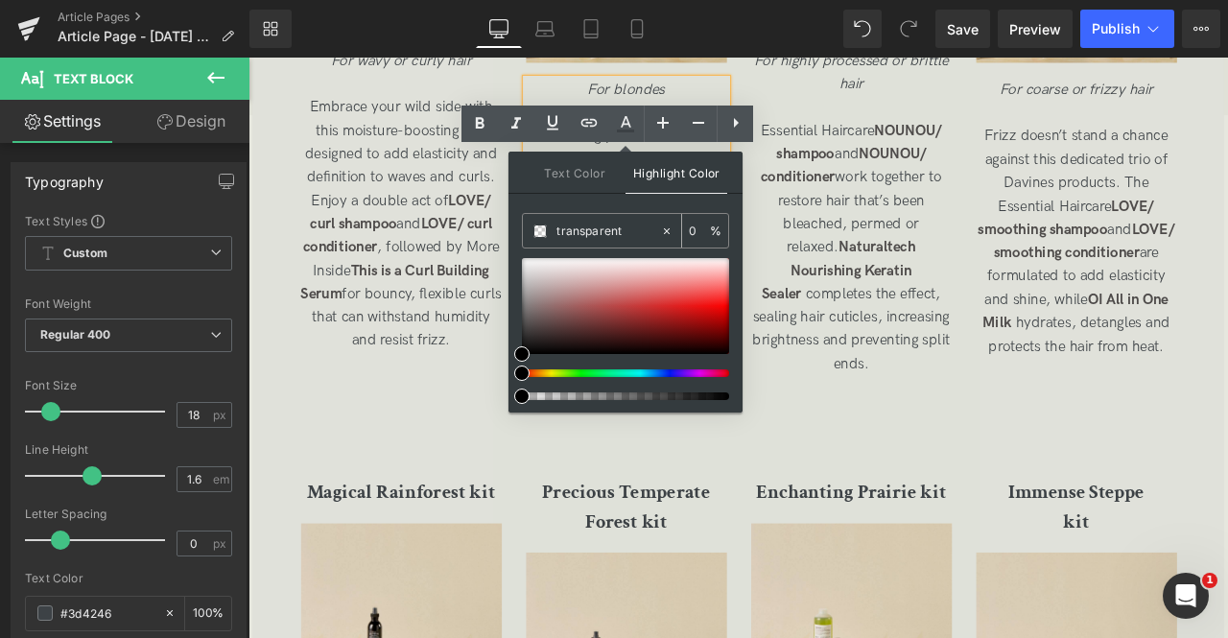
click at [670, 225] on icon at bounding box center [666, 231] width 13 height 13
type input "none"
click at [584, 182] on span "Text Color" at bounding box center [575, 172] width 102 height 41
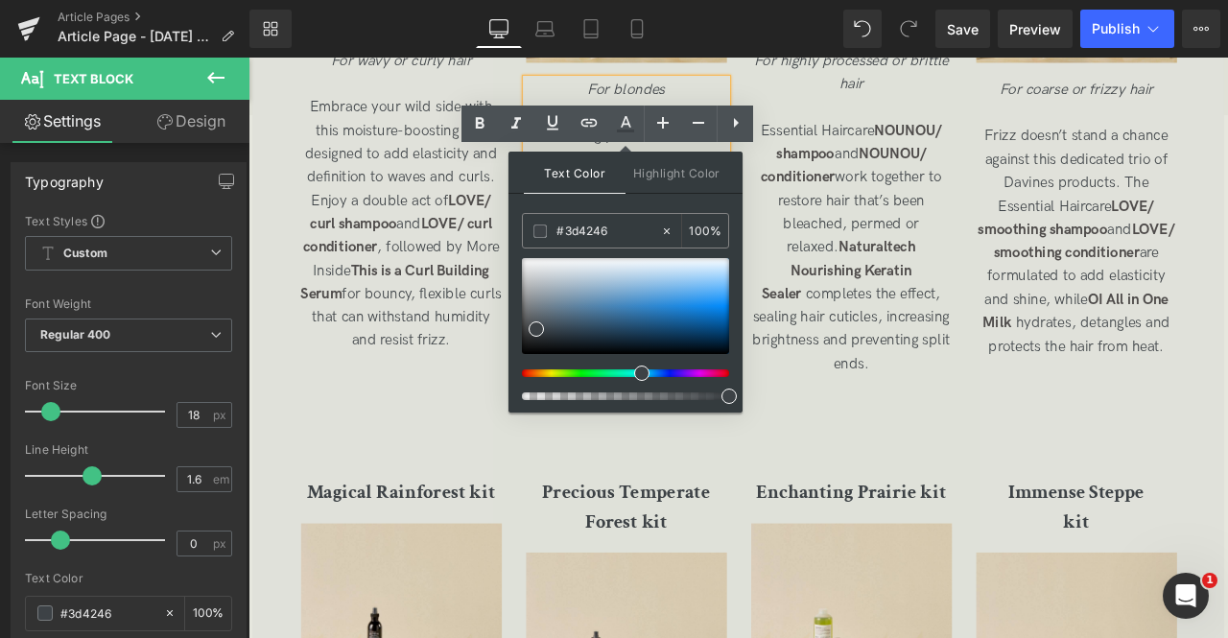
click at [911, 330] on span "Essential Haircare NOUNOU/ shampoo and NOUNOU/ conditioner work together to res…" at bounding box center [963, 282] width 234 height 296
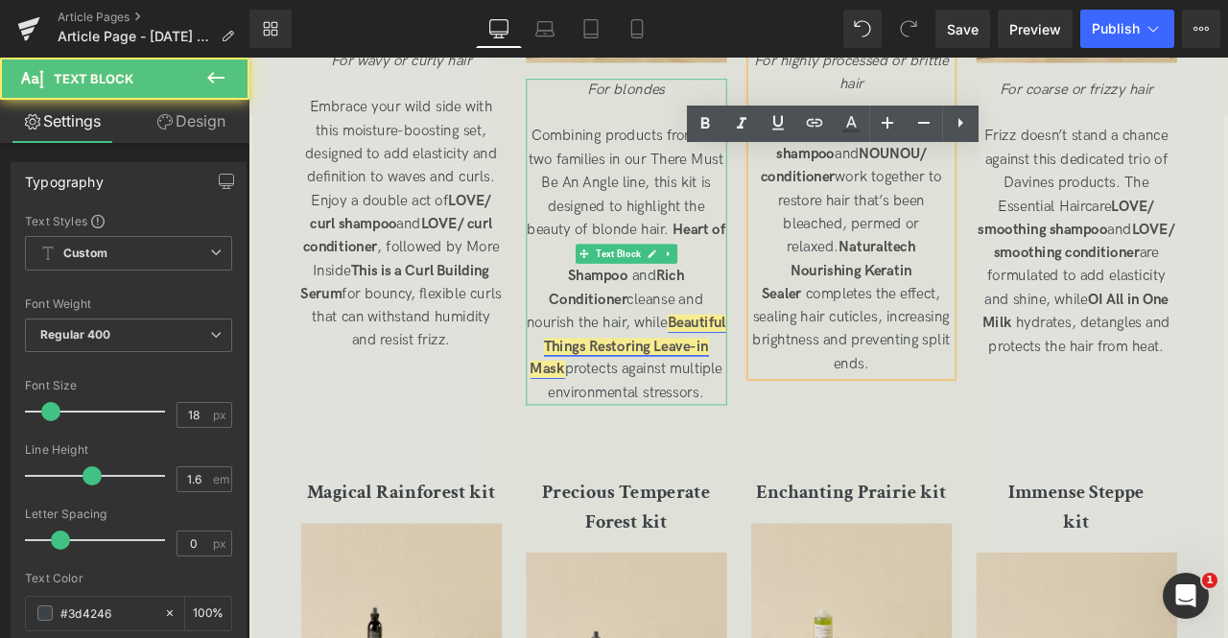
click at [607, 391] on link "Beautiful Things Restoring Leave-in Mask" at bounding box center [698, 401] width 232 height 76
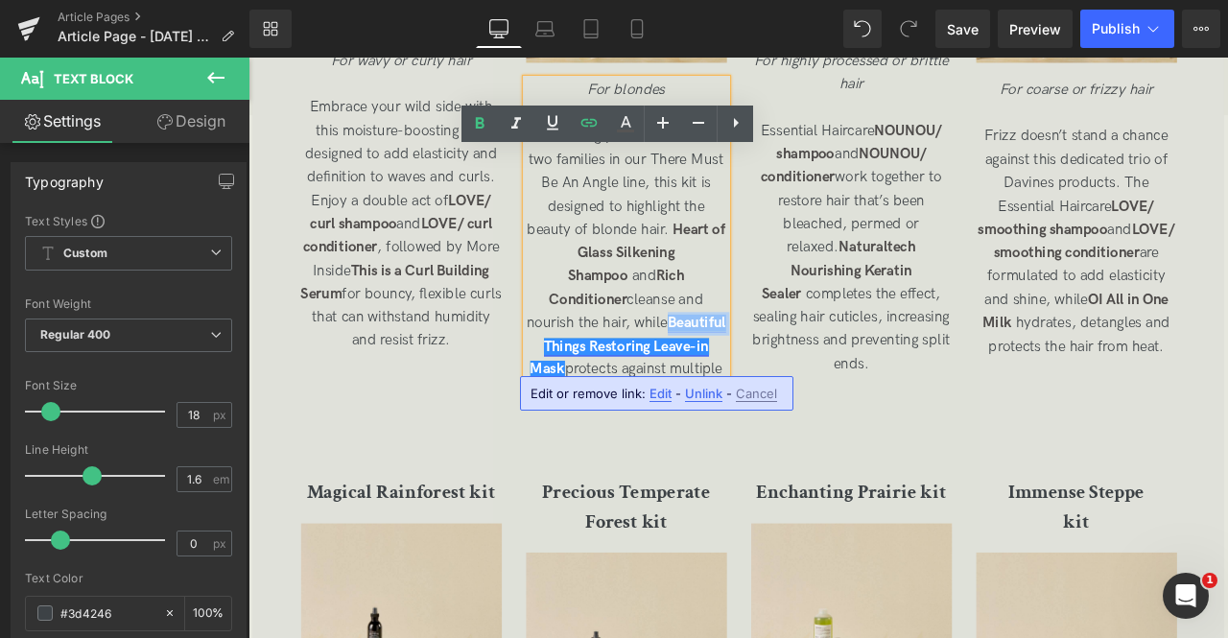
click at [607, 391] on link "Beautiful Things Restoring Leave-in Mask" at bounding box center [698, 401] width 232 height 76
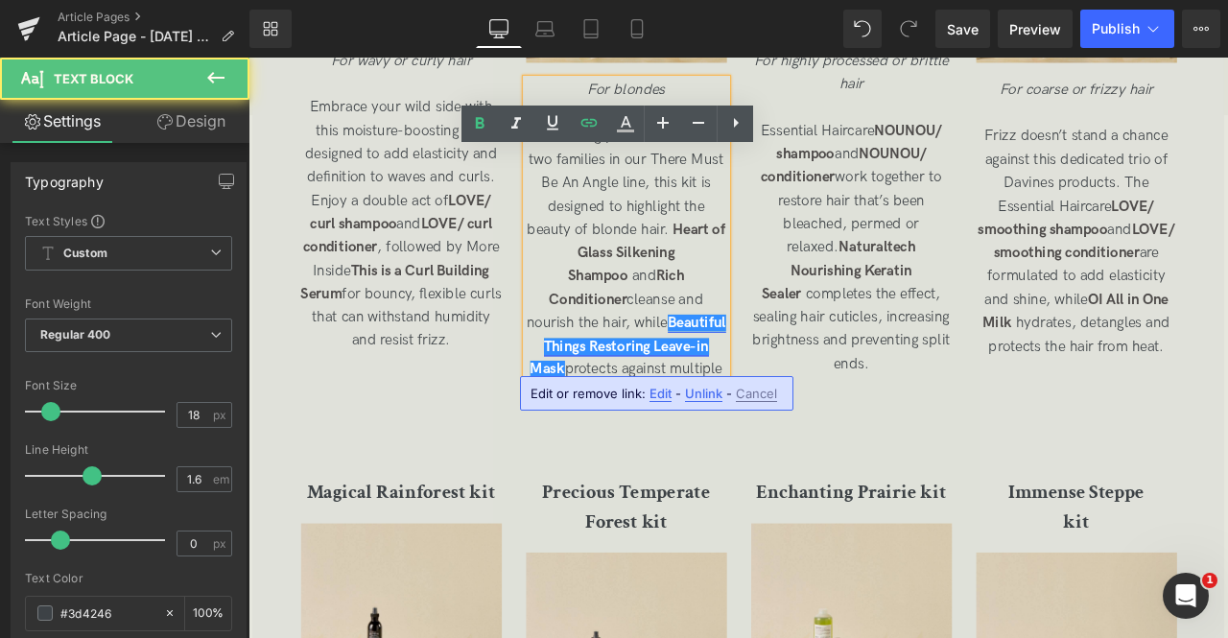
click at [676, 424] on link "Beautiful Things Restoring Leave-in Mask" at bounding box center [698, 401] width 232 height 76
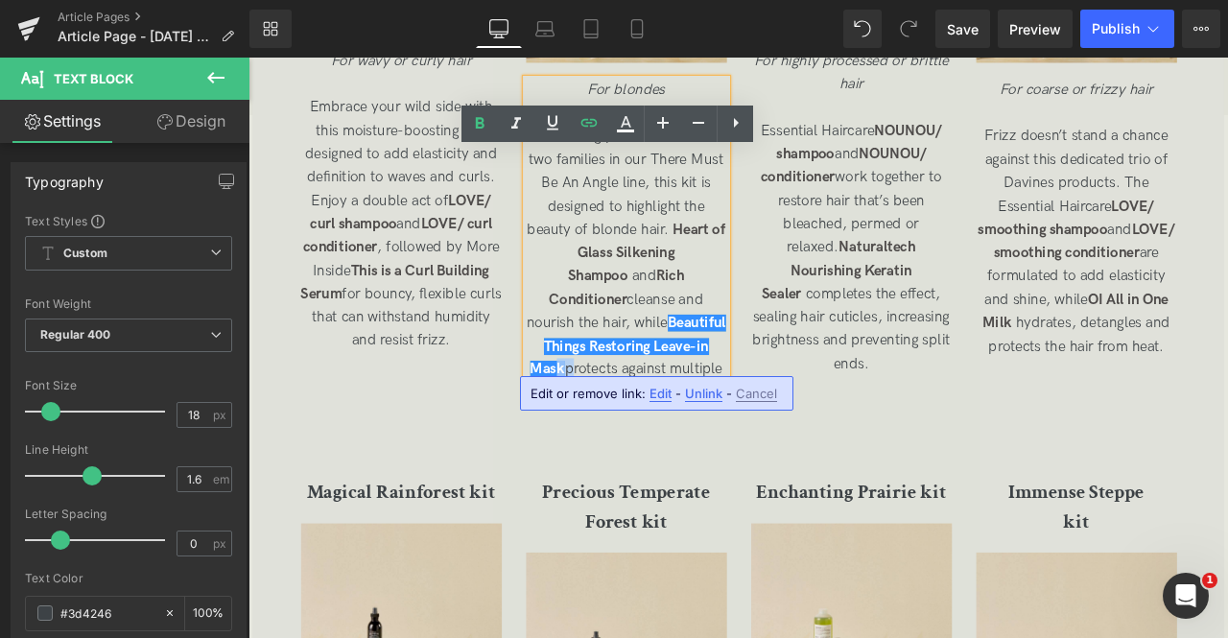
click at [692, 424] on span "Combining products from the two families in our There Must Be An Angle line, th…" at bounding box center [697, 303] width 236 height 324
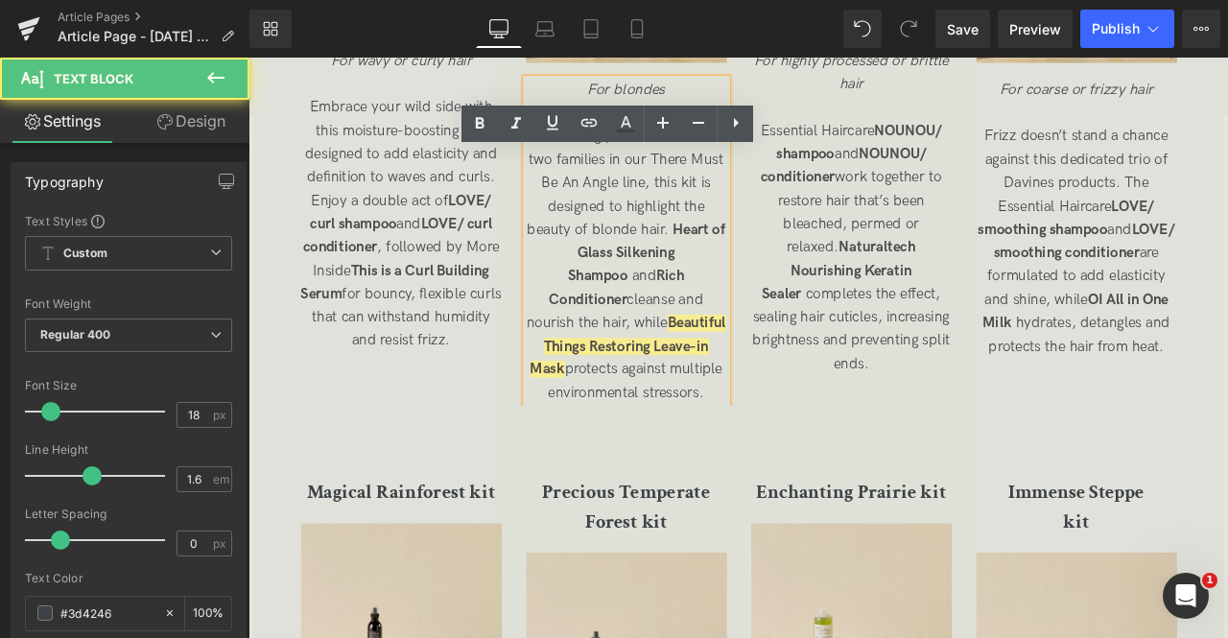
click at [722, 435] on span "Combining products from the two families in our There Must Be An Angle line, th…" at bounding box center [697, 303] width 236 height 324
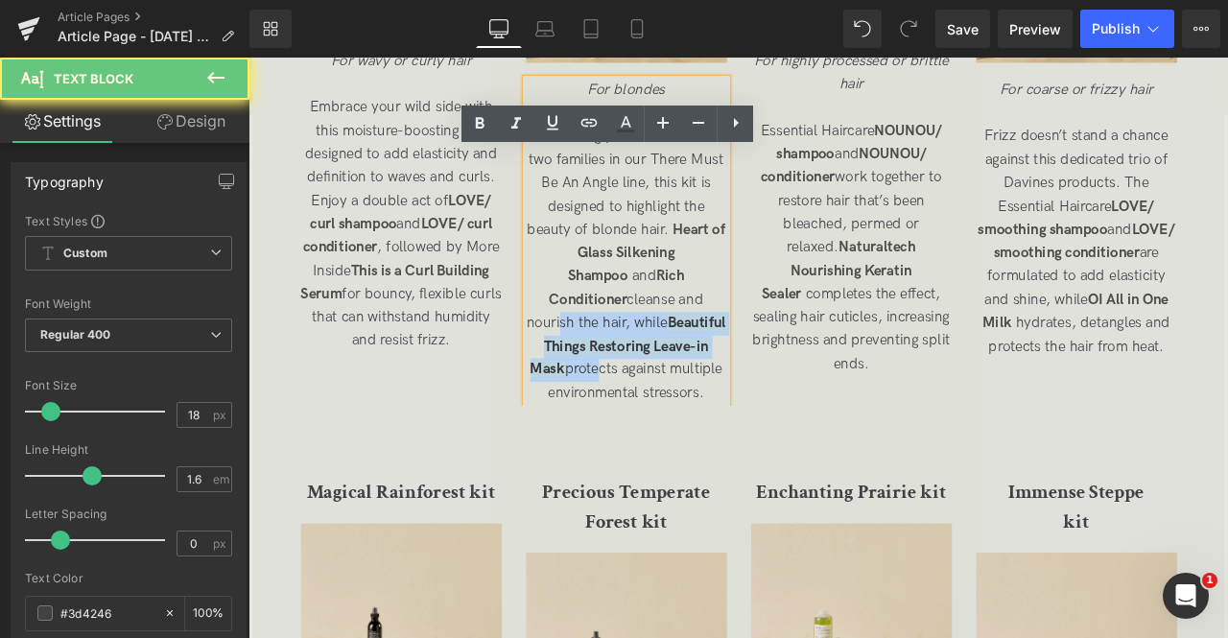
click at [646, 383] on p "Combining products from the two families in our There Must Be An Angle line, th…" at bounding box center [697, 304] width 238 height 332
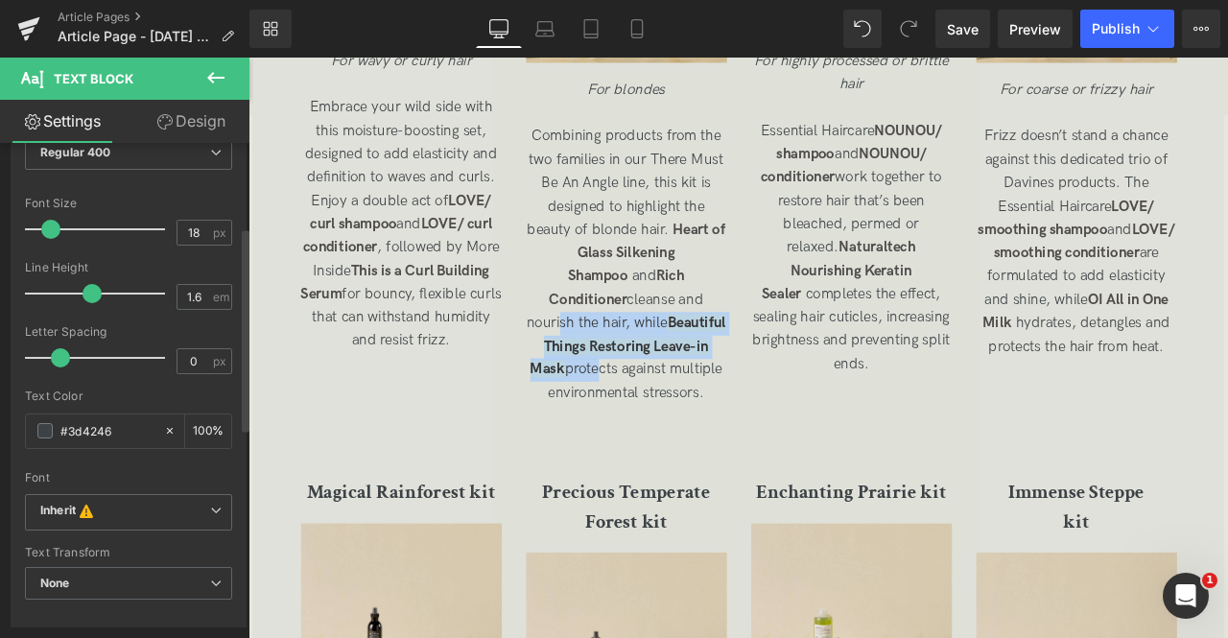
scroll to position [258, 0]
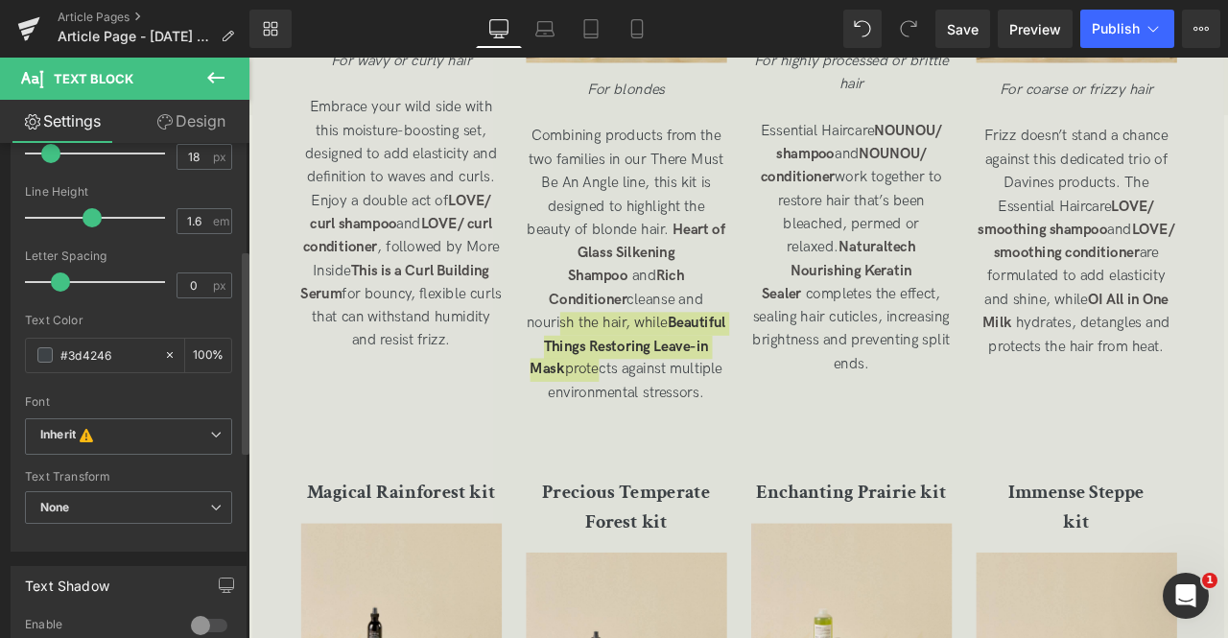
click at [23, 350] on div "Text Styles Custom Custom Setup Global Style Custom Setup Global Style Thin 100…" at bounding box center [129, 253] width 234 height 596
click at [37, 356] on span at bounding box center [44, 354] width 15 height 15
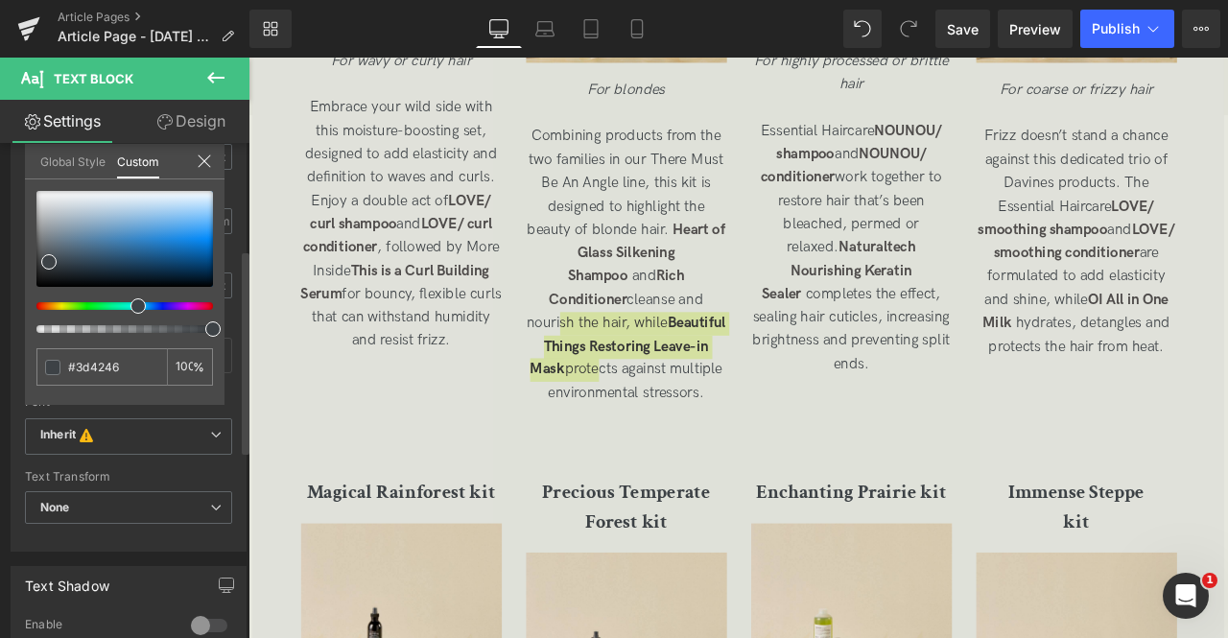
click at [197, 158] on icon at bounding box center [204, 161] width 15 height 15
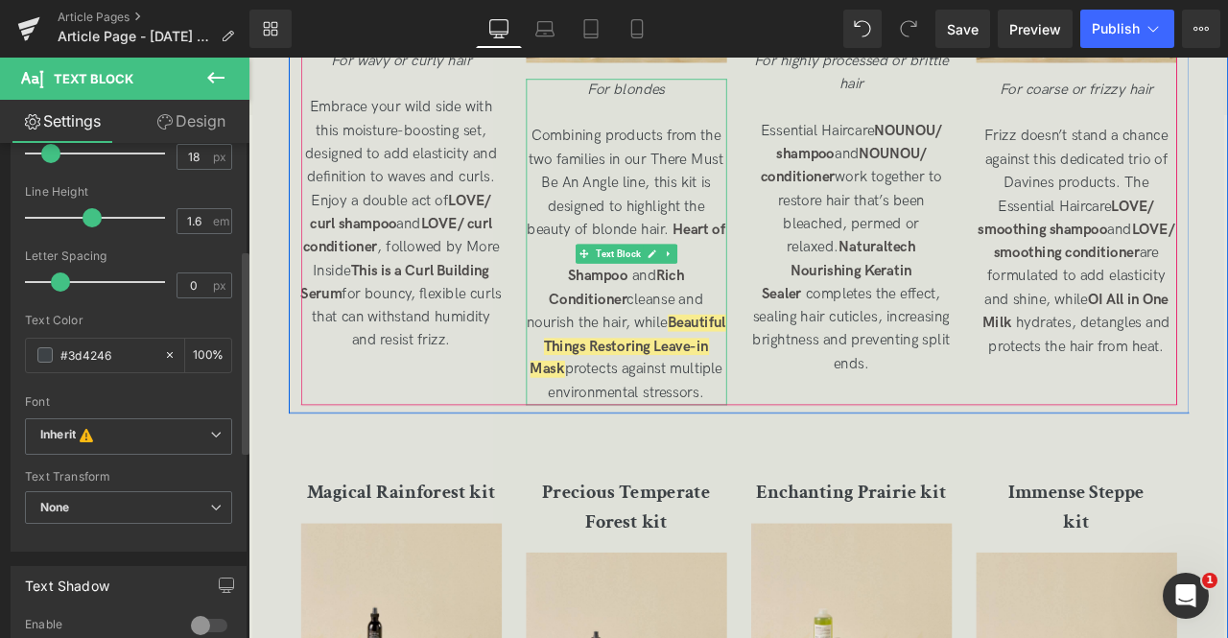
click at [634, 374] on span "Combining products from the two families in our There Must Be An Angle line, th…" at bounding box center [697, 303] width 236 height 324
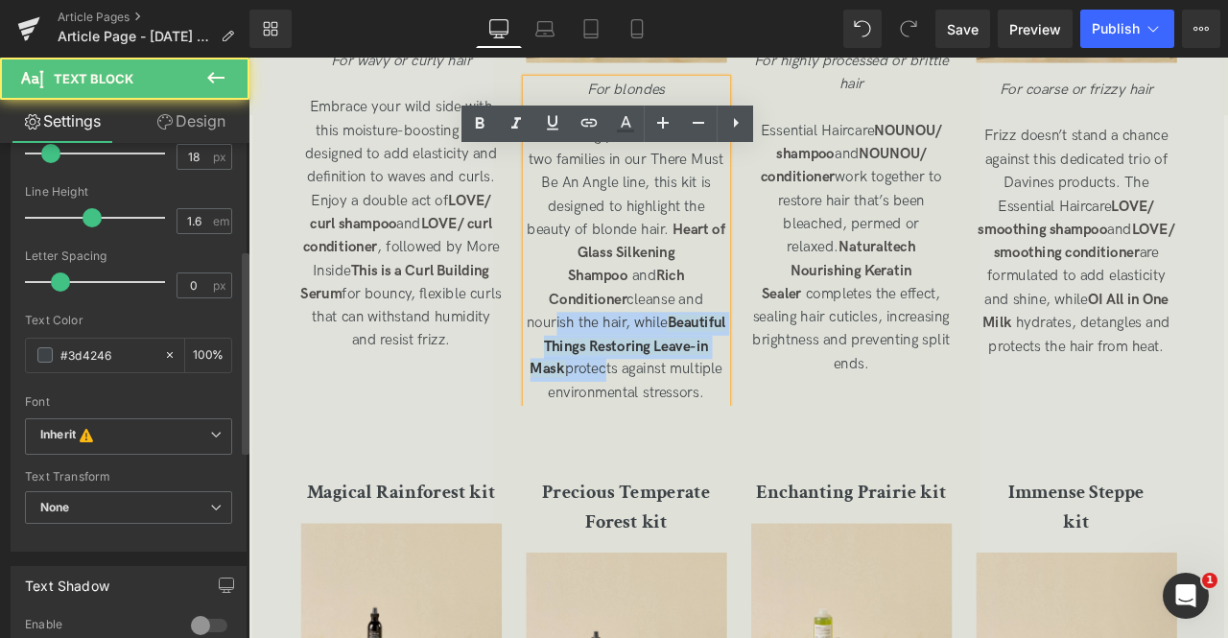
click at [726, 427] on span "Combining products from the two families in our There Must Be An Angle line, th…" at bounding box center [697, 303] width 236 height 324
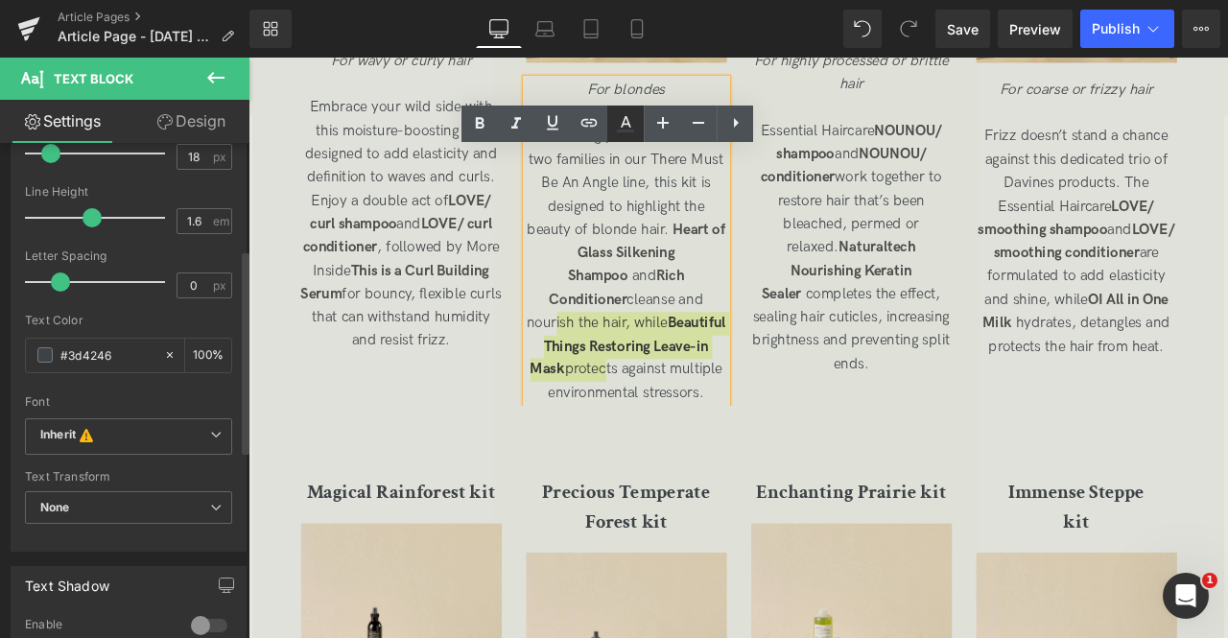
click at [631, 129] on icon at bounding box center [625, 123] width 23 height 23
type input "100"
type input "transparent"
type input "0"
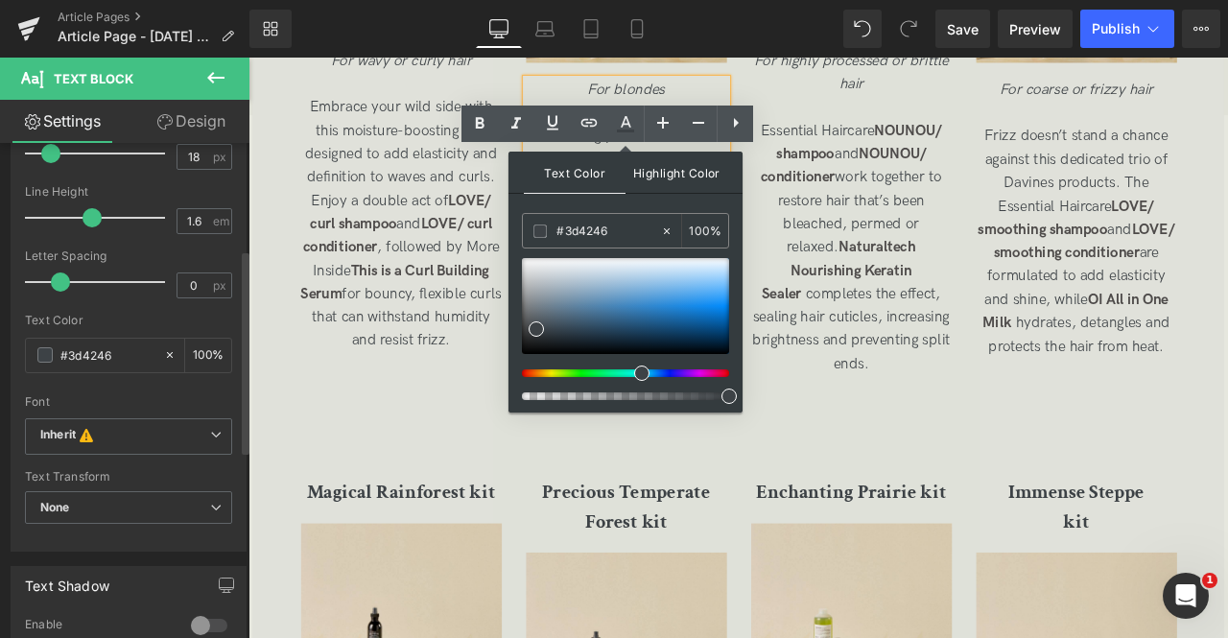
click at [662, 167] on span "Highlight Color" at bounding box center [677, 172] width 102 height 41
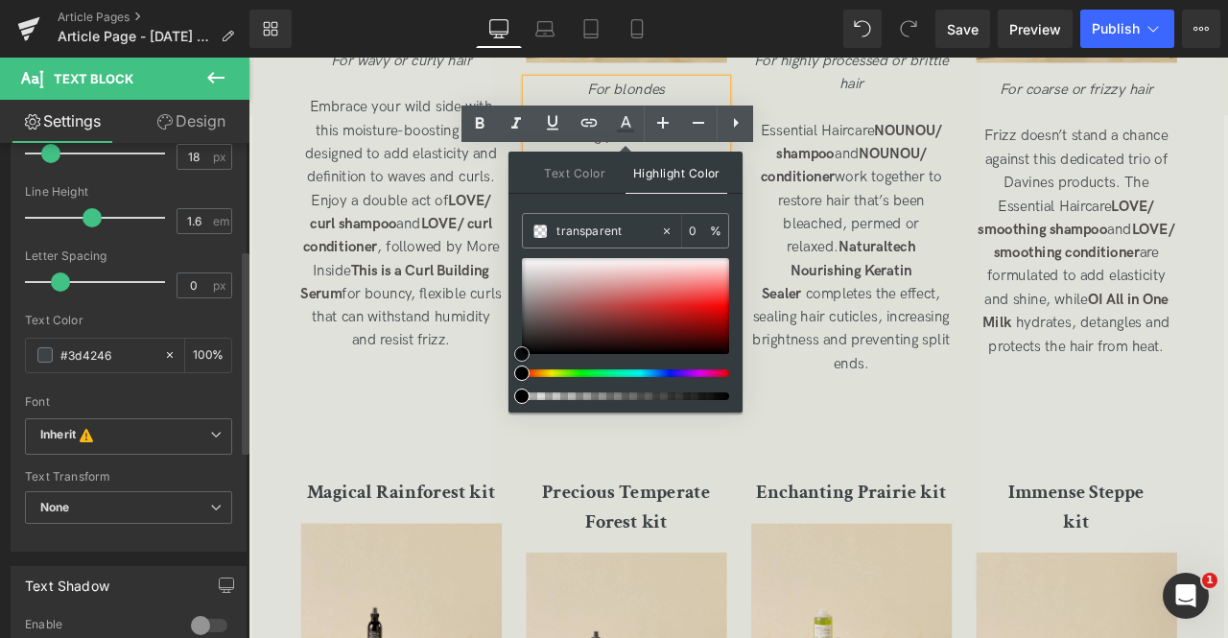
type input "#ad3c3c"
type input "100"
click at [622, 309] on div at bounding box center [625, 306] width 207 height 96
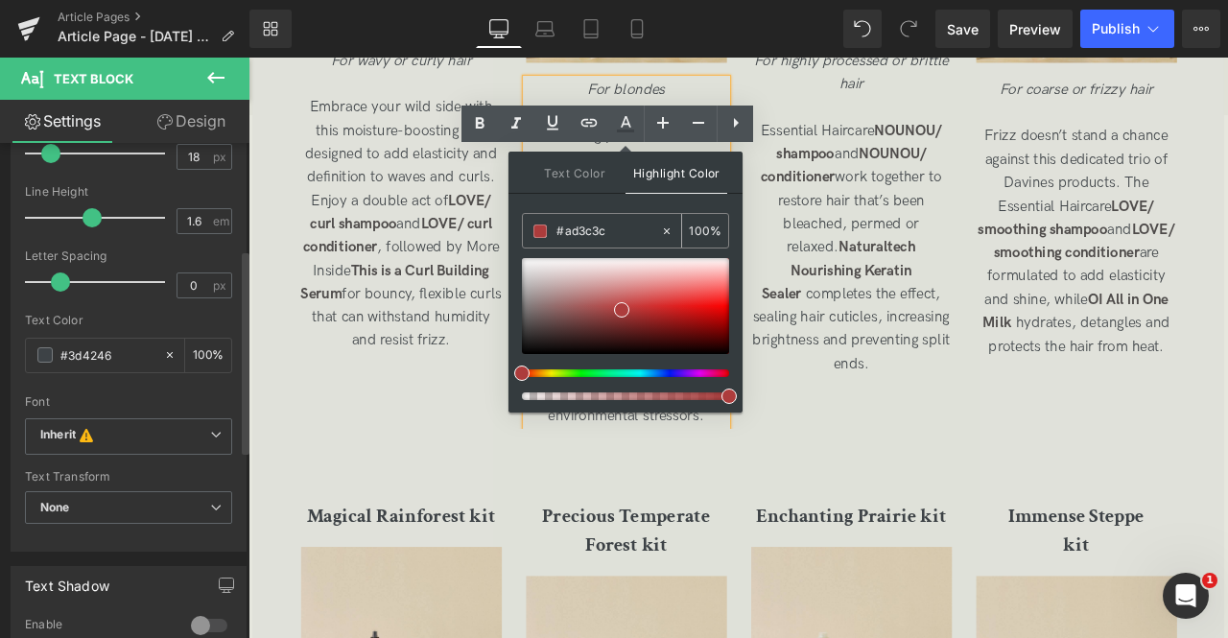
click at [667, 229] on icon at bounding box center [667, 230] width 6 height 6
type input "none"
type input "0"
click at [558, 174] on span "Text Color" at bounding box center [575, 172] width 102 height 41
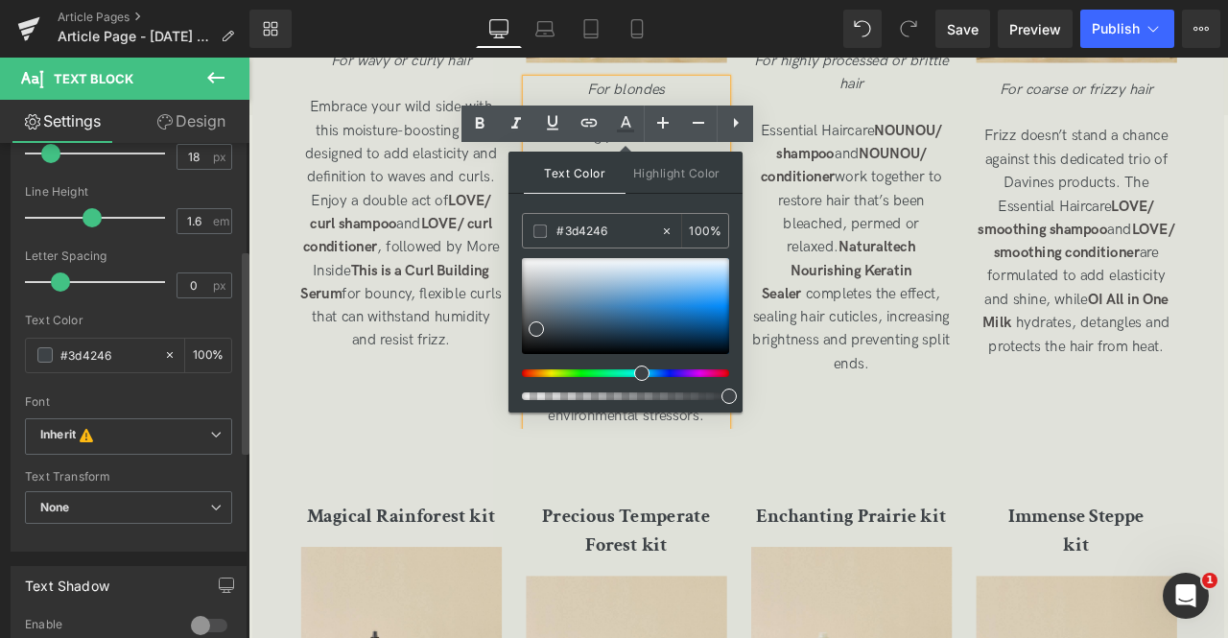
click at [915, 422] on div "Wild Desert kit Heading Image For wavy or curly hair Embrace your wild side wit…" at bounding box center [844, 108] width 1067 height 779
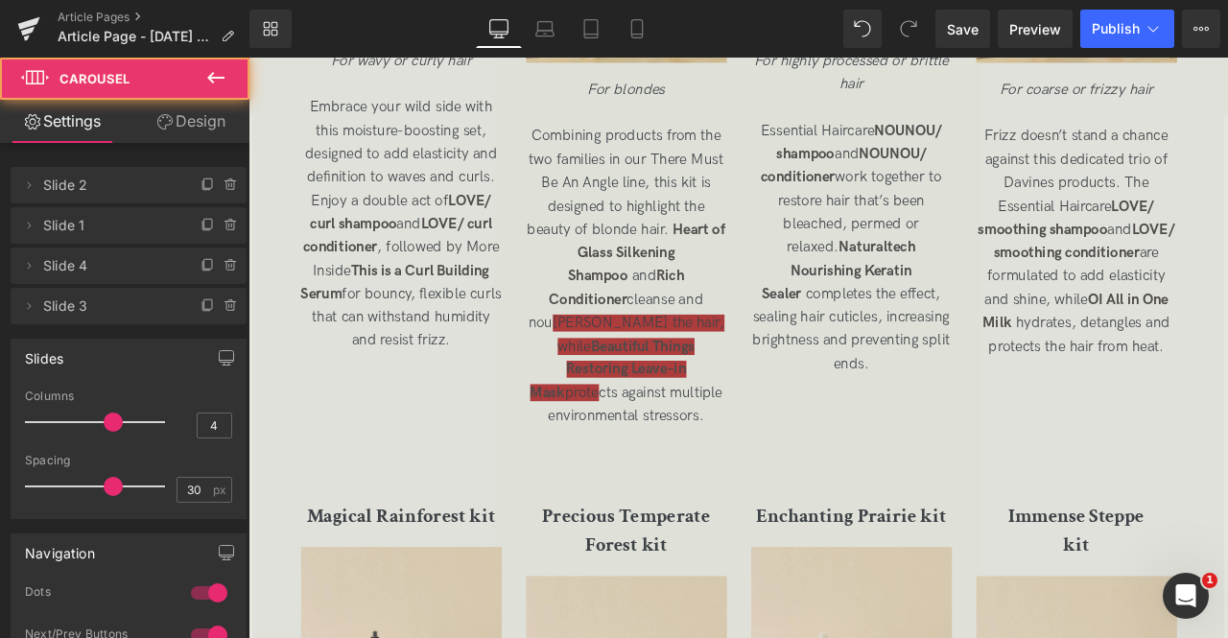
click at [757, 422] on span "Combining products from the two families in our There Must Be An Angle line, th…" at bounding box center [696, 317] width 235 height 352
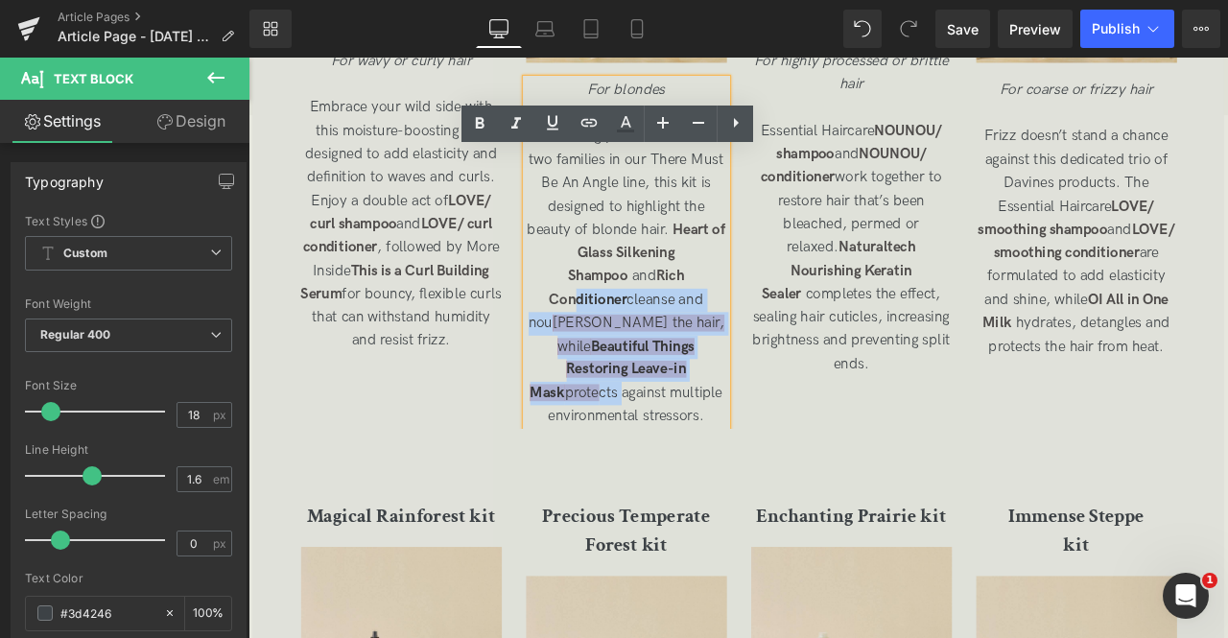
click at [632, 355] on p "Combining products from the two families in our There Must Be An Angle line, th…" at bounding box center [697, 317] width 238 height 359
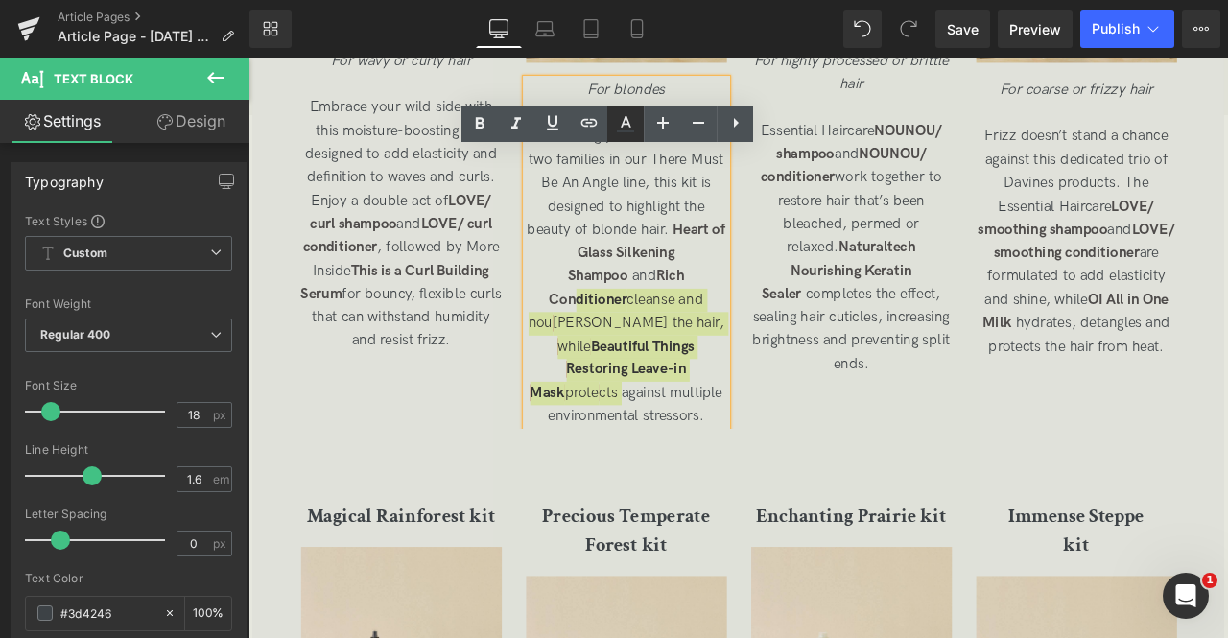
click at [629, 127] on icon at bounding box center [625, 123] width 23 height 23
type input "100"
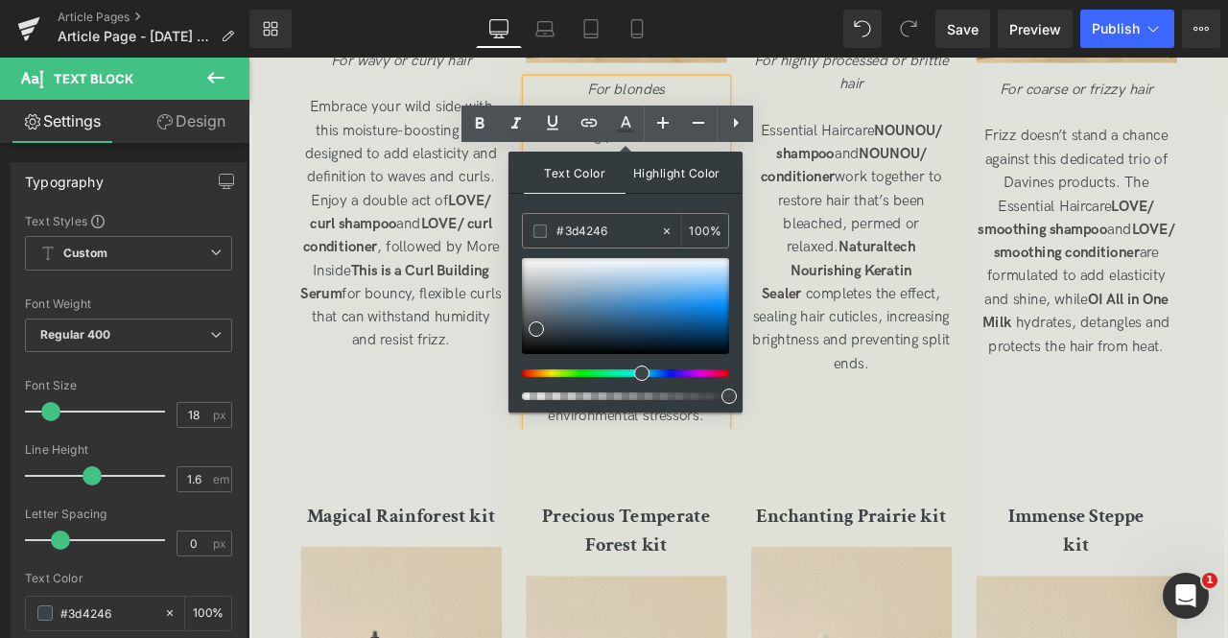
click at [667, 166] on span "Highlight Color" at bounding box center [677, 172] width 102 height 41
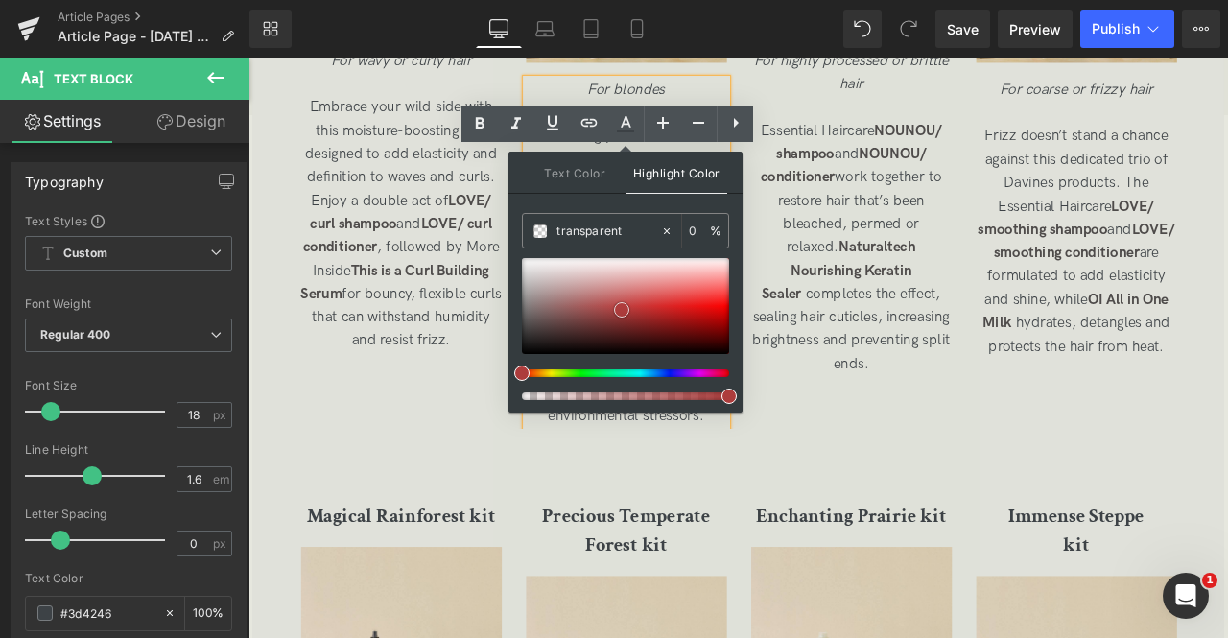
type input "#b14848"
type input "100"
drag, startPoint x: 868, startPoint y: 363, endPoint x: 505, endPoint y: 272, distance: 374.6
type input "#ededed"
drag, startPoint x: 979, startPoint y: 456, endPoint x: 382, endPoint y: 510, distance: 599.3
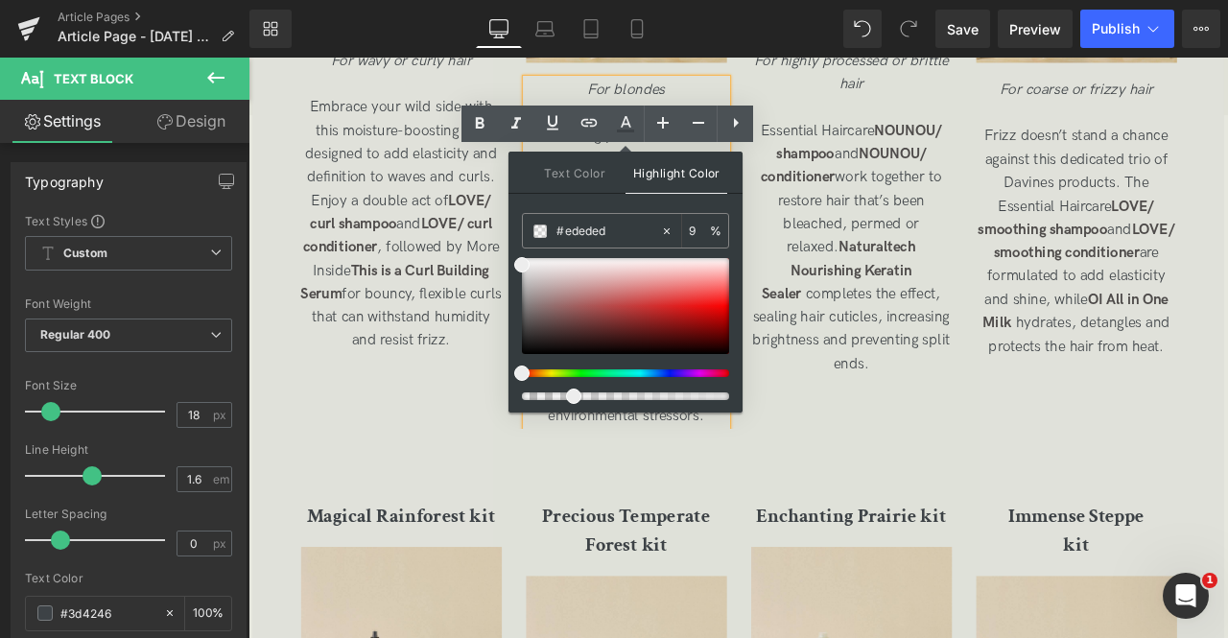
type input "0"
drag, startPoint x: 833, startPoint y: 446, endPoint x: 494, endPoint y: 445, distance: 338.7
click at [578, 172] on span "Text Color" at bounding box center [575, 172] width 102 height 41
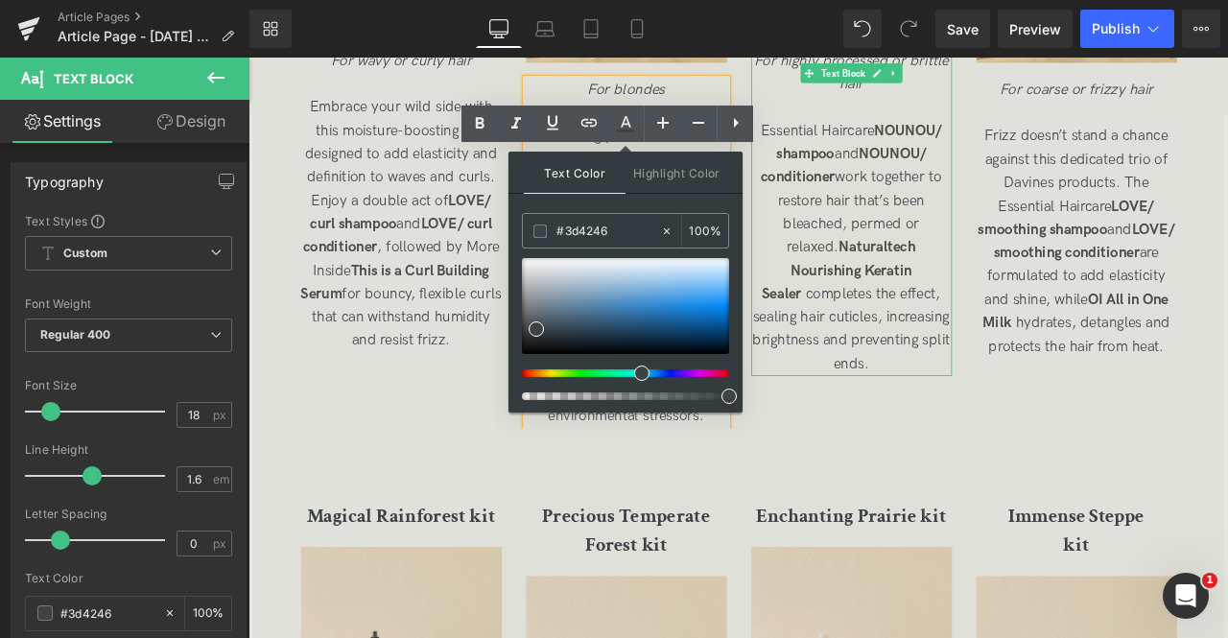
click at [882, 366] on span "Essential Haircare NOUNOU/ shampoo and NOUNOU/ conditioner work together to res…" at bounding box center [963, 282] width 234 height 296
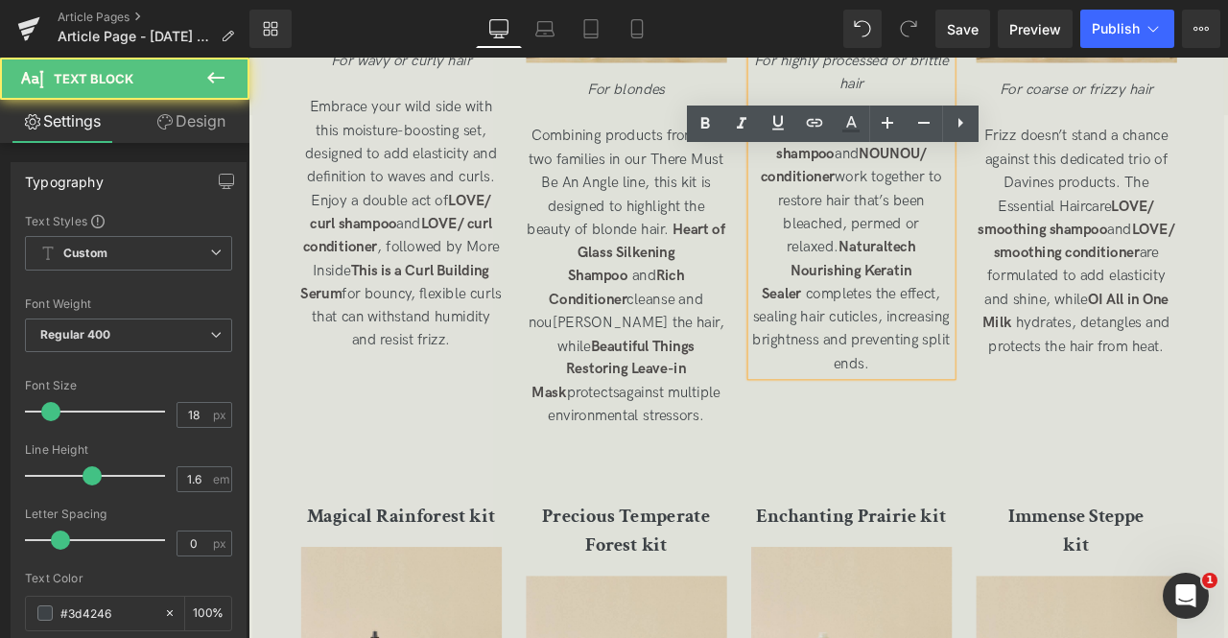
click at [894, 463] on div "Wild Desert kit Heading Image For wavy or curly hair Embrace your wild side wit…" at bounding box center [844, 108] width 1067 height 779
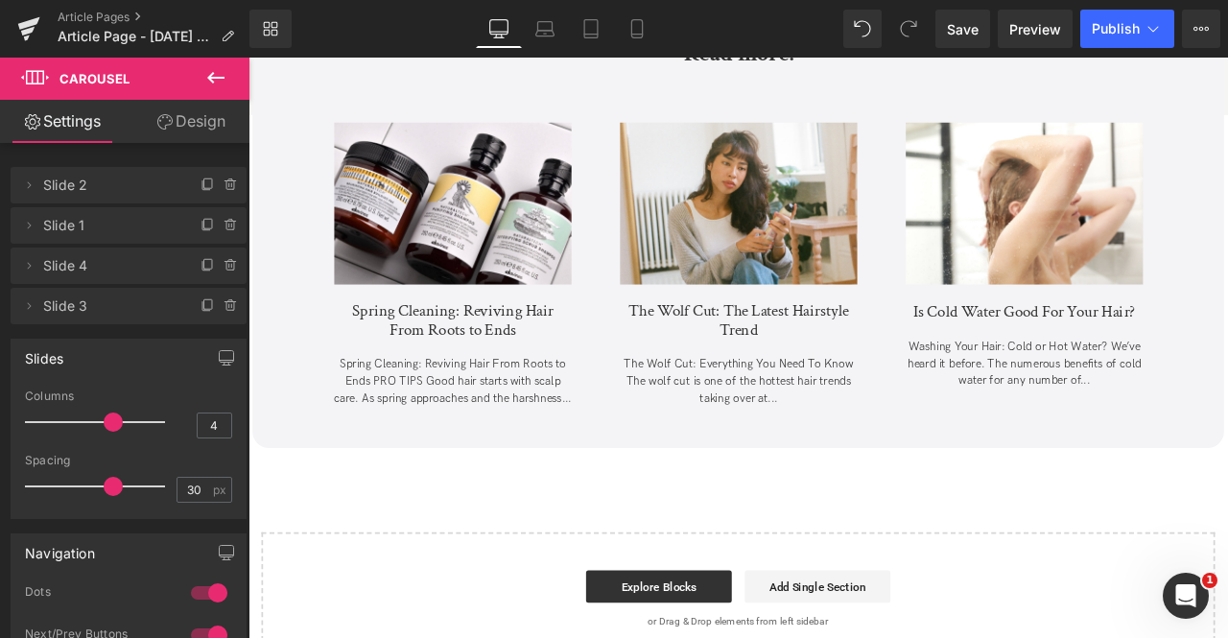
scroll to position [6513, 0]
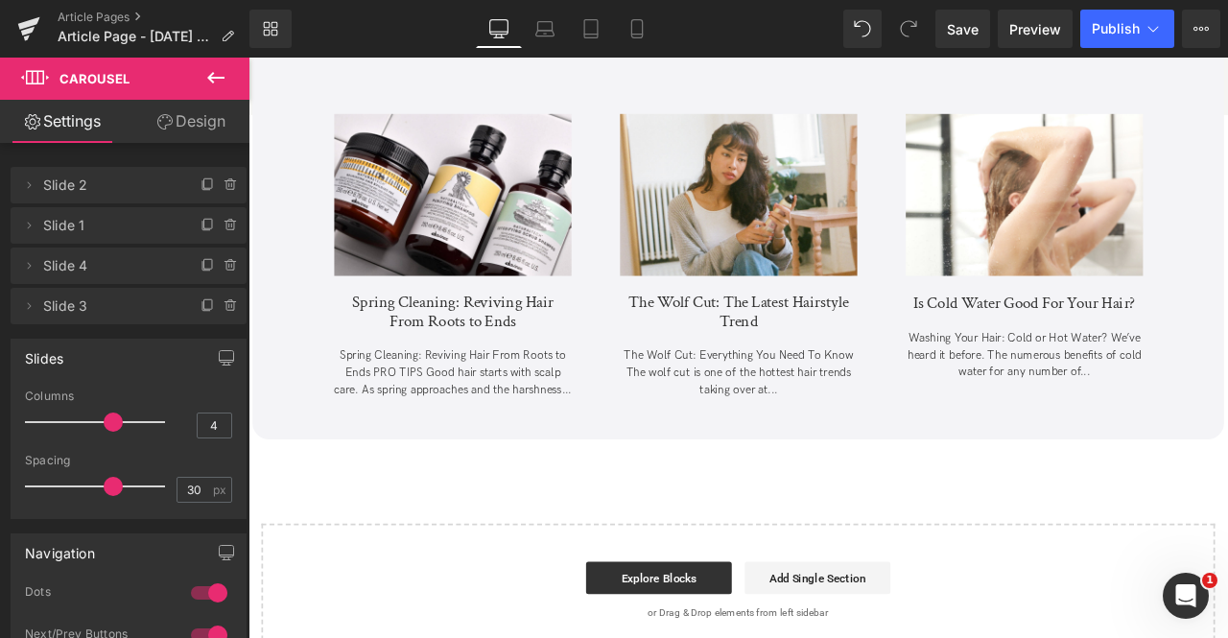
click at [955, 53] on div "Library Desktop Desktop Laptop Tablet Mobile Save Preview Publish Scheduled Vie…" at bounding box center [738, 29] width 979 height 58
click at [954, 44] on link "Save" at bounding box center [962, 29] width 55 height 38
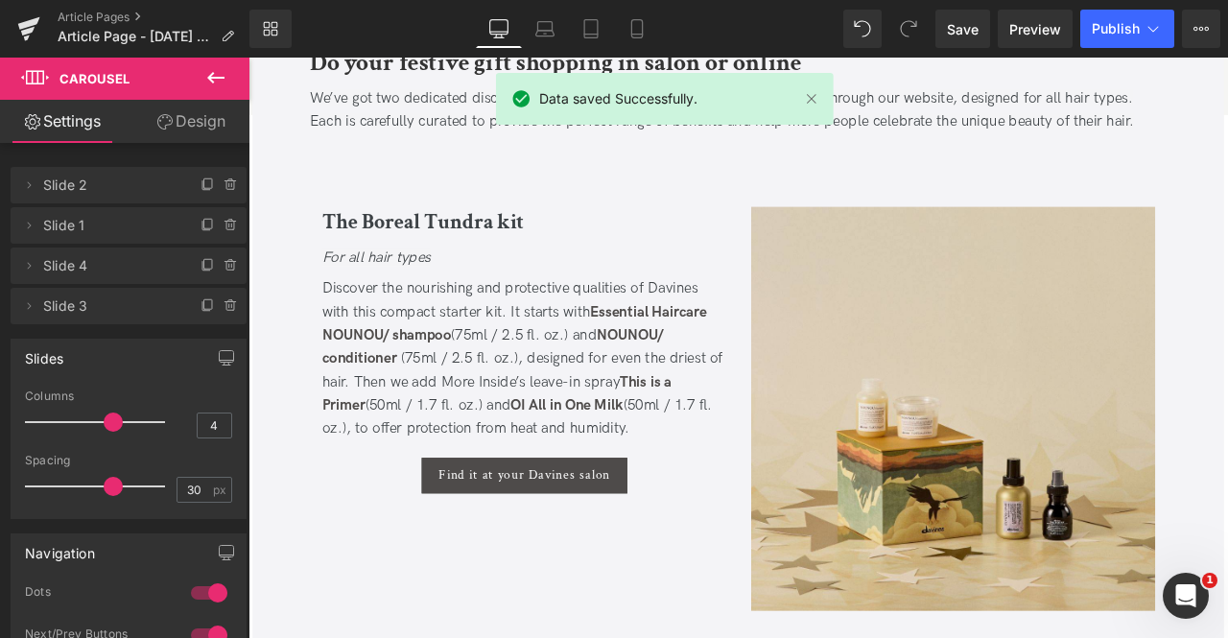
scroll to position [1785, 0]
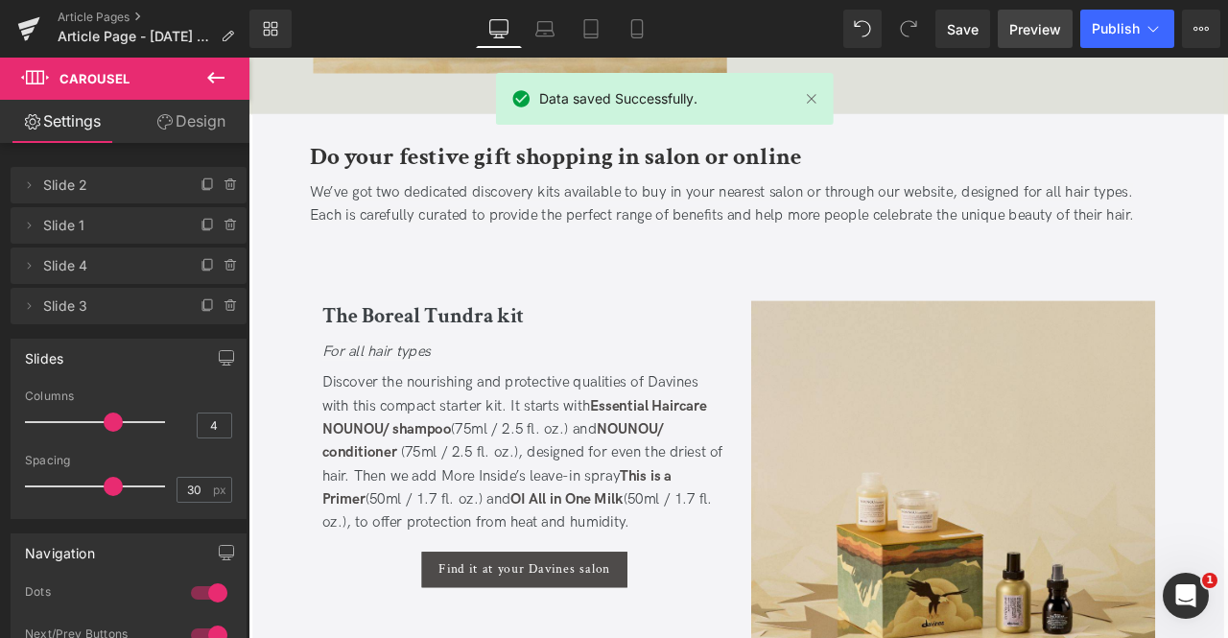
click at [1014, 21] on span "Preview" at bounding box center [1035, 29] width 52 height 20
